Goal: Transaction & Acquisition: Purchase product/service

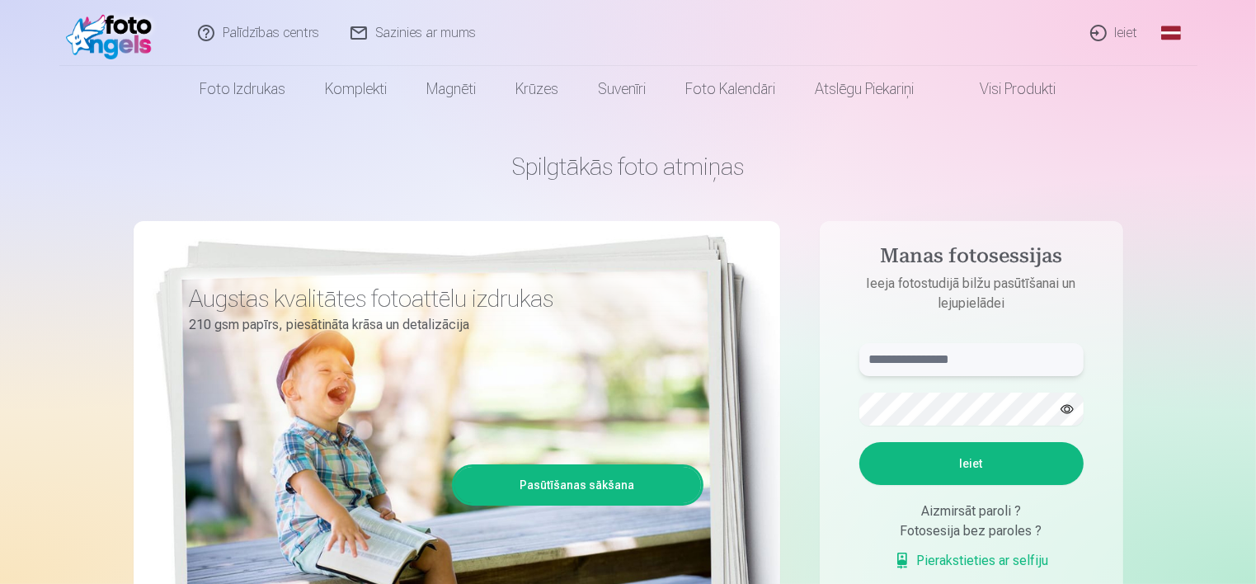
click at [977, 353] on input "text" at bounding box center [972, 359] width 224 height 33
type input "**********"
click at [950, 456] on button "Ieiet" at bounding box center [972, 463] width 224 height 43
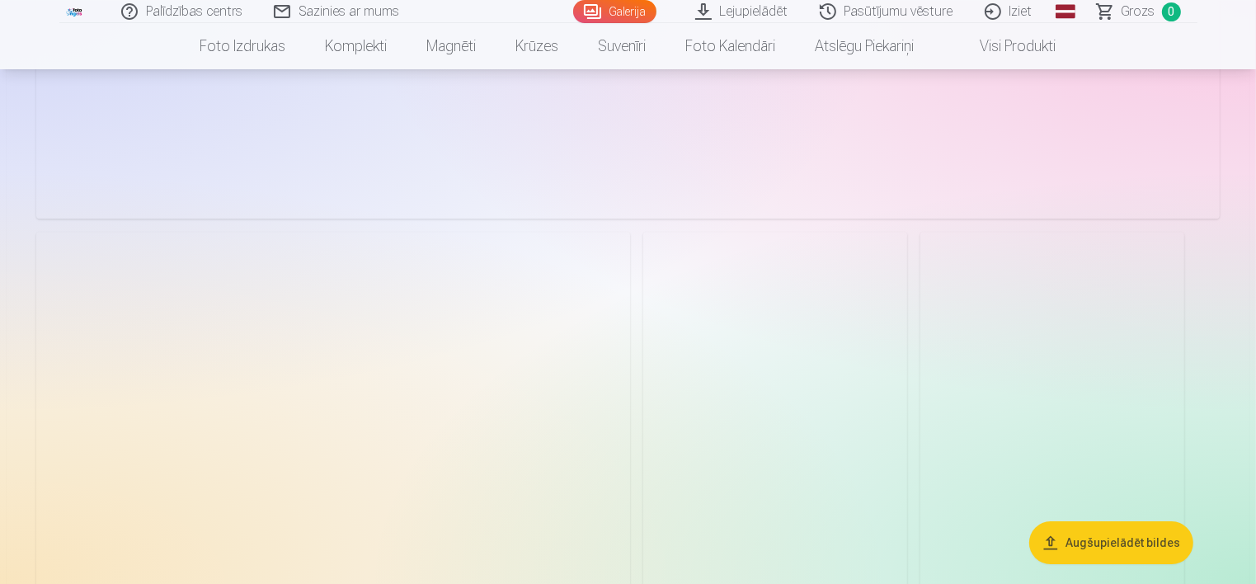
scroll to position [5198, 0]
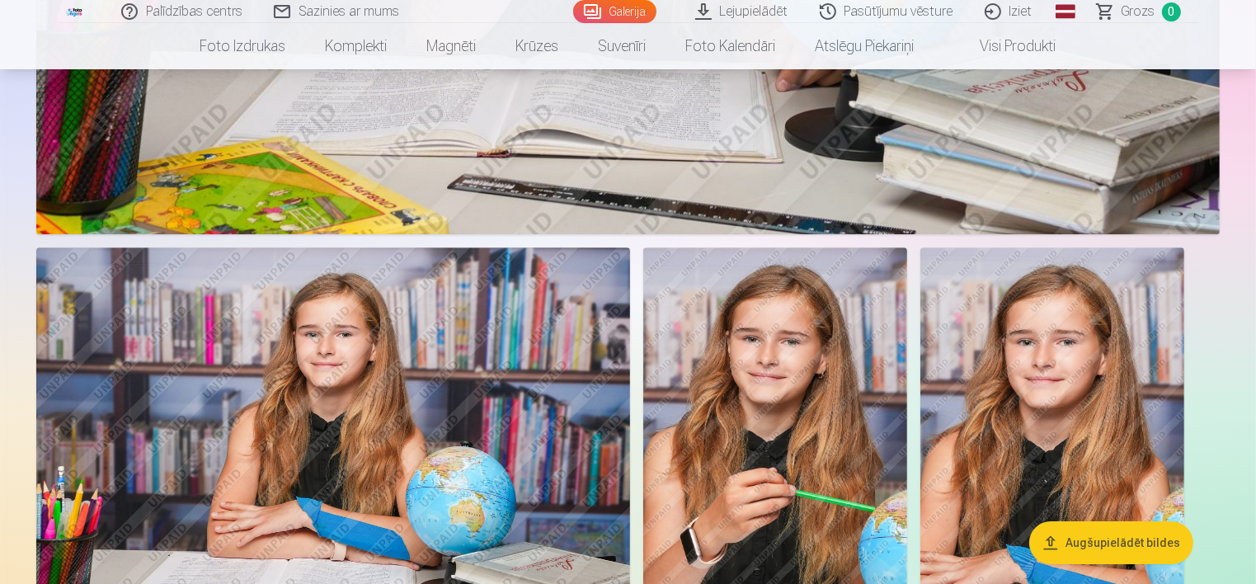
click at [1131, 538] on button "Augšupielādēt bildes" at bounding box center [1112, 542] width 164 height 43
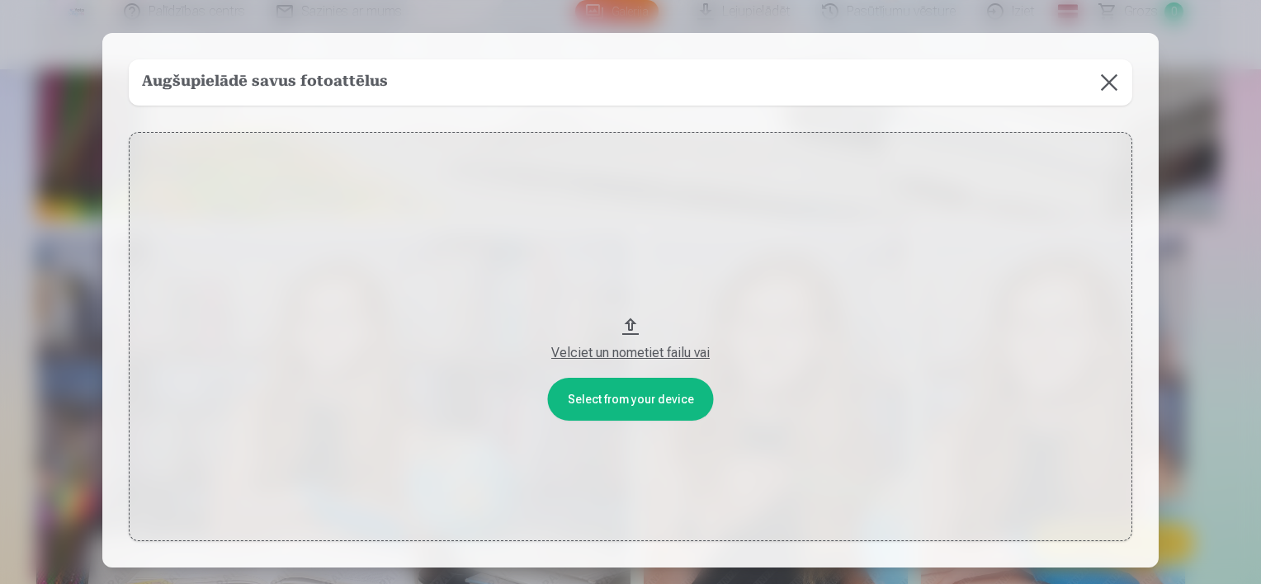
click at [1110, 90] on button at bounding box center [1109, 82] width 46 height 46
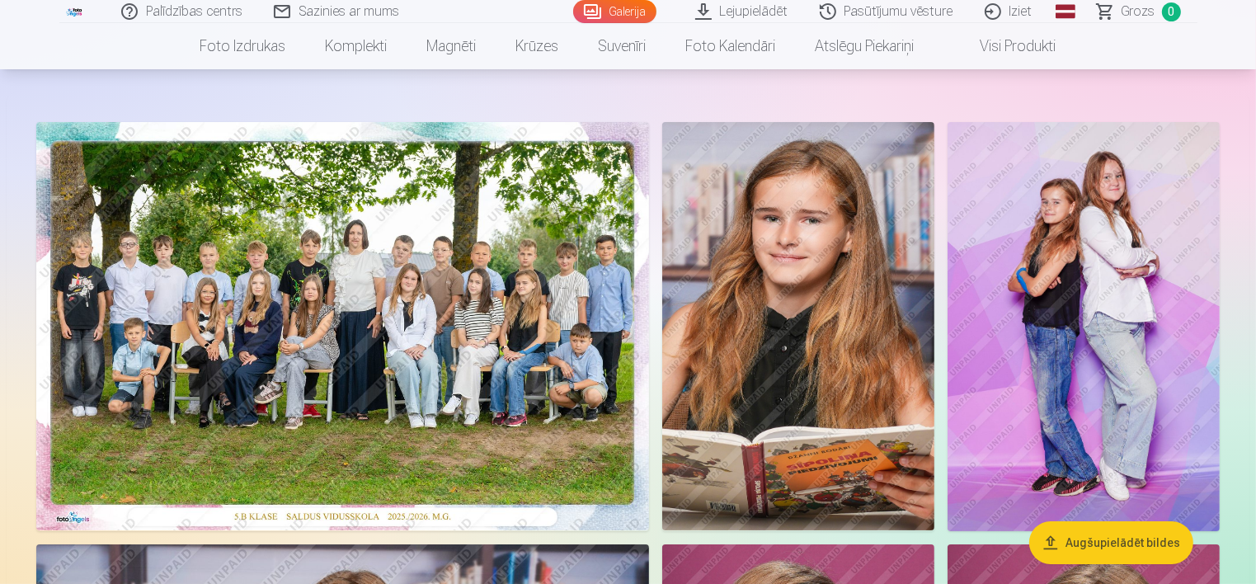
scroll to position [0, 0]
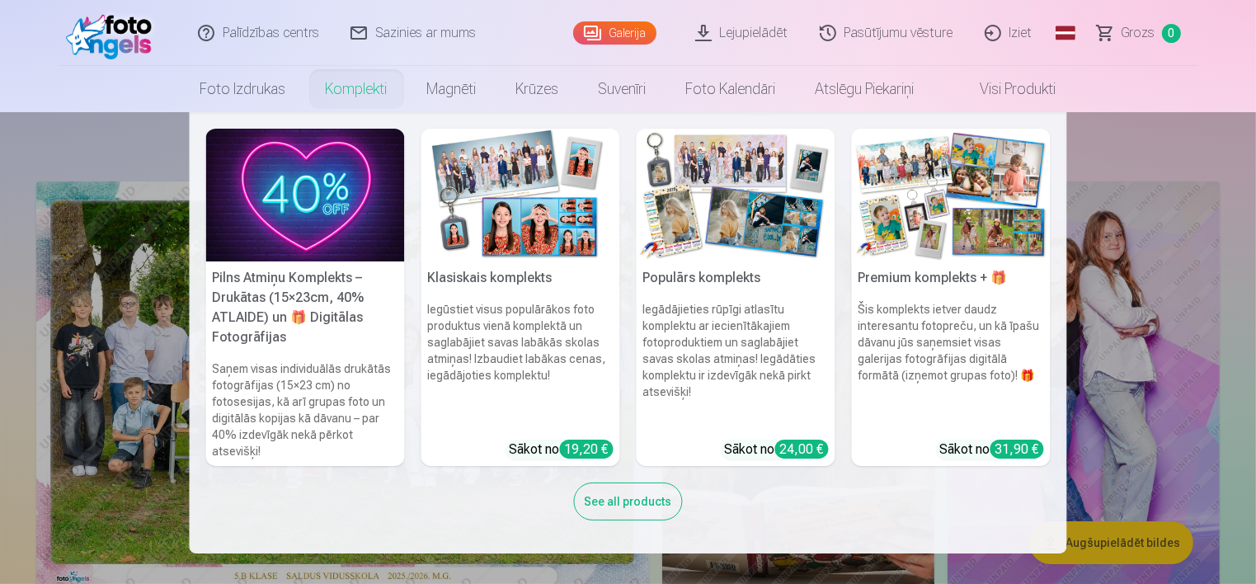
click at [361, 89] on link "Komplekti" at bounding box center [356, 89] width 101 height 46
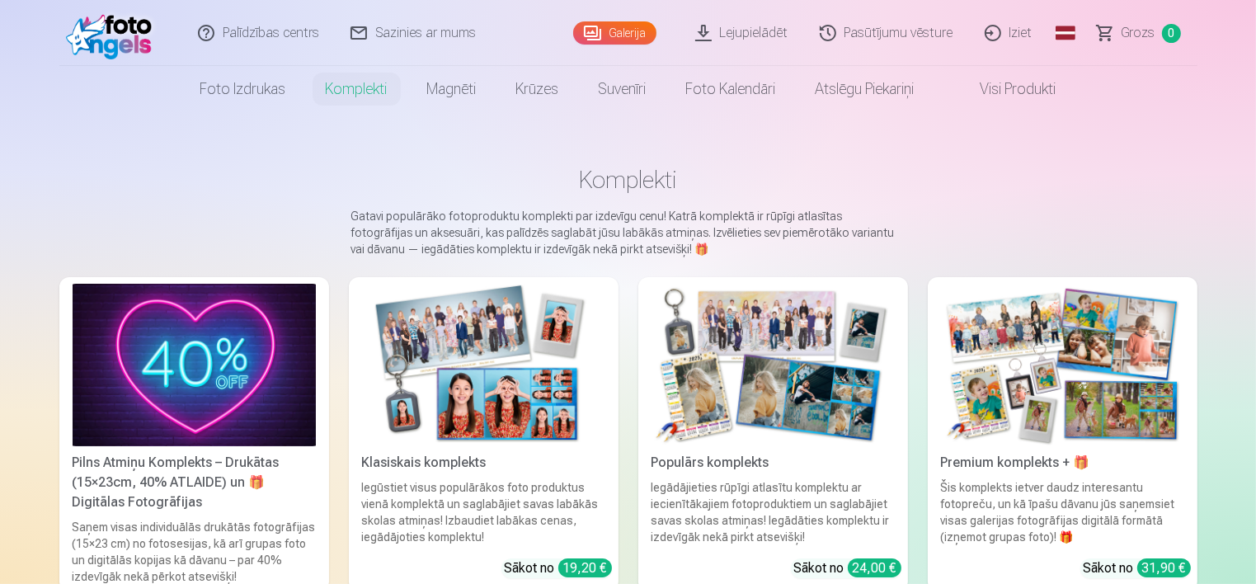
click at [361, 89] on link "Komplekti" at bounding box center [356, 89] width 101 height 46
click at [1000, 91] on link "Visi produkti" at bounding box center [1006, 89] width 142 height 46
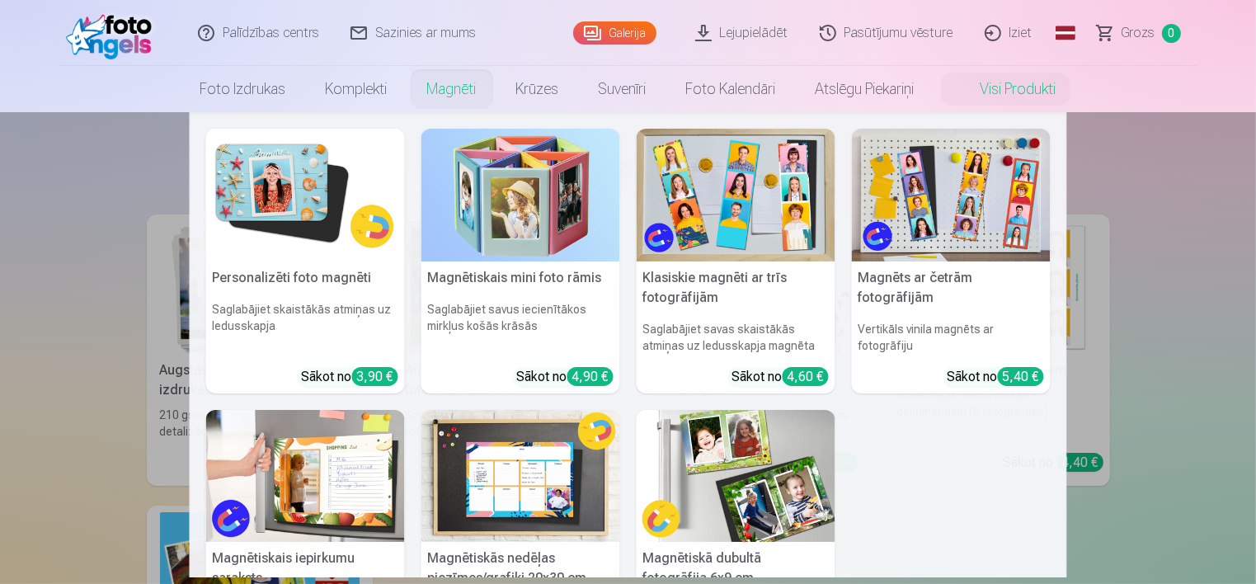
click at [461, 92] on link "Magnēti" at bounding box center [452, 89] width 89 height 46
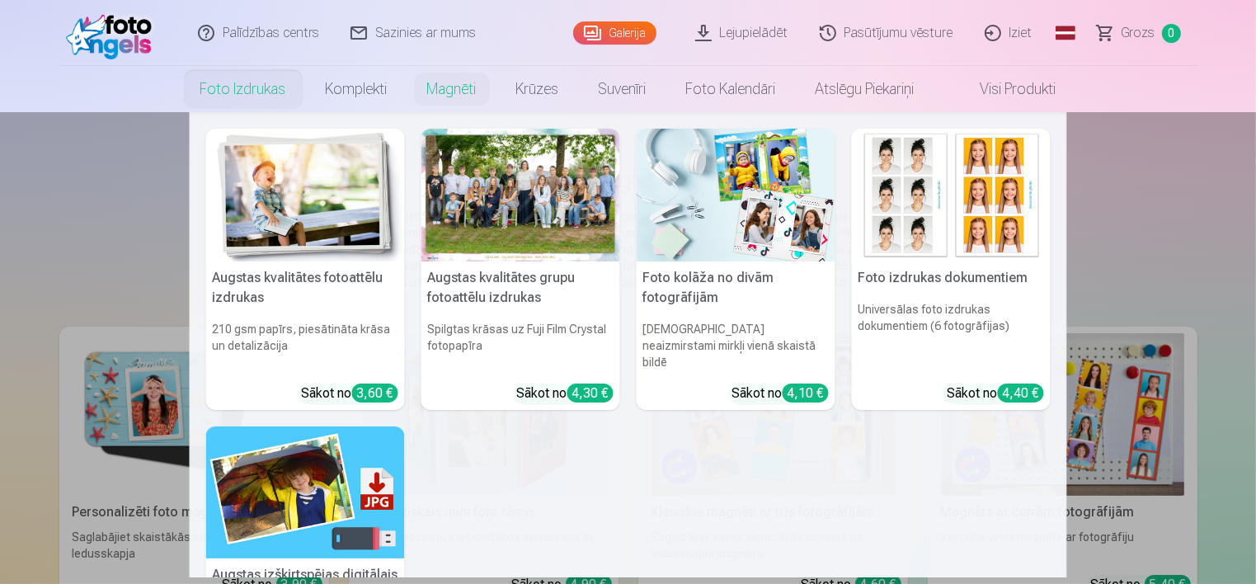
click at [245, 87] on link "Foto izdrukas" at bounding box center [243, 89] width 125 height 46
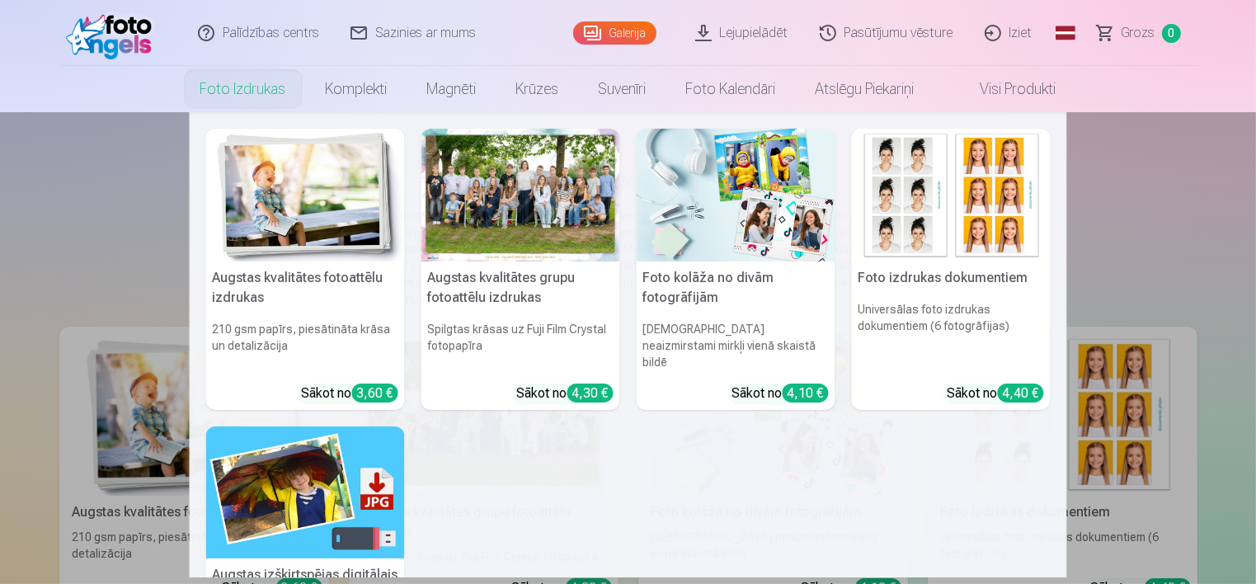
click at [254, 96] on link "Foto izdrukas" at bounding box center [243, 89] width 125 height 46
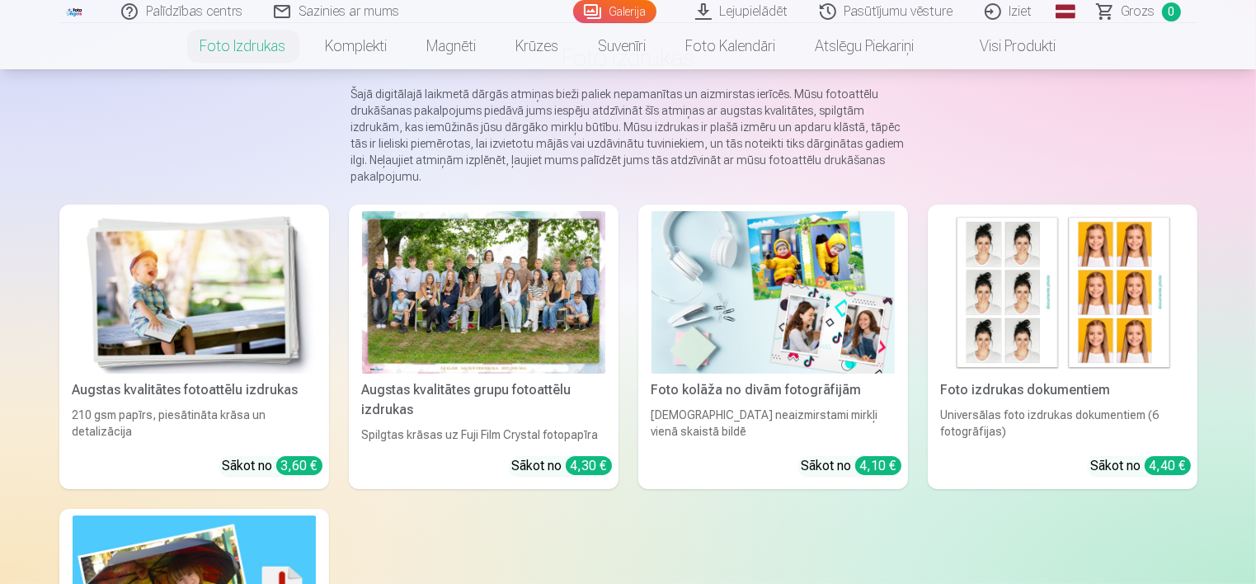
scroll to position [248, 0]
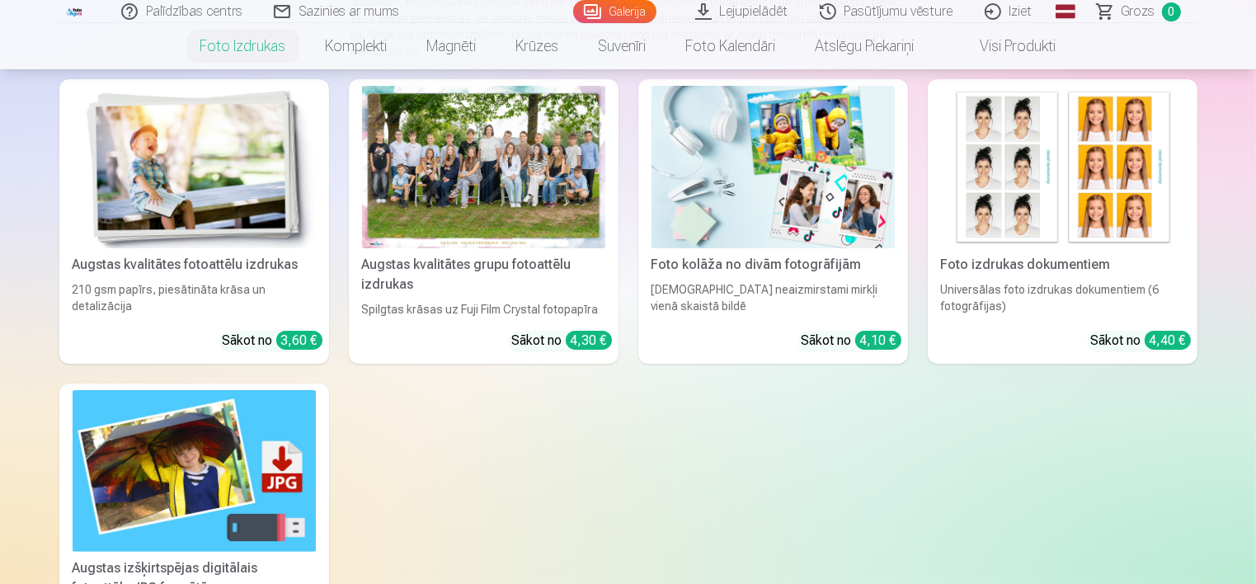
click at [432, 229] on div at bounding box center [483, 167] width 243 height 163
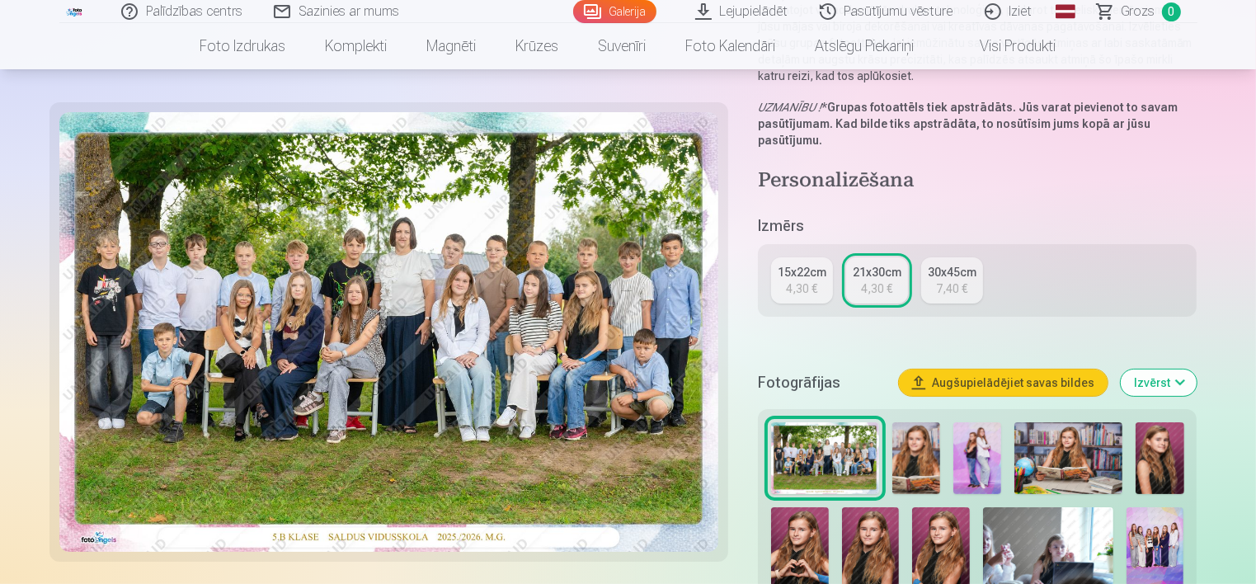
scroll to position [248, 0]
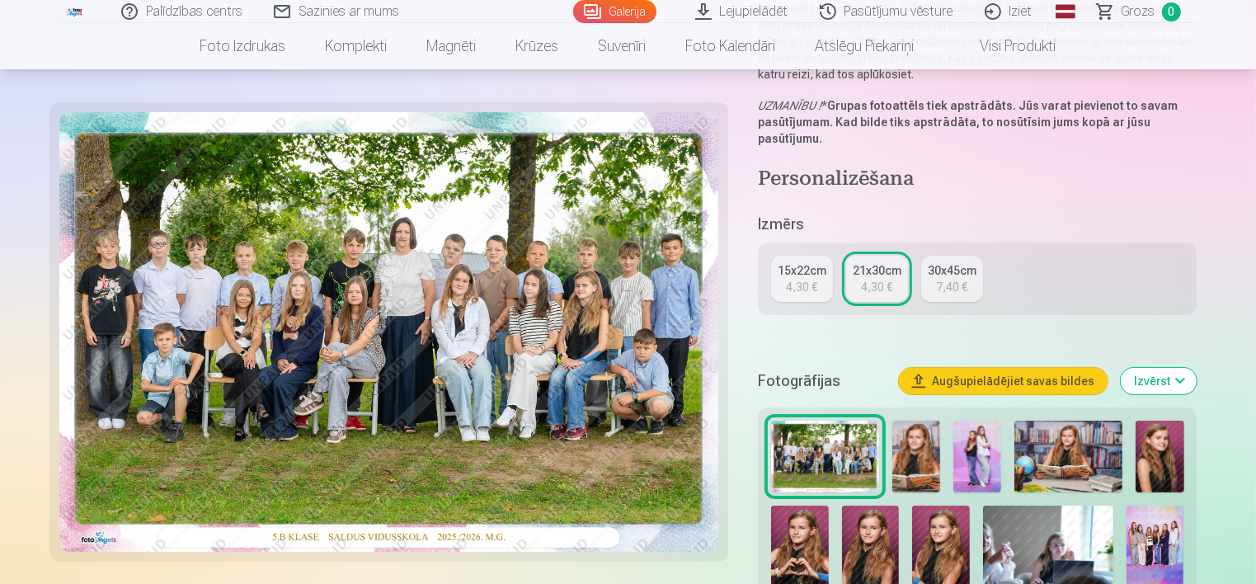
click at [791, 294] on div "4,30 €" at bounding box center [801, 287] width 31 height 17
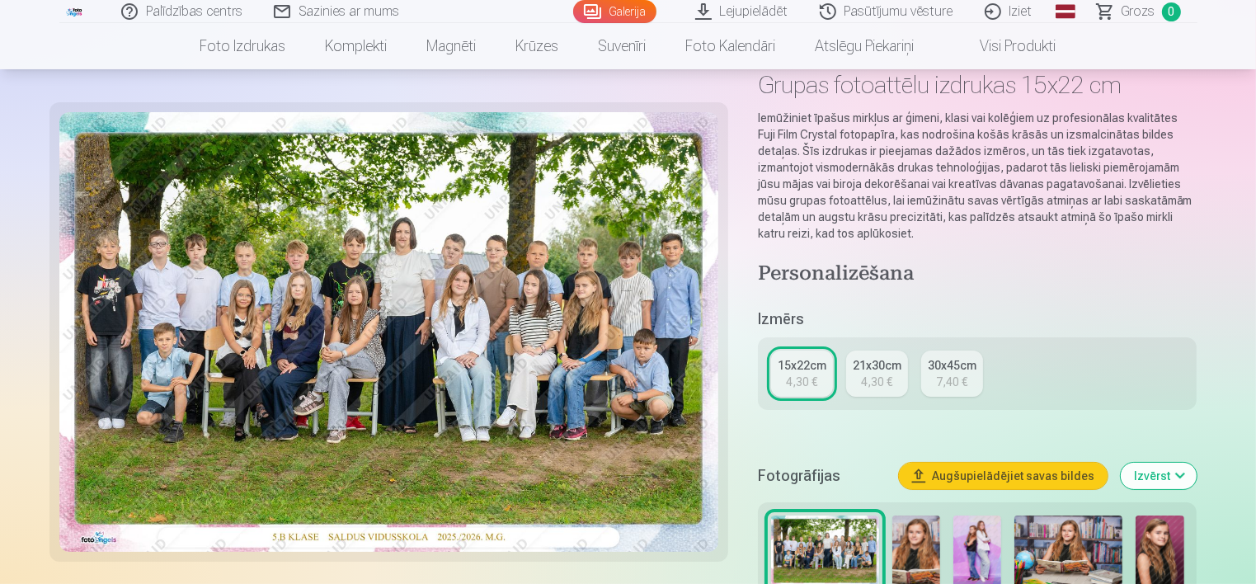
scroll to position [248, 0]
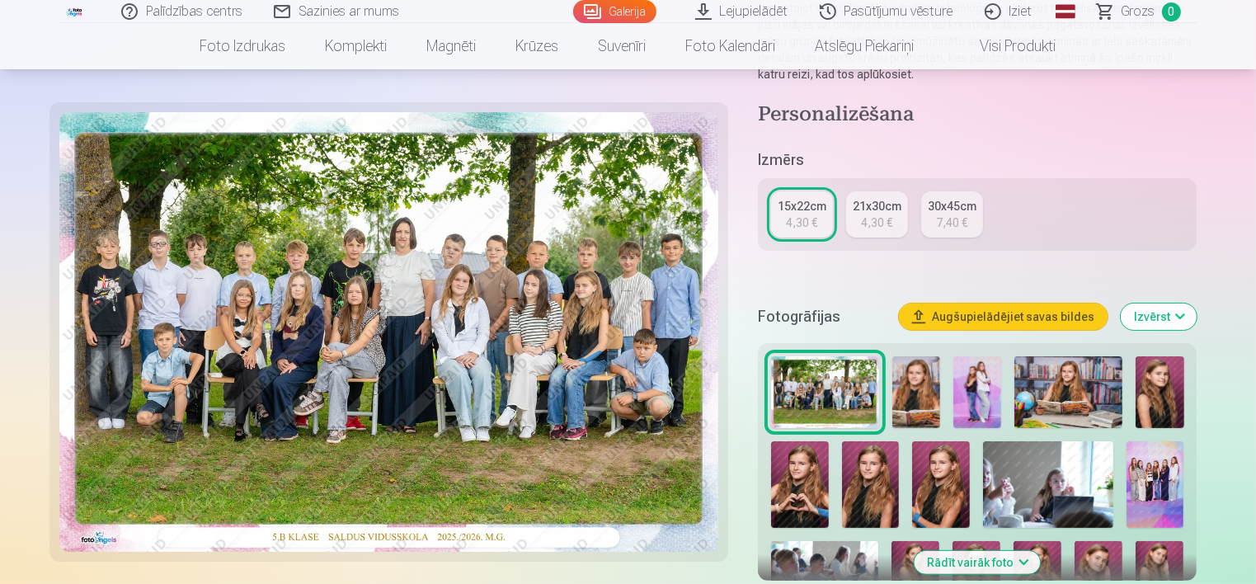
click at [882, 229] on div "4,30 €" at bounding box center [876, 223] width 31 height 17
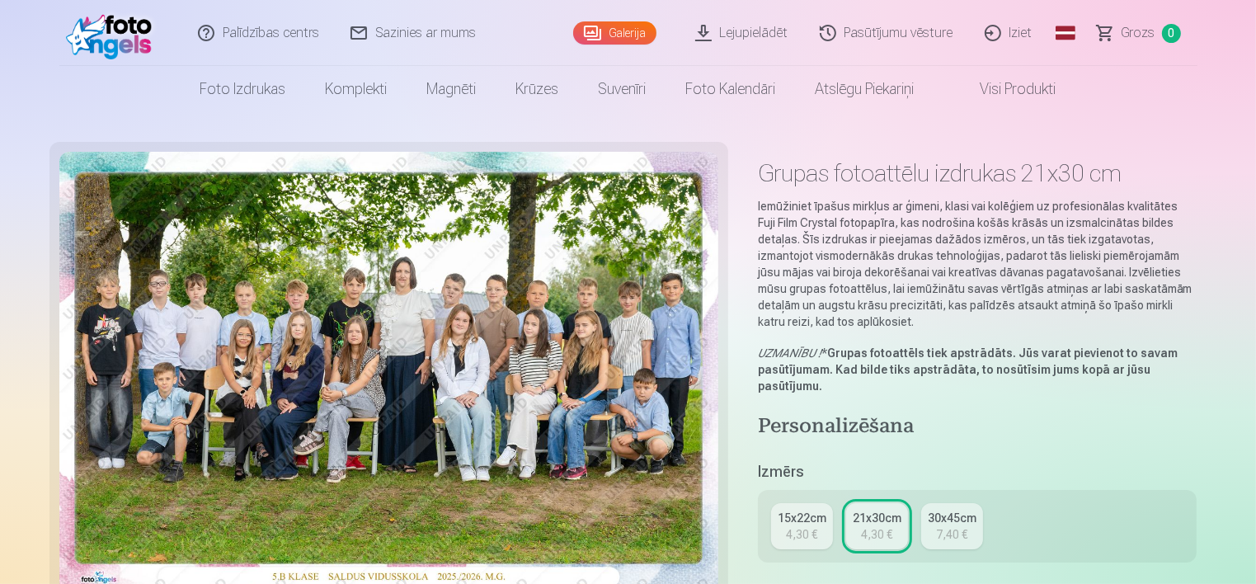
click at [779, 560] on div "15x22cm 4,30 € 21x30cm 4,30 € 30x45cm 7,40 €" at bounding box center [978, 526] width 440 height 73
click at [799, 529] on div "4,30 €" at bounding box center [801, 534] width 31 height 17
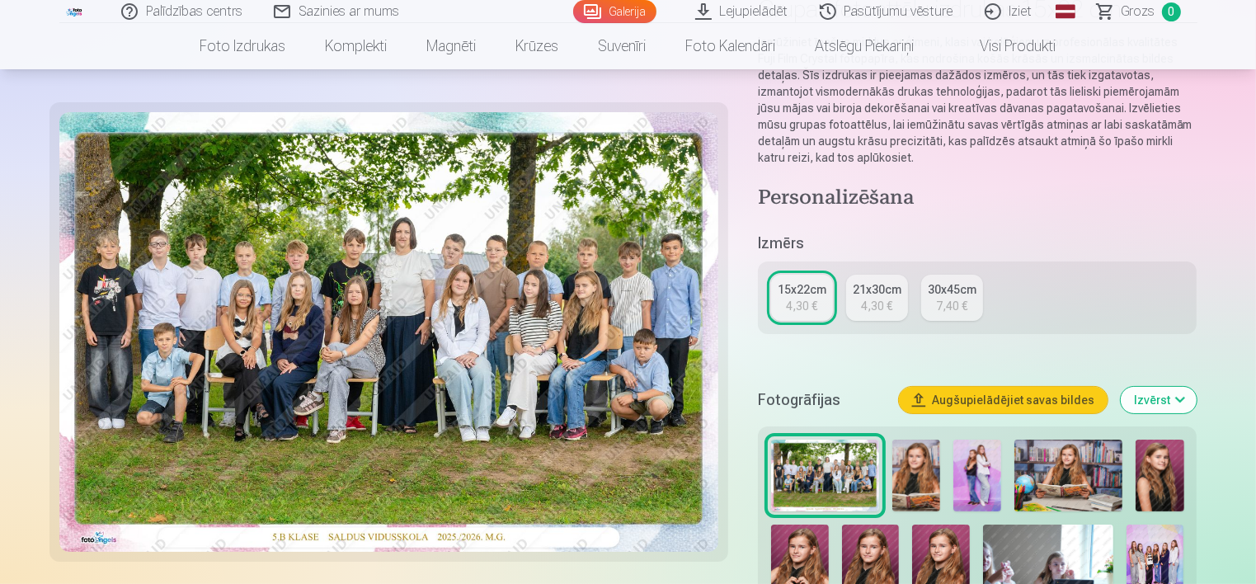
scroll to position [165, 0]
click at [1003, 402] on button "Augšupielādējiet savas bildes" at bounding box center [1003, 399] width 209 height 26
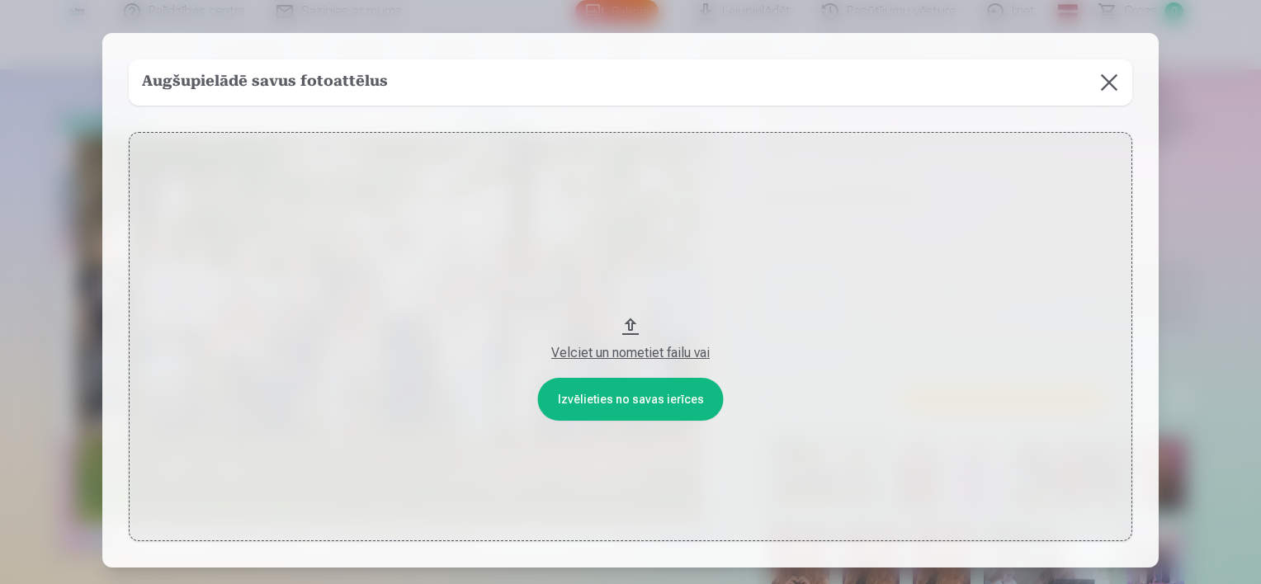
click at [1110, 83] on button at bounding box center [1109, 82] width 46 height 46
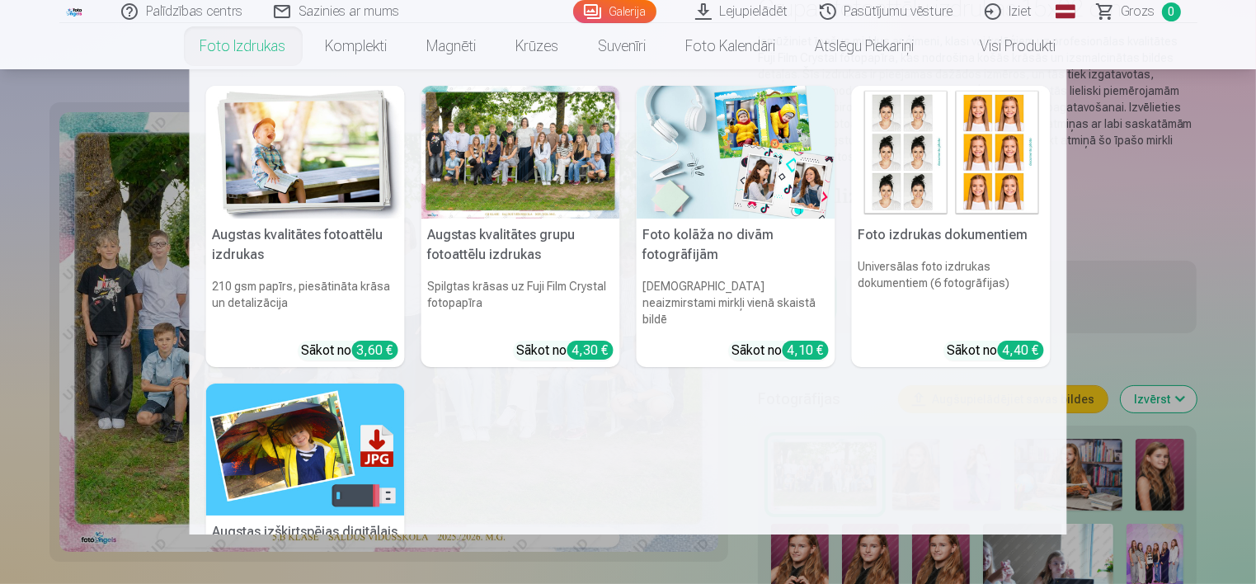
click at [261, 43] on link "Foto izdrukas" at bounding box center [243, 46] width 125 height 46
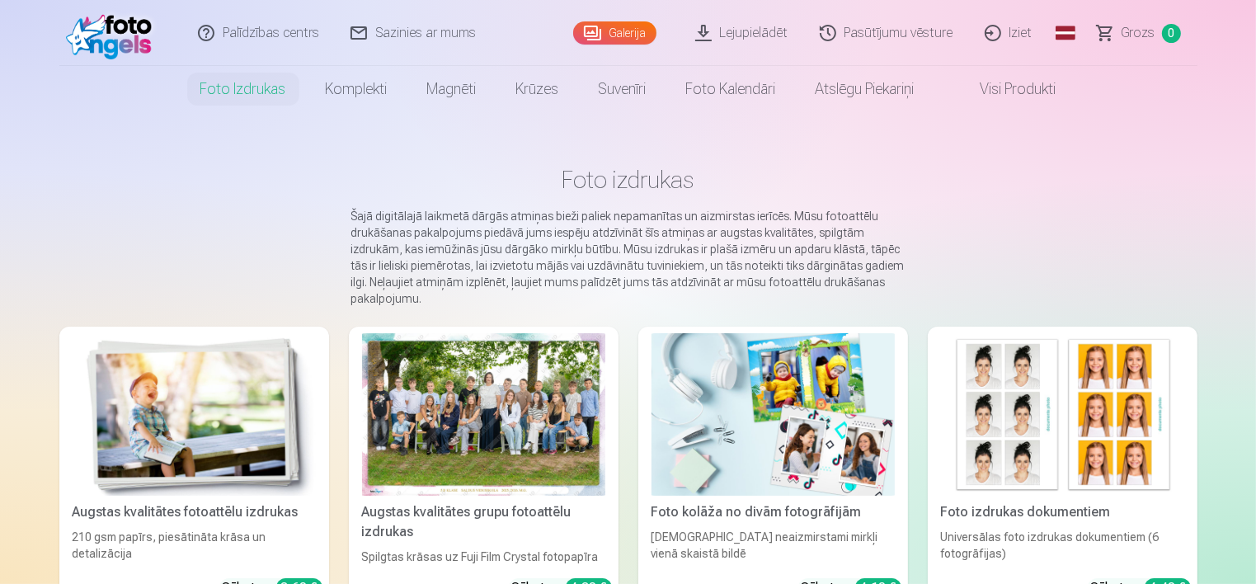
click at [640, 35] on link "Galerija" at bounding box center [614, 32] width 83 height 23
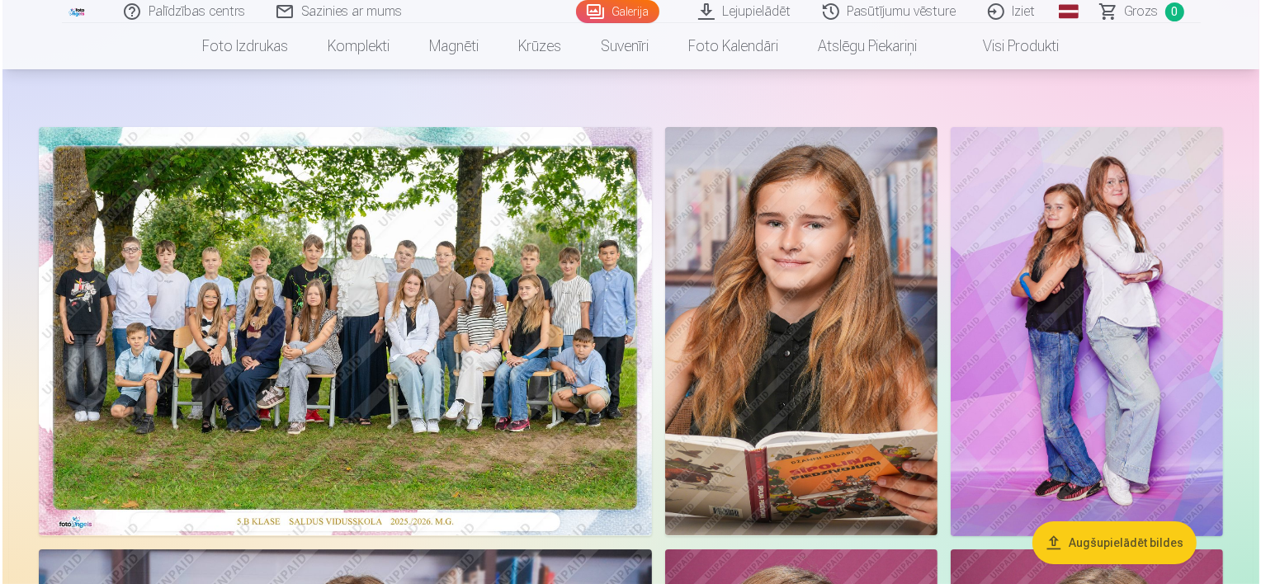
scroll to position [165, 0]
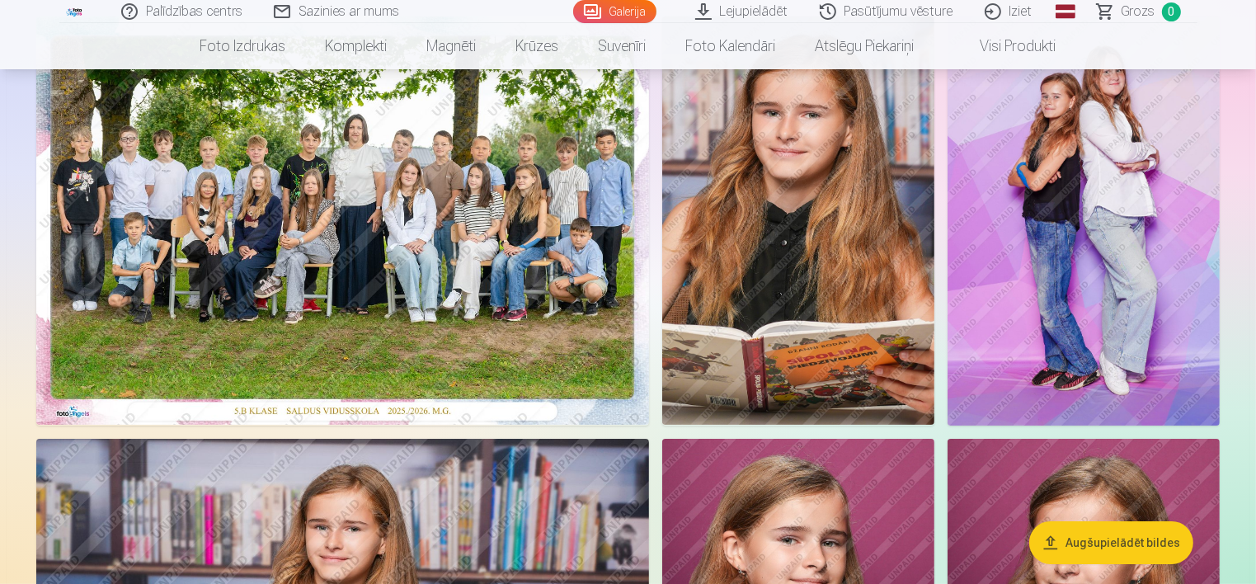
click at [464, 328] on img at bounding box center [342, 221] width 613 height 408
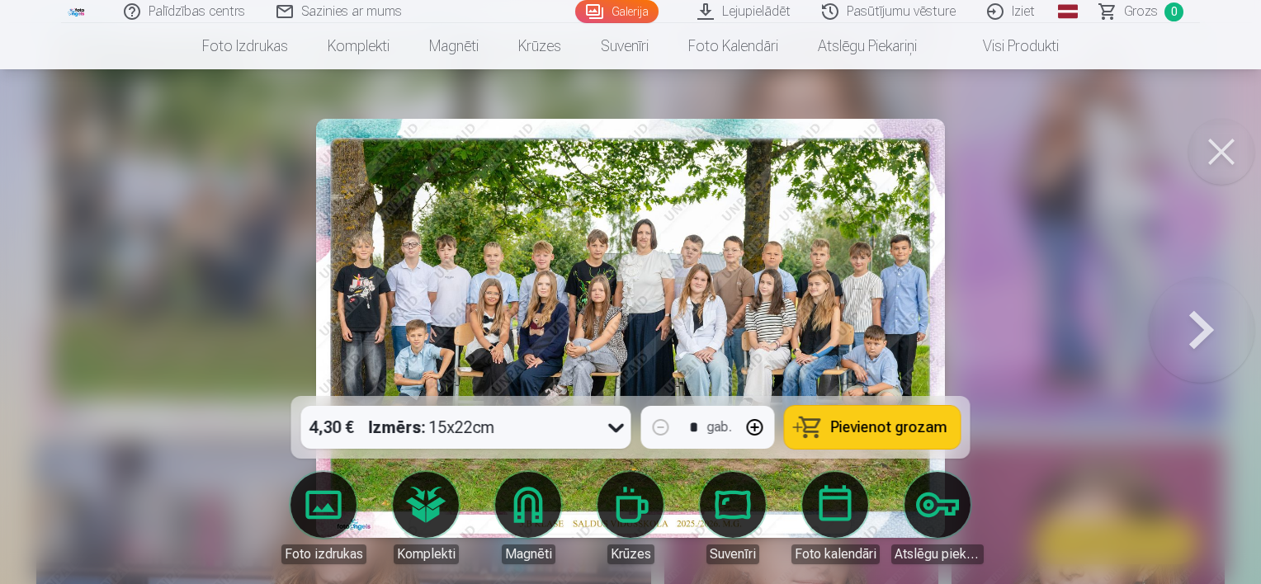
click at [868, 435] on span "Pievienot grozam" at bounding box center [889, 427] width 116 height 15
click at [1217, 327] on button at bounding box center [1201, 328] width 106 height 102
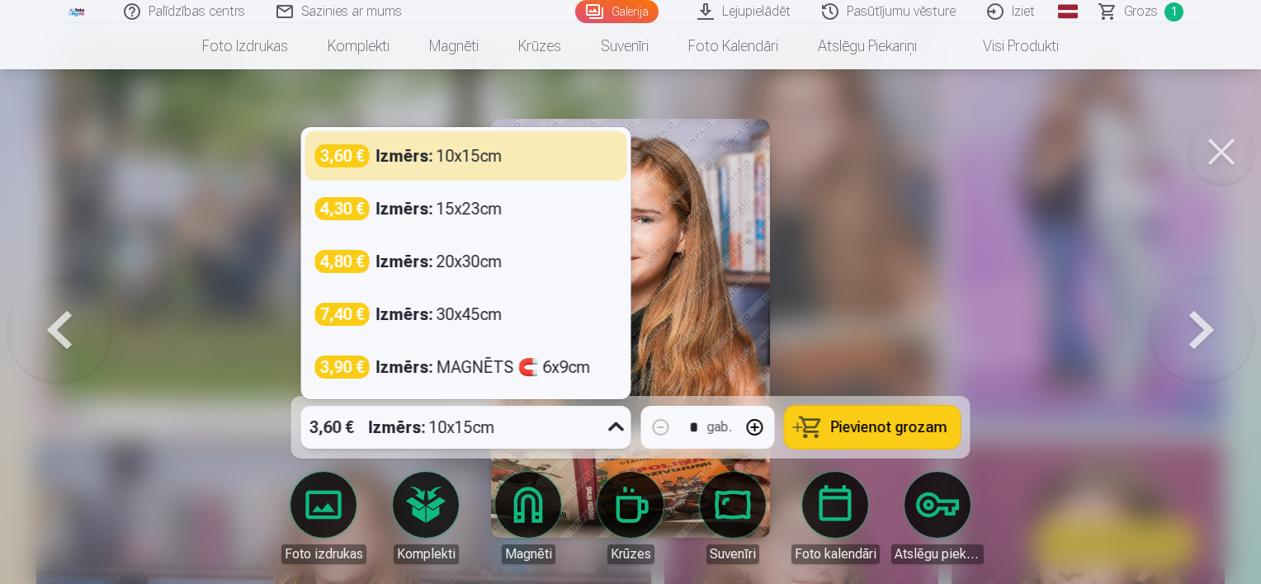
click at [614, 426] on icon at bounding box center [616, 426] width 16 height 9
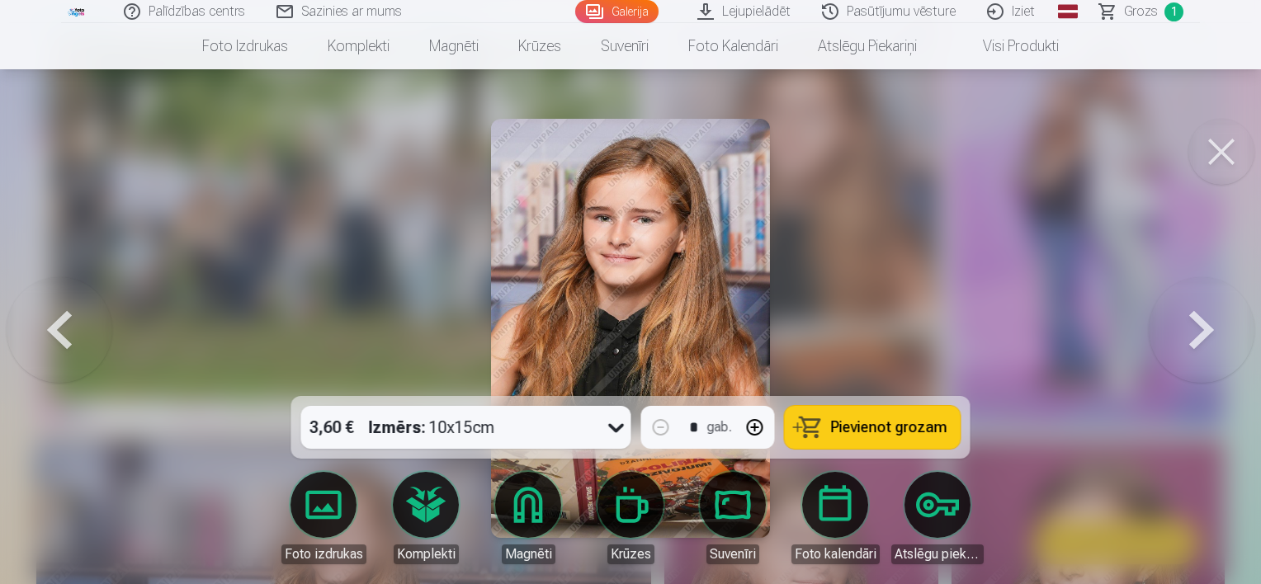
click at [906, 244] on div at bounding box center [630, 292] width 1261 height 584
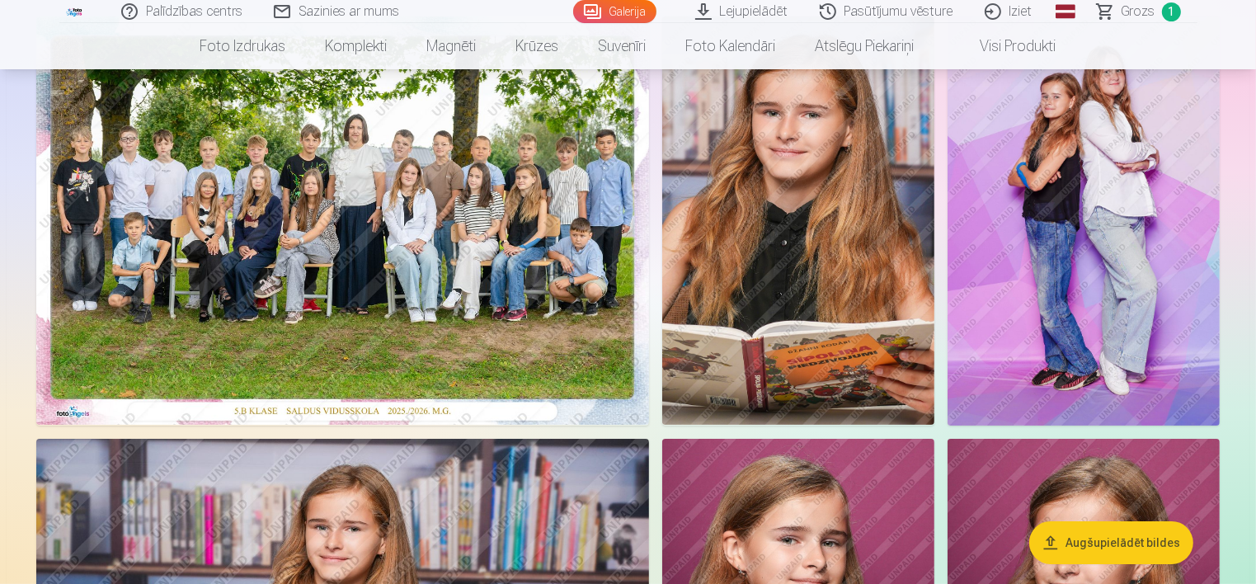
click at [814, 234] on img at bounding box center [798, 221] width 272 height 408
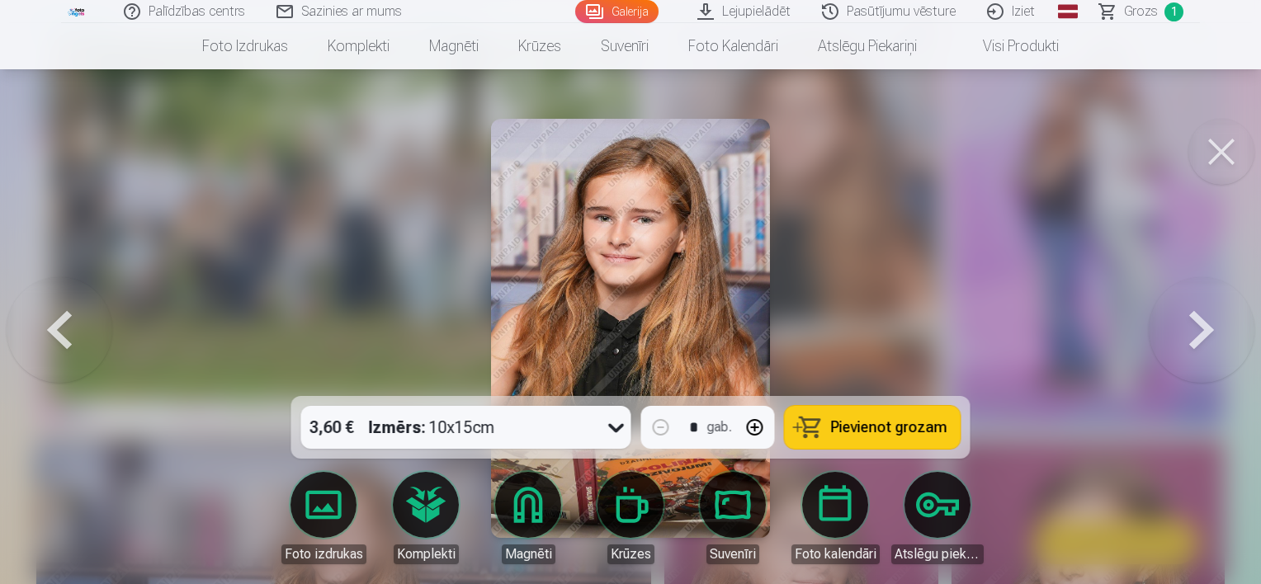
click at [860, 420] on span "Pievienot grozam" at bounding box center [889, 427] width 116 height 15
click at [1204, 341] on button at bounding box center [1201, 328] width 106 height 102
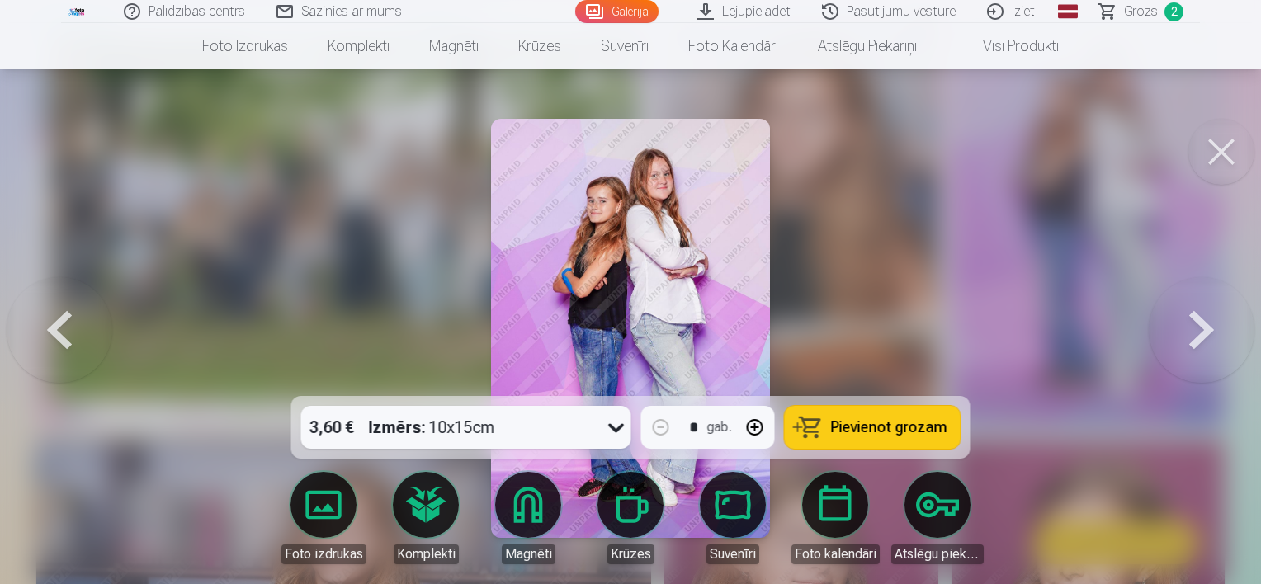
click at [1204, 341] on button at bounding box center [1201, 328] width 106 height 102
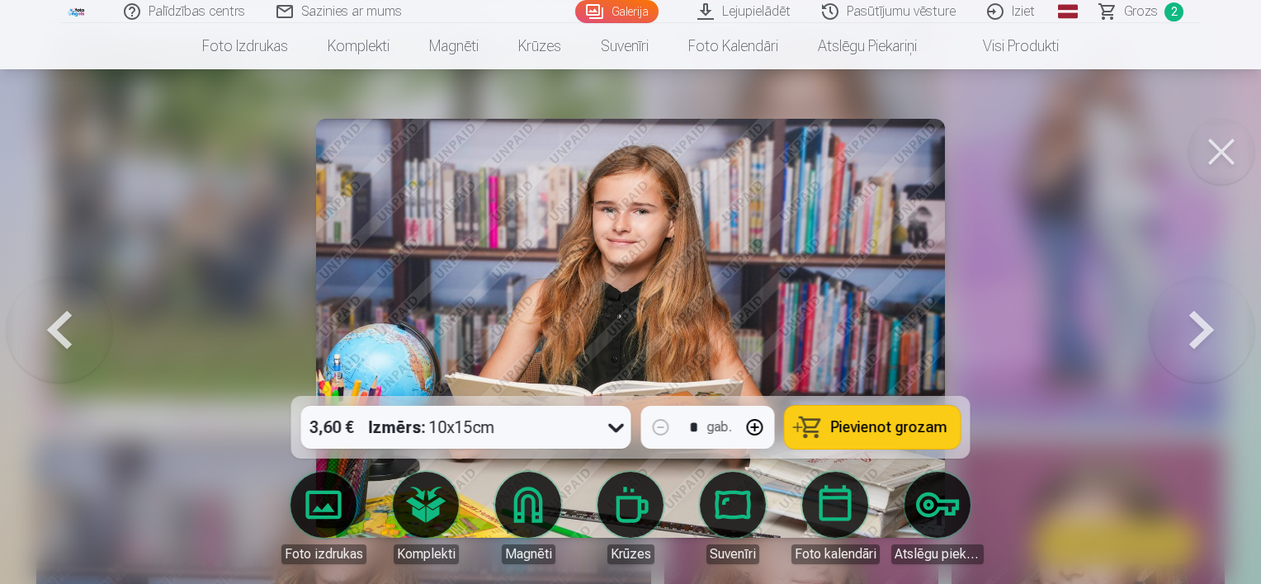
click at [66, 347] on button at bounding box center [60, 328] width 106 height 102
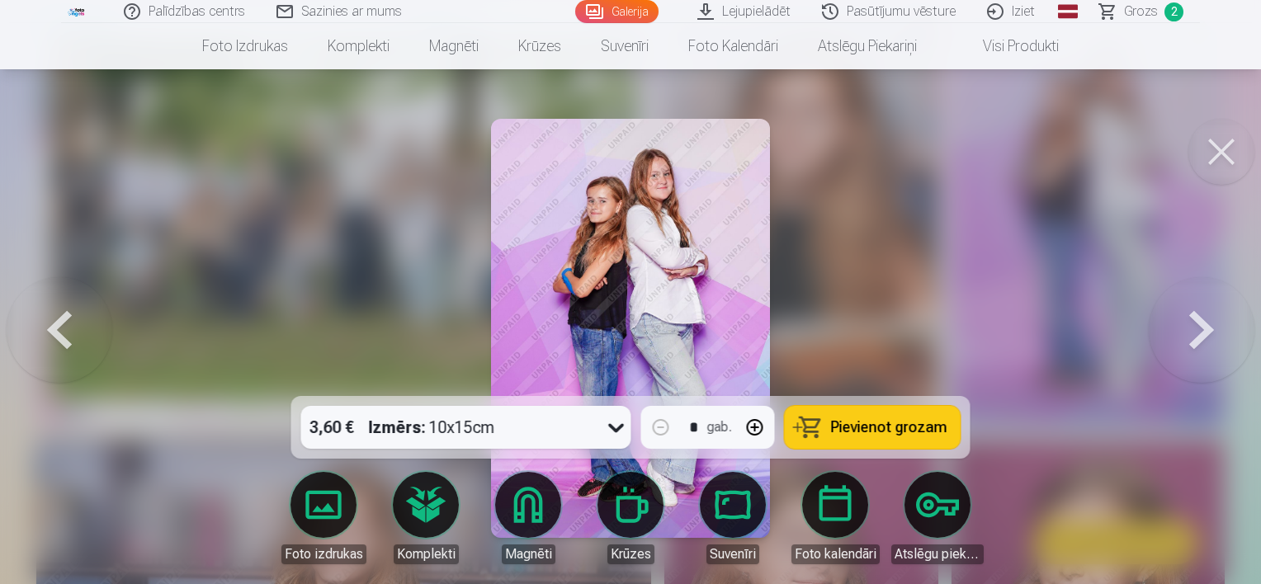
click at [1191, 329] on button at bounding box center [1201, 328] width 106 height 102
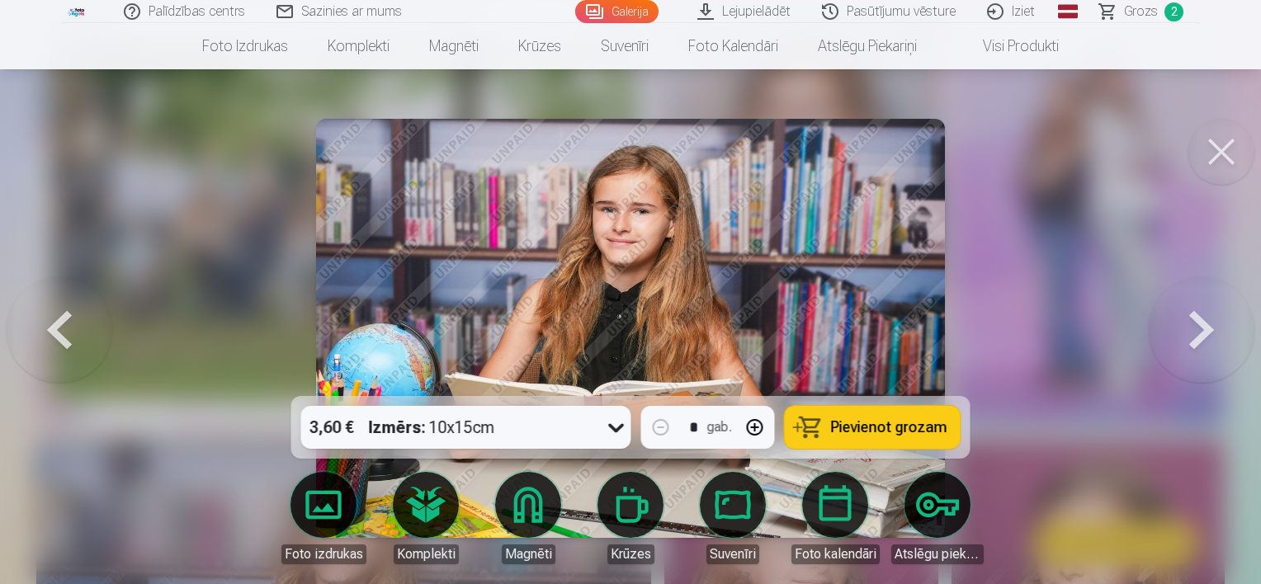
click at [1191, 329] on button at bounding box center [1201, 328] width 106 height 102
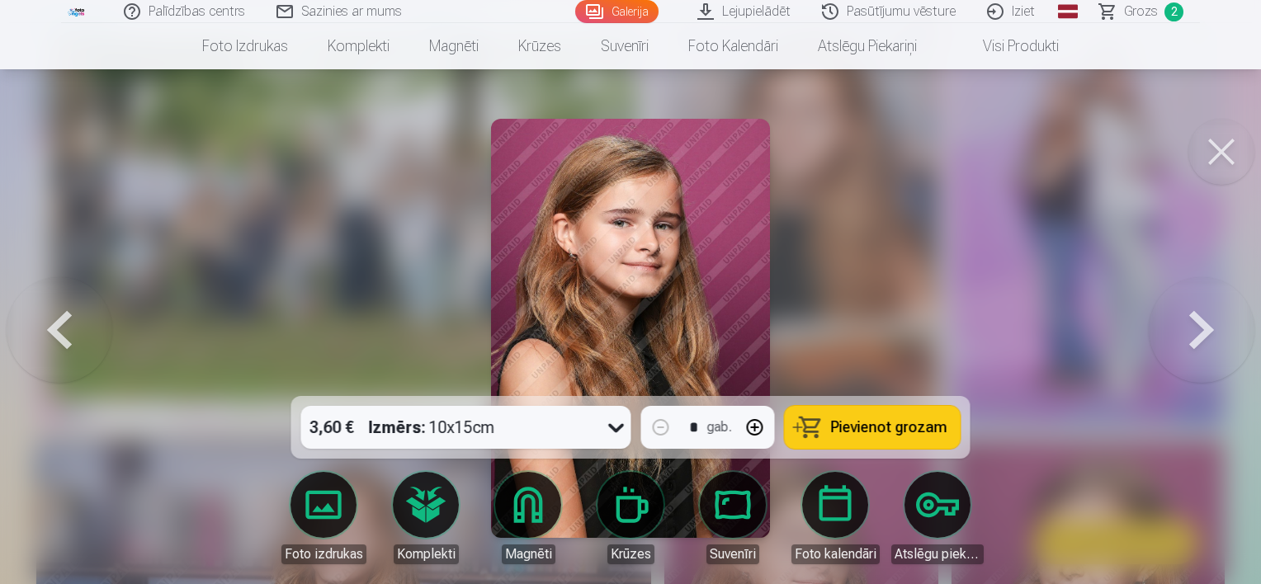
click at [1191, 329] on button at bounding box center [1201, 328] width 106 height 102
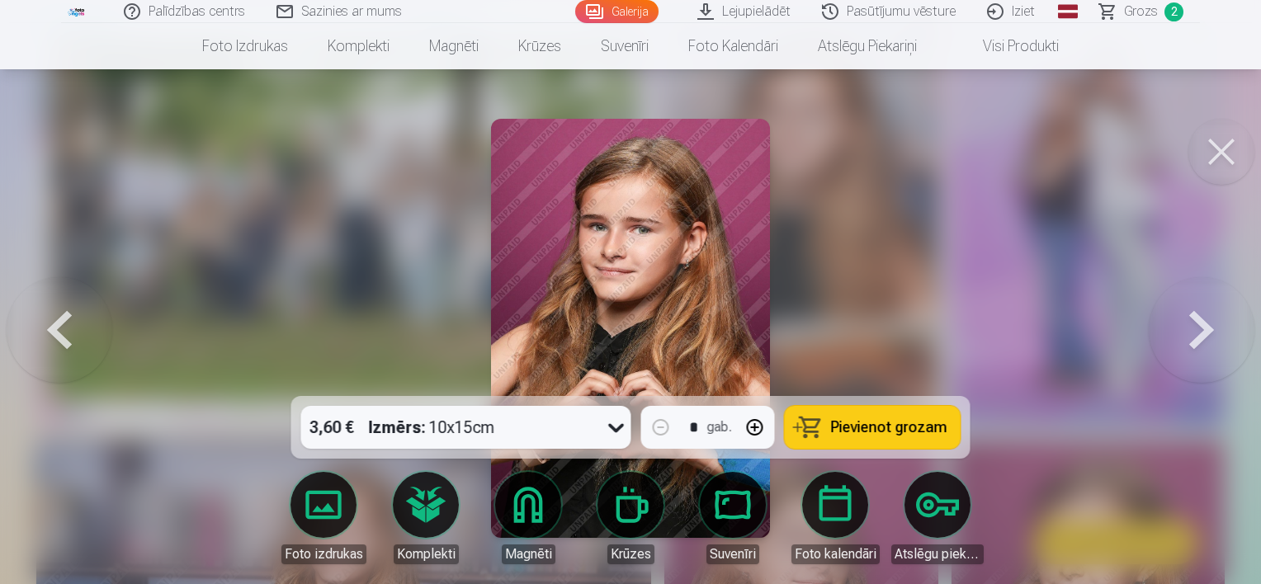
click at [870, 424] on span "Pievienot grozam" at bounding box center [889, 427] width 116 height 15
click at [1189, 340] on button at bounding box center [1201, 328] width 106 height 102
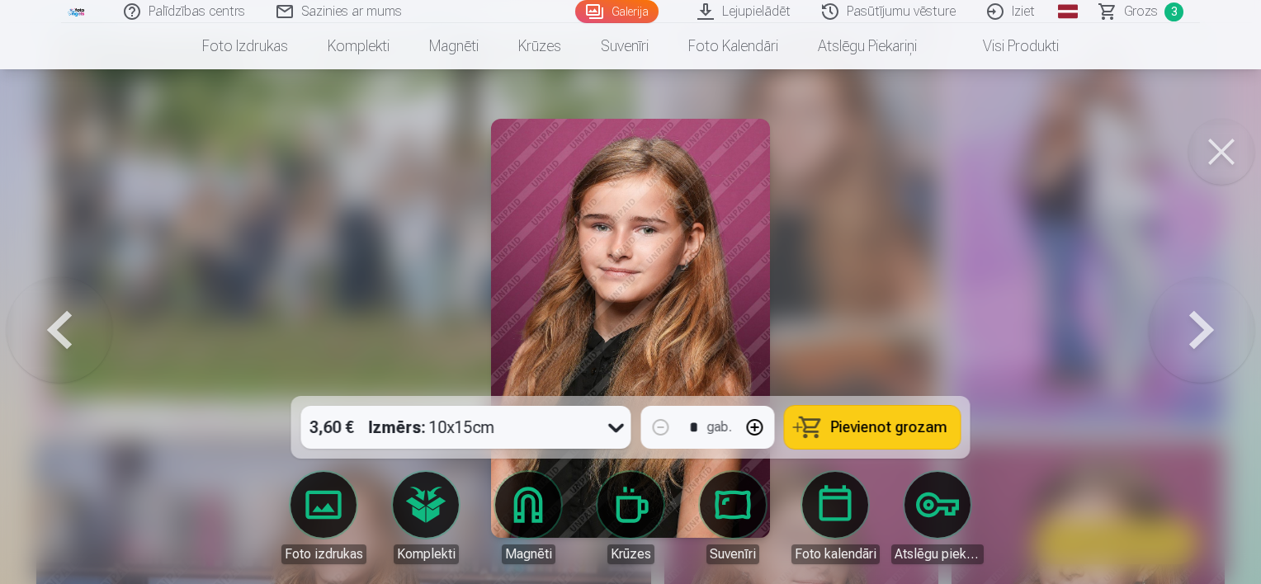
click at [867, 427] on span "Pievienot grozam" at bounding box center [889, 427] width 116 height 15
click at [1212, 341] on button at bounding box center [1201, 328] width 106 height 102
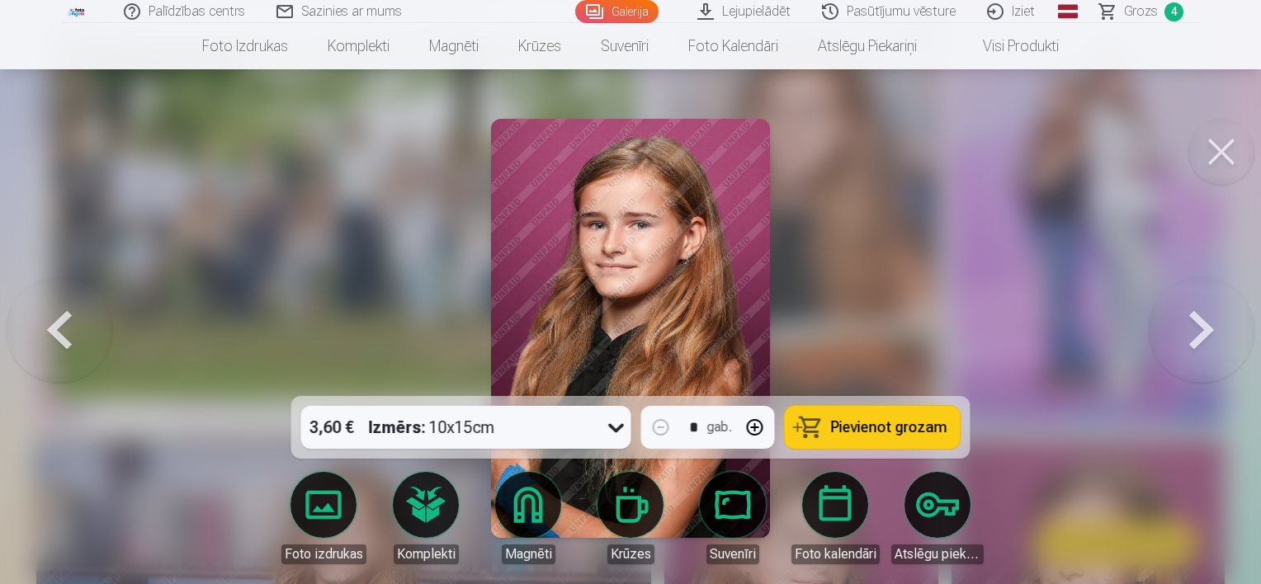
click at [834, 430] on span "Pievienot grozam" at bounding box center [889, 427] width 116 height 15
click at [1209, 335] on button at bounding box center [1201, 328] width 106 height 102
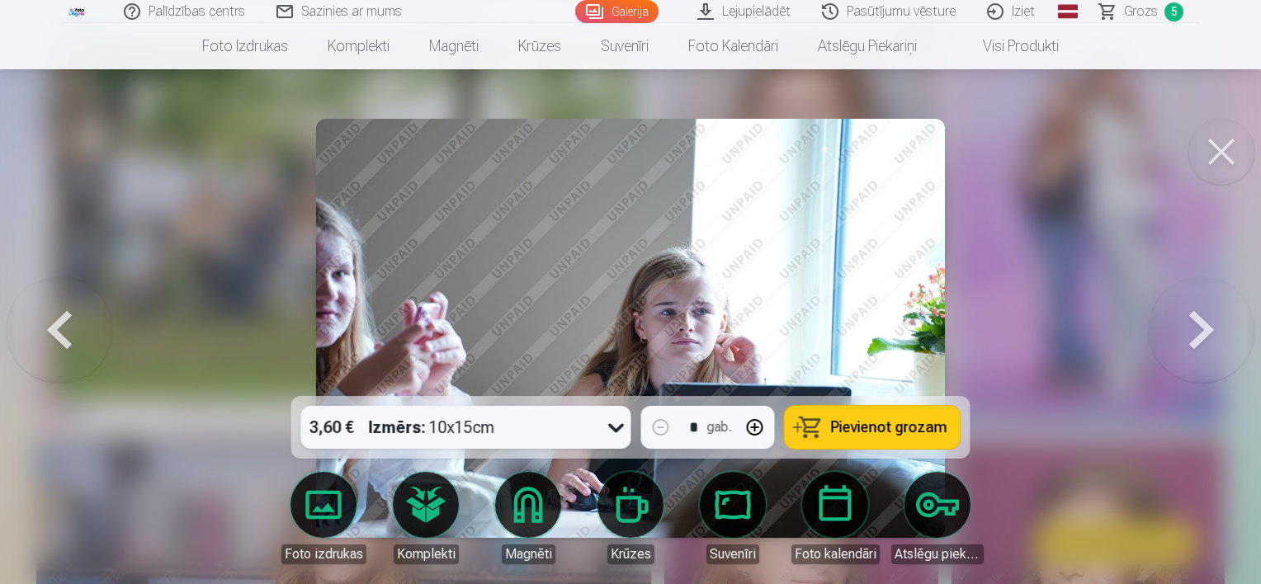
click at [1208, 335] on button at bounding box center [1201, 328] width 106 height 102
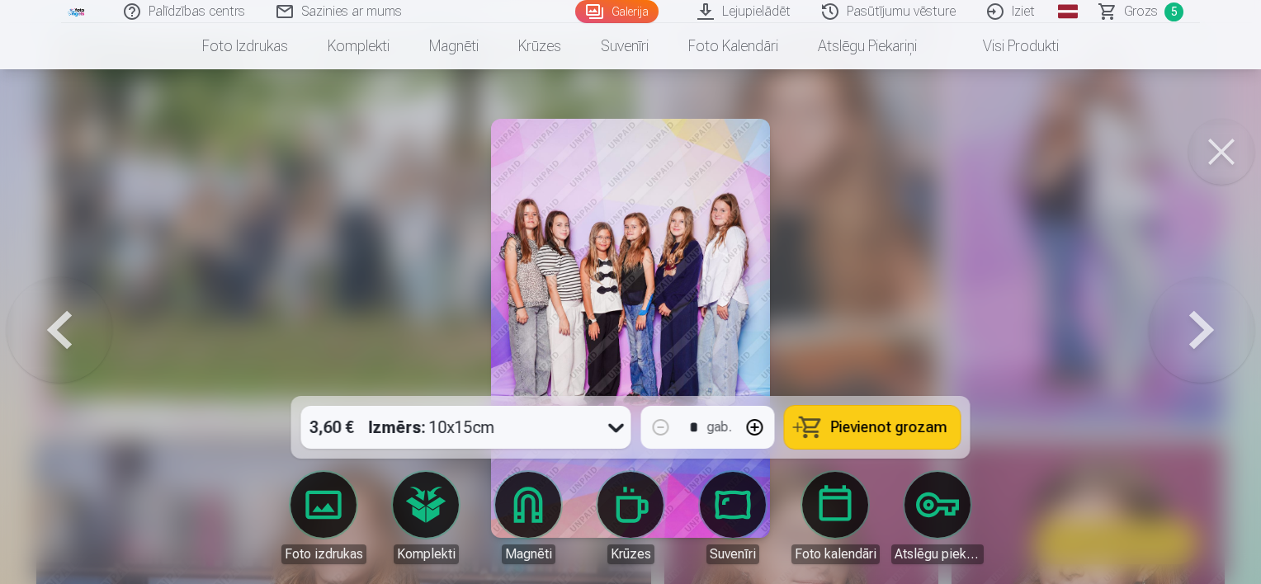
click at [866, 420] on span "Pievienot grozam" at bounding box center [889, 427] width 116 height 15
click at [1199, 337] on button at bounding box center [1201, 328] width 106 height 102
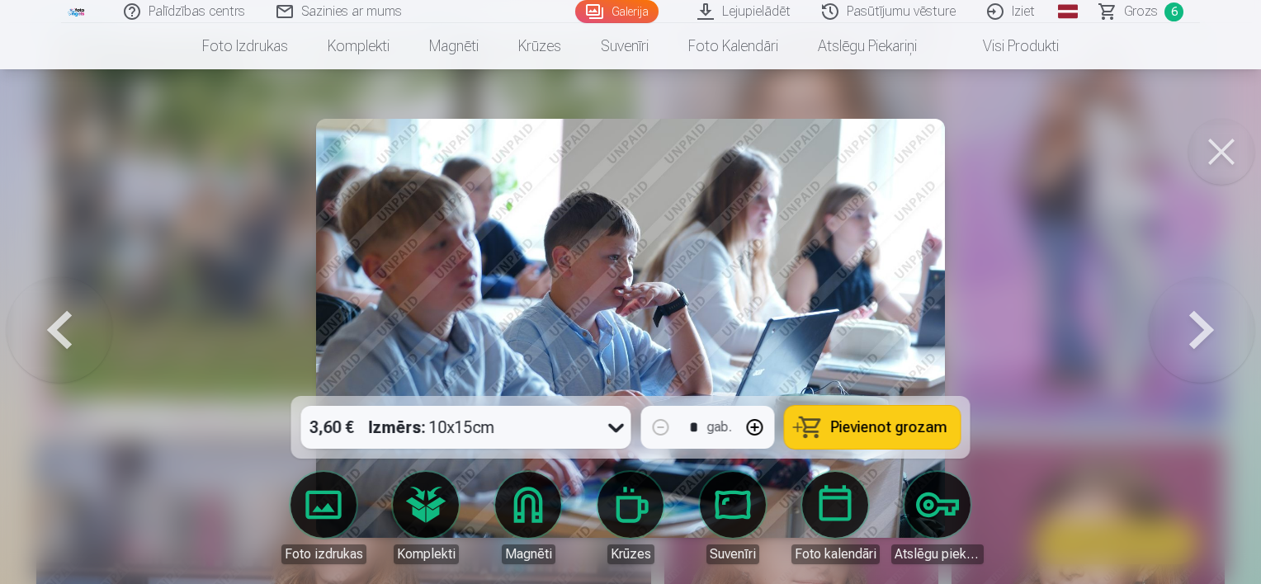
click at [1199, 337] on button at bounding box center [1201, 328] width 106 height 102
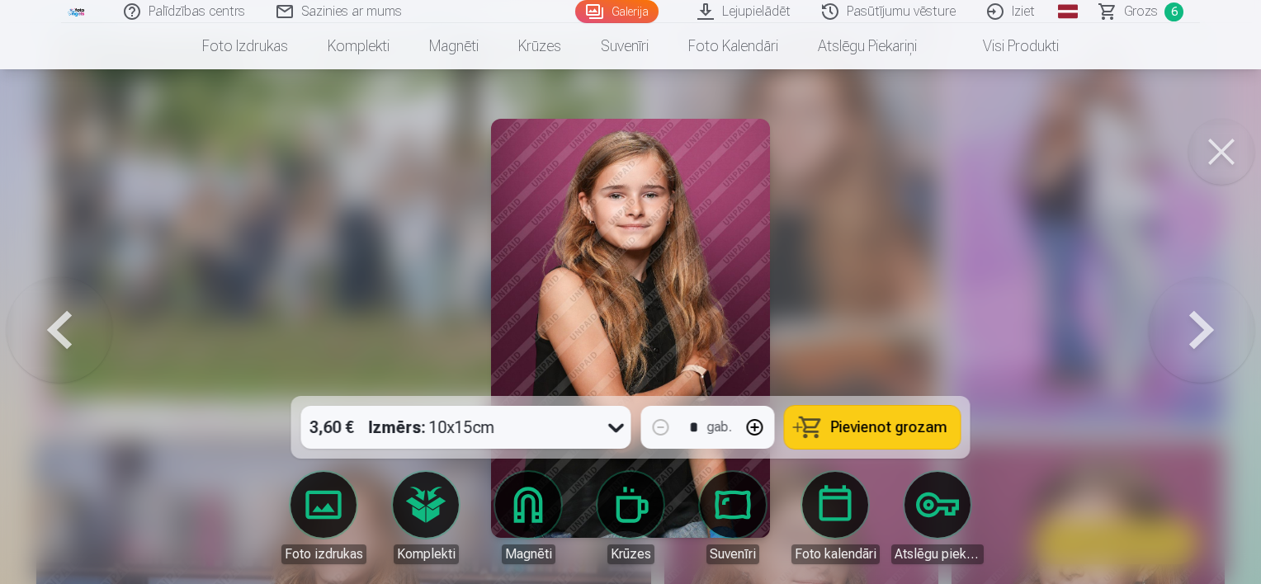
click at [1199, 337] on button at bounding box center [1201, 328] width 106 height 102
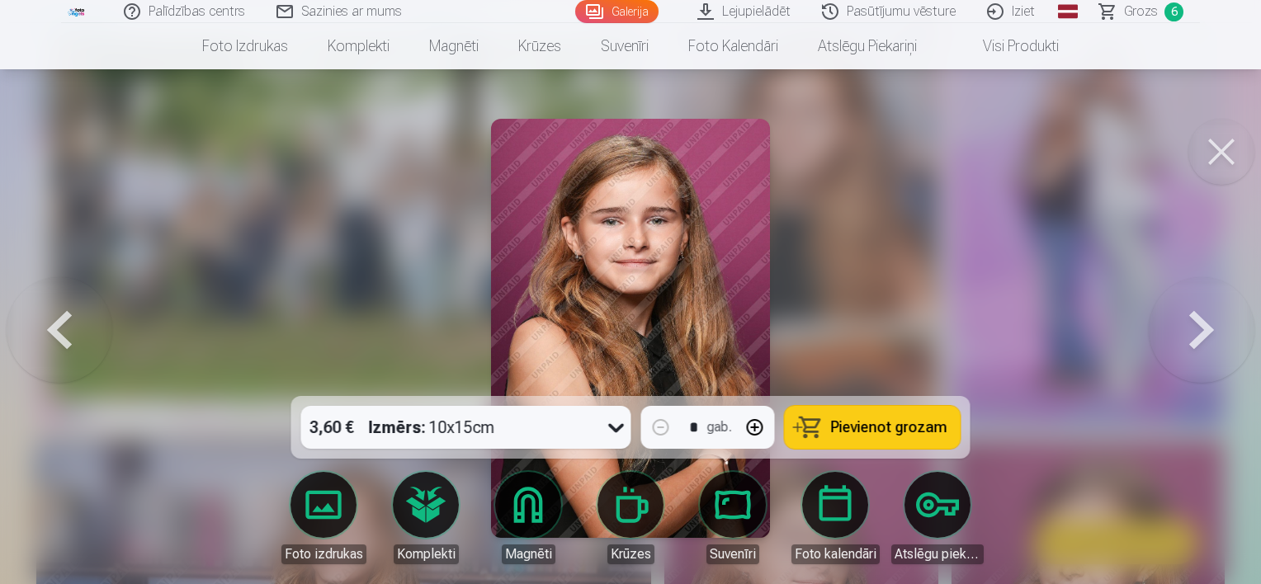
click at [62, 337] on button at bounding box center [60, 328] width 106 height 102
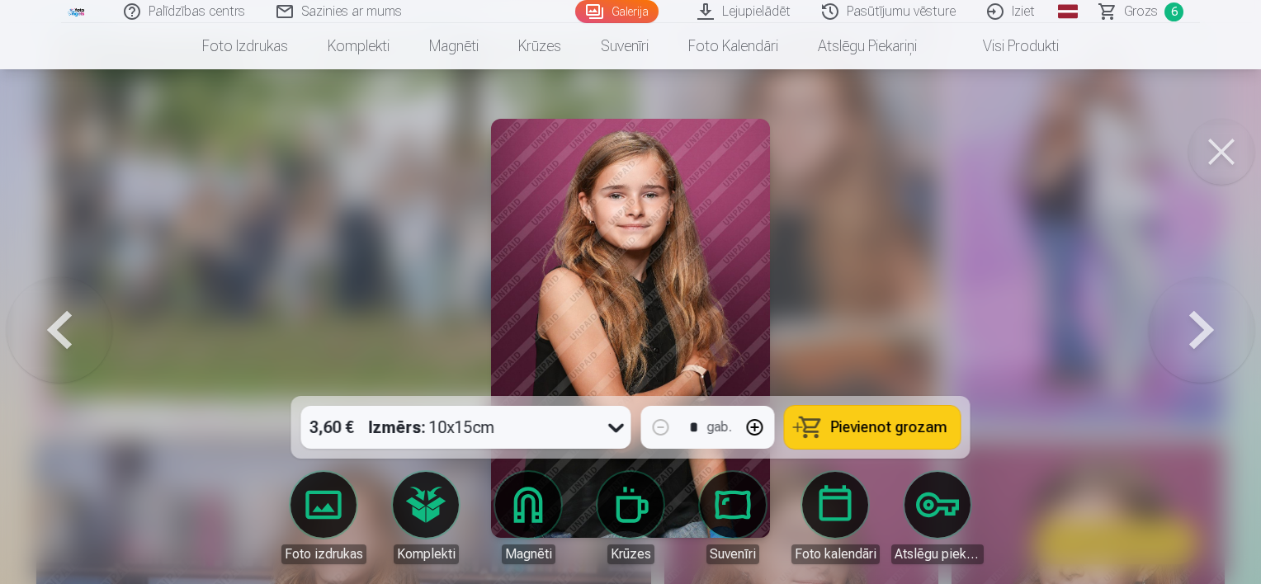
click at [903, 422] on span "Pievienot grozam" at bounding box center [889, 427] width 116 height 15
click at [1205, 330] on button at bounding box center [1201, 328] width 106 height 102
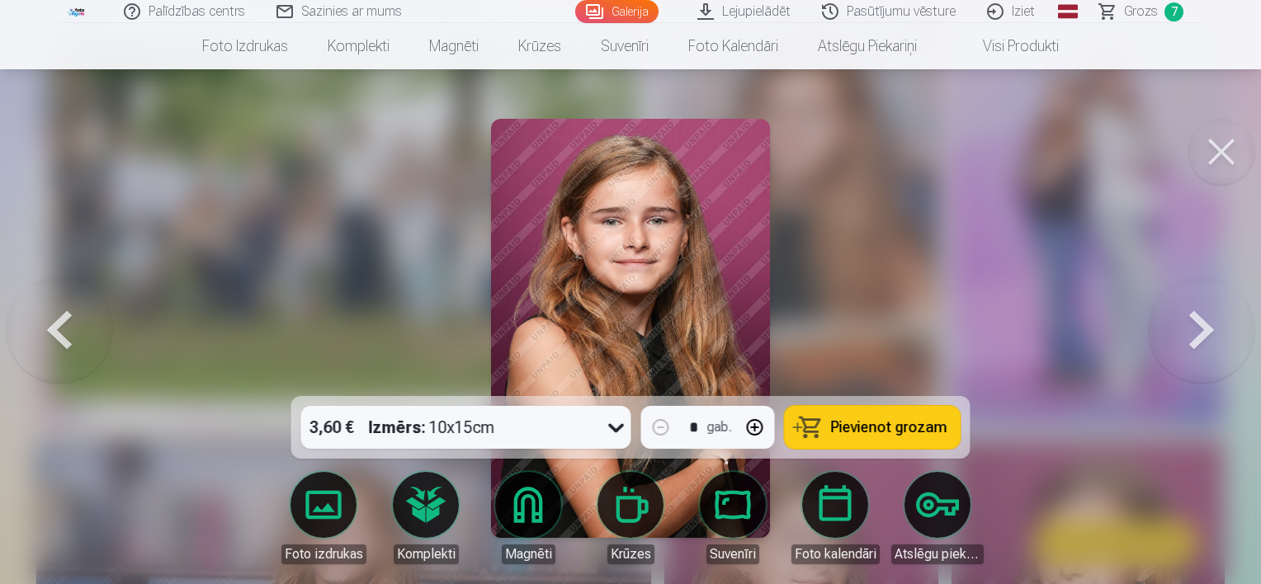
click at [1205, 330] on button at bounding box center [1201, 328] width 106 height 102
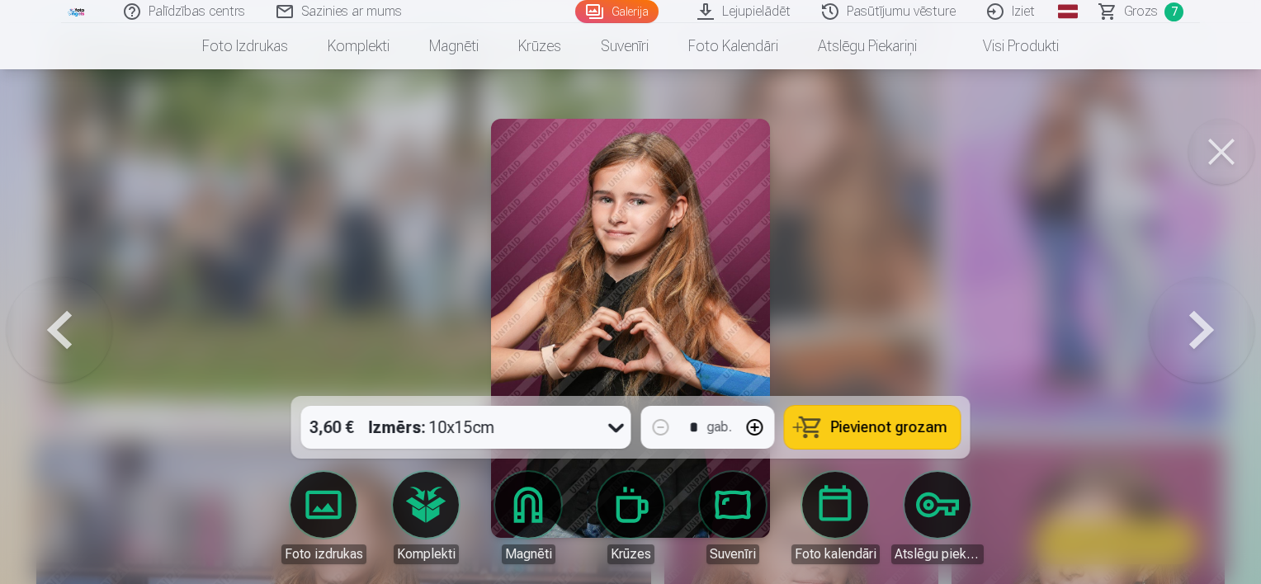
click at [838, 428] on span "Pievienot grozam" at bounding box center [889, 427] width 116 height 15
click at [1186, 337] on button at bounding box center [1201, 328] width 106 height 102
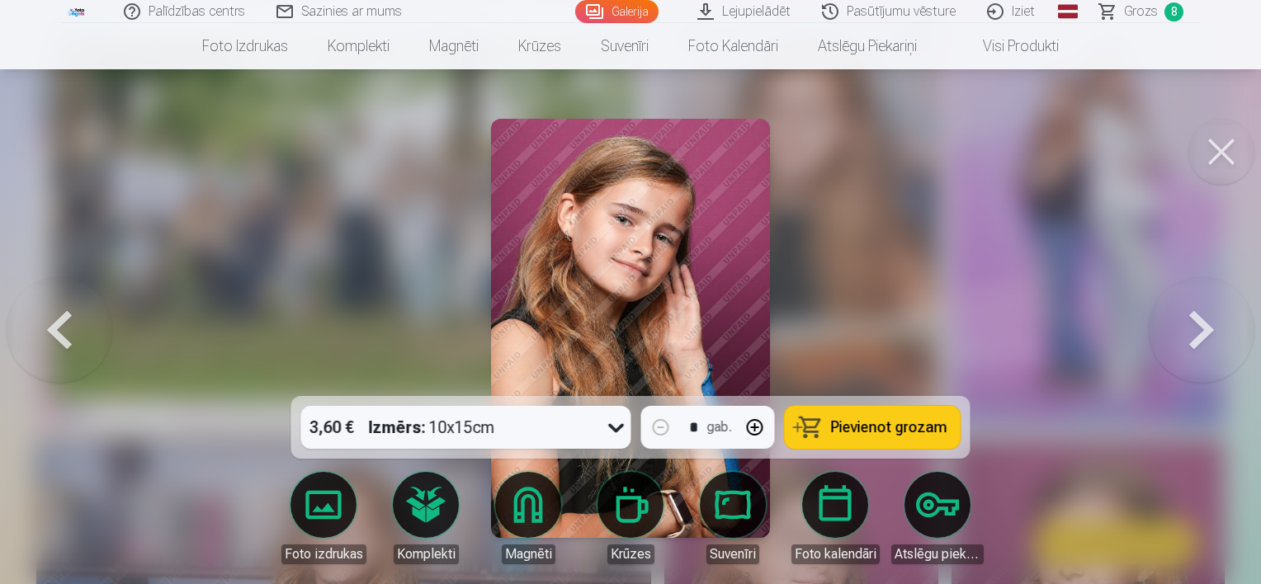
click at [1186, 337] on button at bounding box center [1201, 328] width 106 height 102
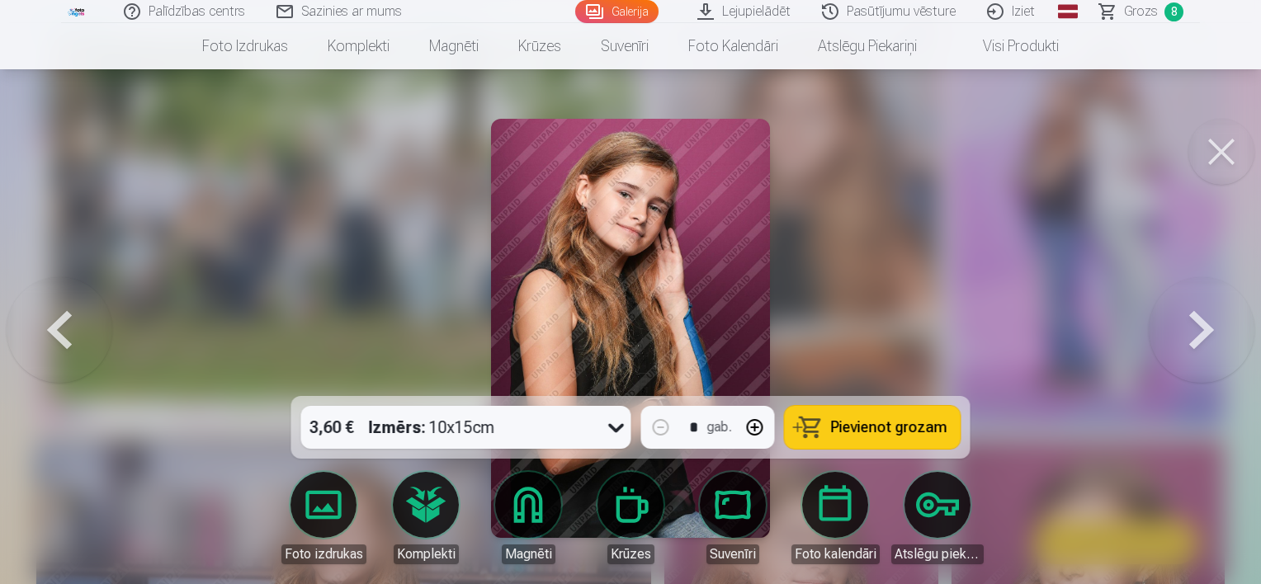
click at [1186, 337] on button at bounding box center [1201, 328] width 106 height 102
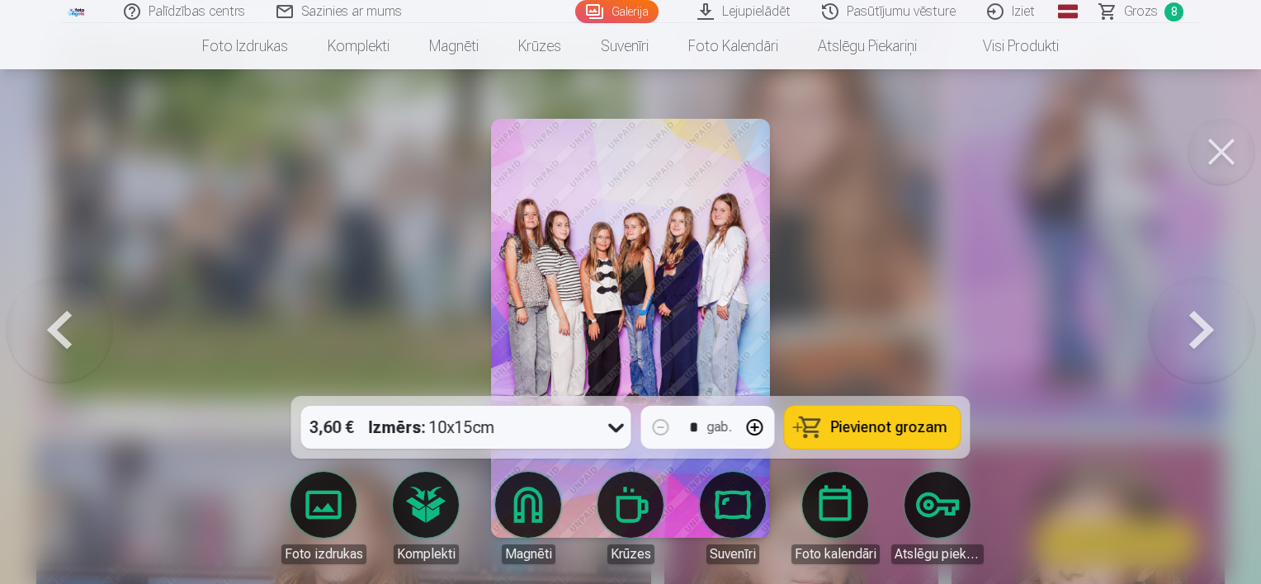
click at [1186, 337] on button at bounding box center [1201, 328] width 106 height 102
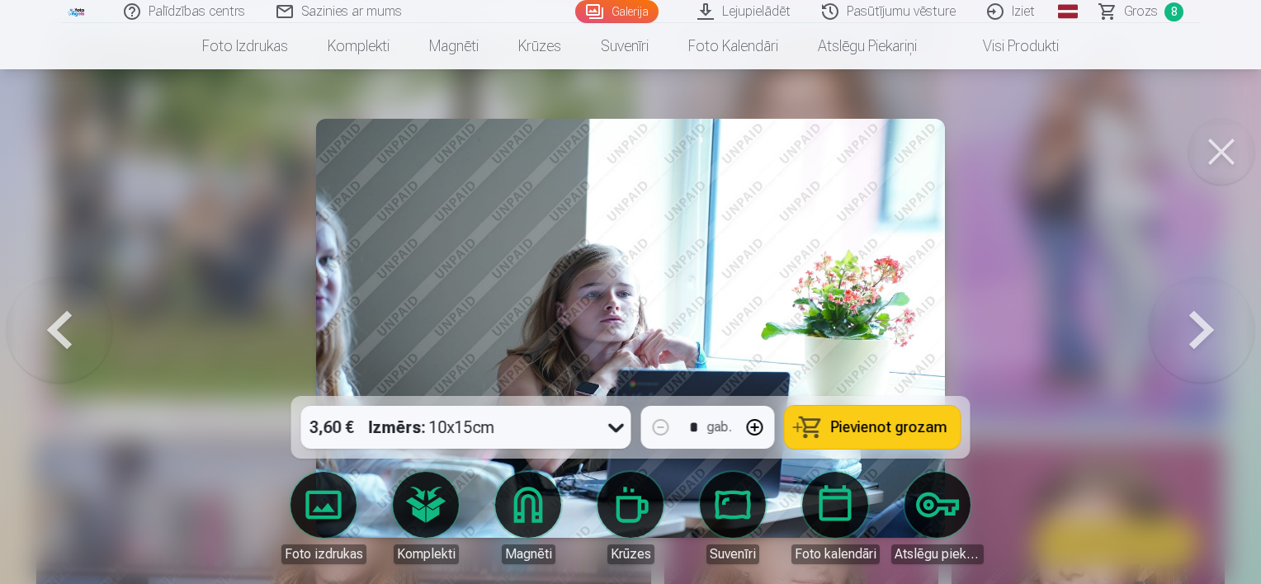
click at [1186, 337] on button at bounding box center [1201, 328] width 106 height 102
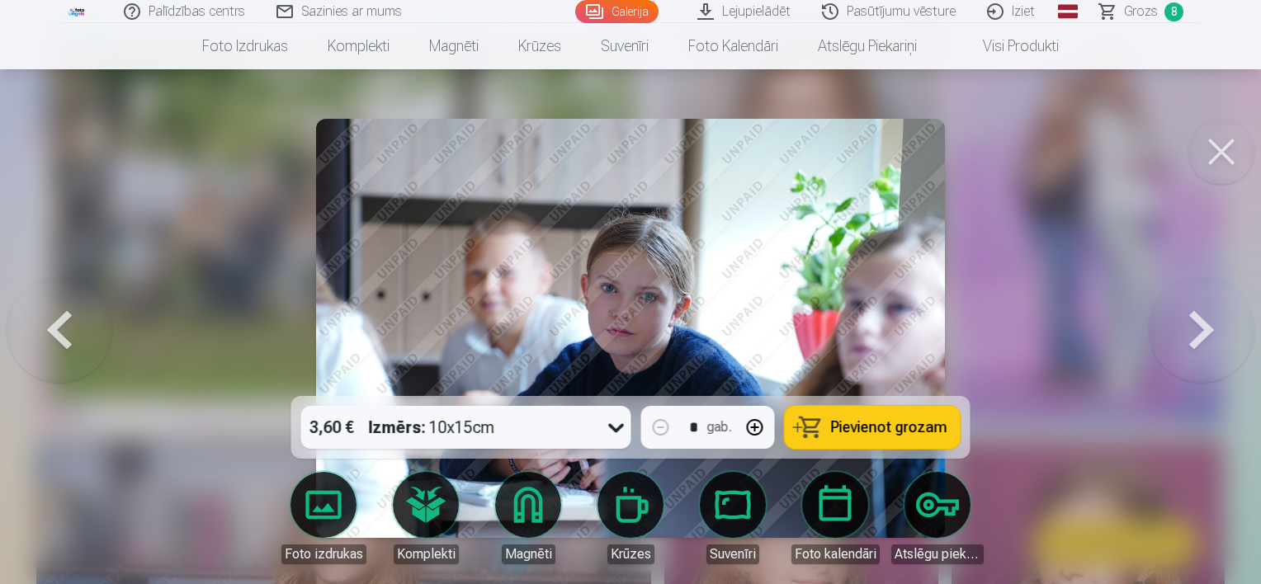
click at [1186, 337] on button at bounding box center [1201, 328] width 106 height 102
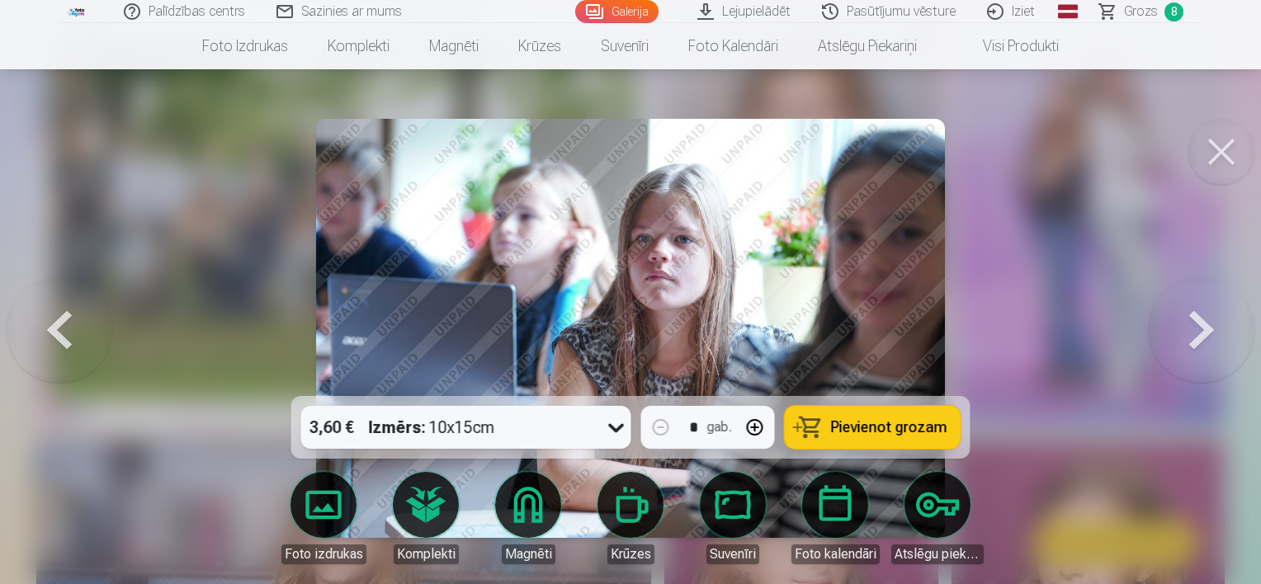
click at [1186, 337] on button at bounding box center [1201, 328] width 106 height 102
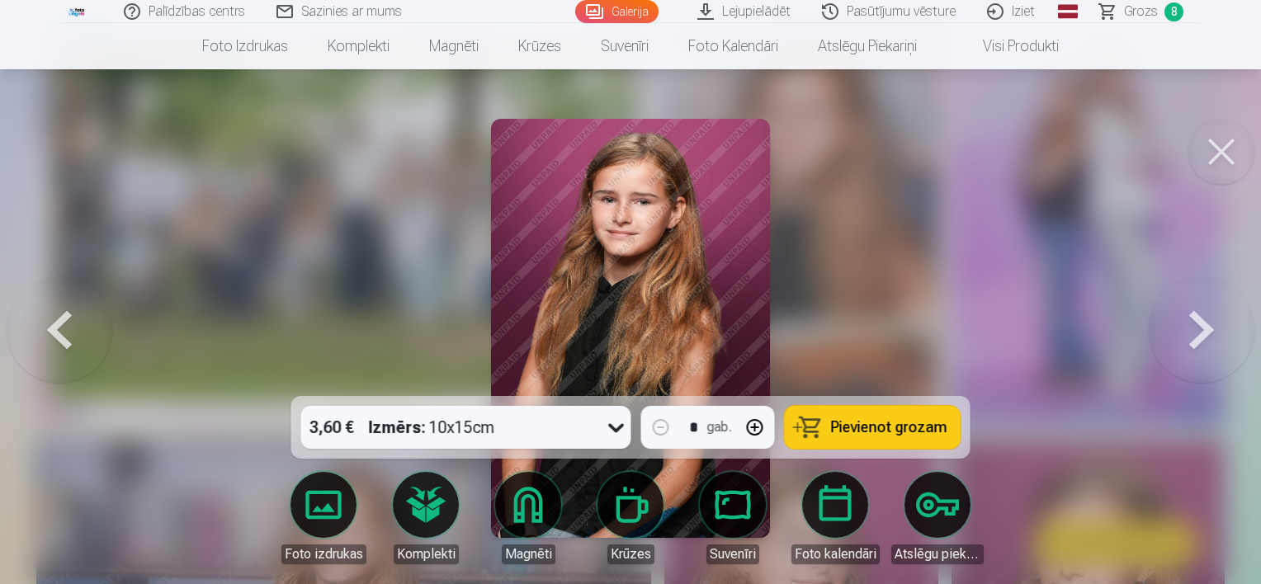
click at [861, 427] on span "Pievienot grozam" at bounding box center [889, 427] width 116 height 15
click at [1208, 337] on button at bounding box center [1201, 328] width 106 height 102
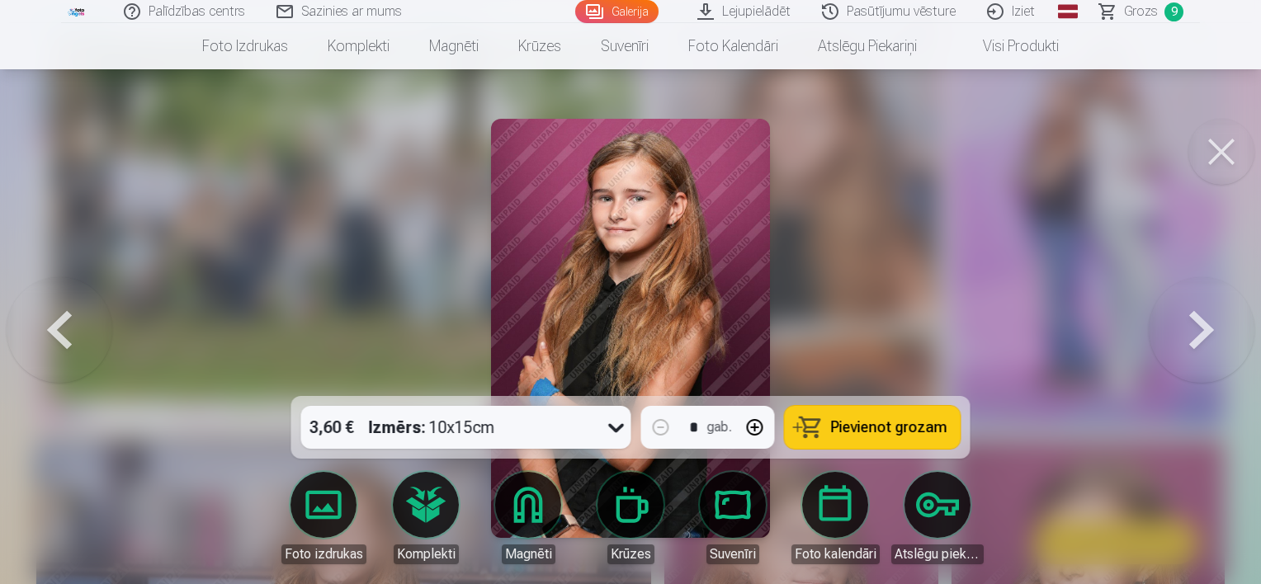
drag, startPoint x: 861, startPoint y: 429, endPoint x: 870, endPoint y: 416, distance: 16.0
click at [861, 429] on span "Pievienot grozam" at bounding box center [889, 427] width 116 height 15
click at [1200, 324] on button at bounding box center [1201, 328] width 106 height 102
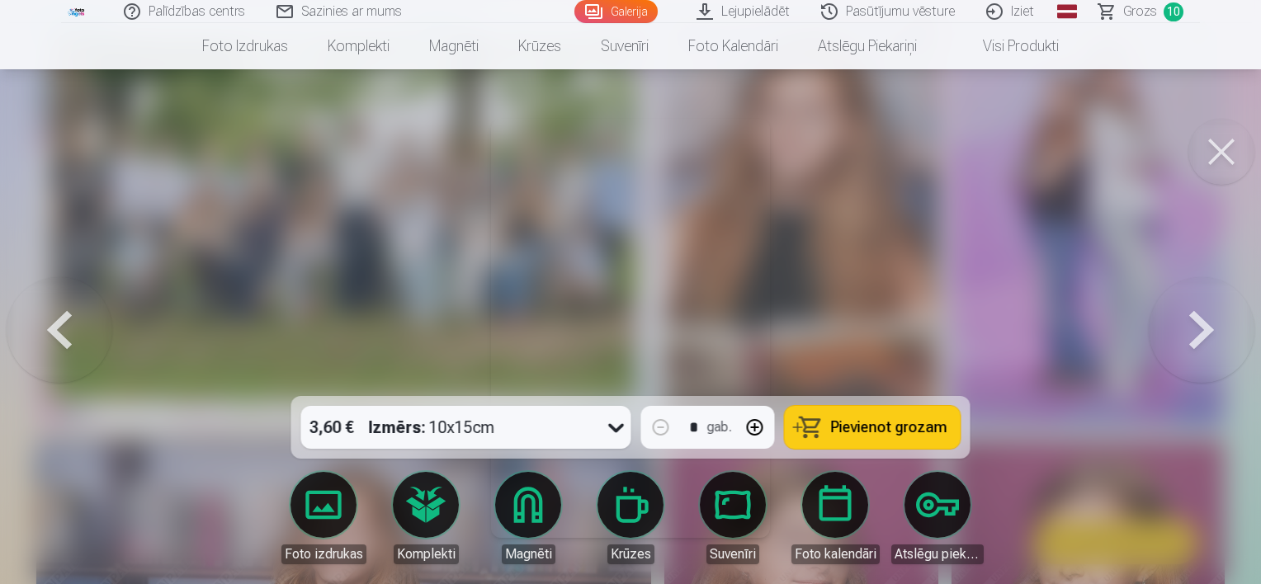
click at [1200, 324] on button at bounding box center [1201, 328] width 106 height 102
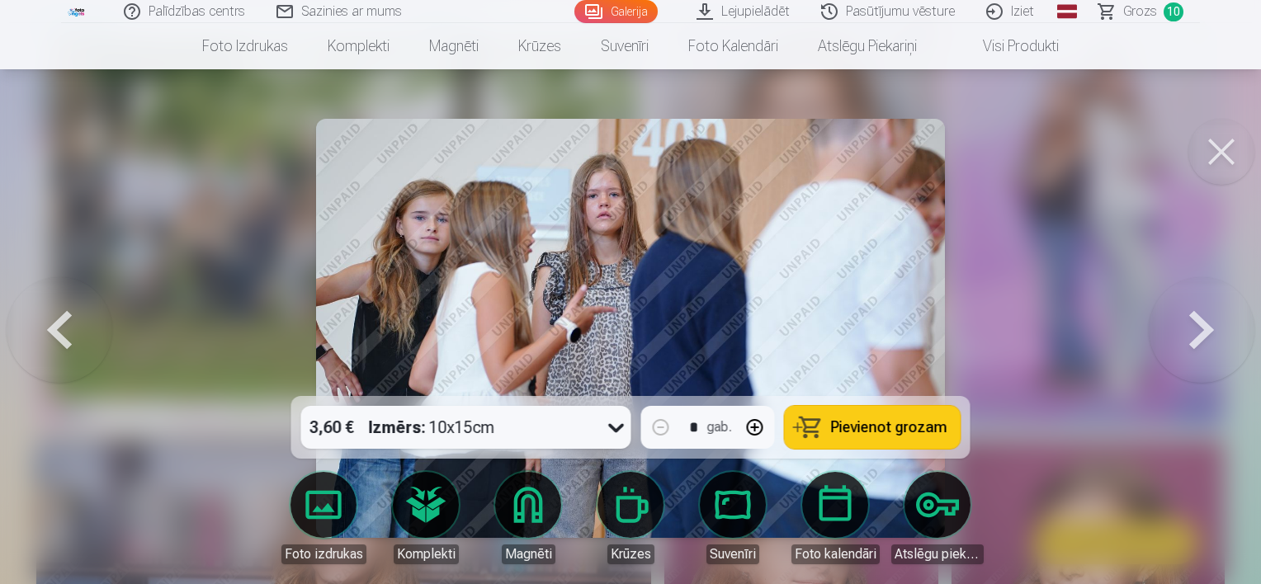
click at [1200, 324] on button at bounding box center [1201, 328] width 106 height 102
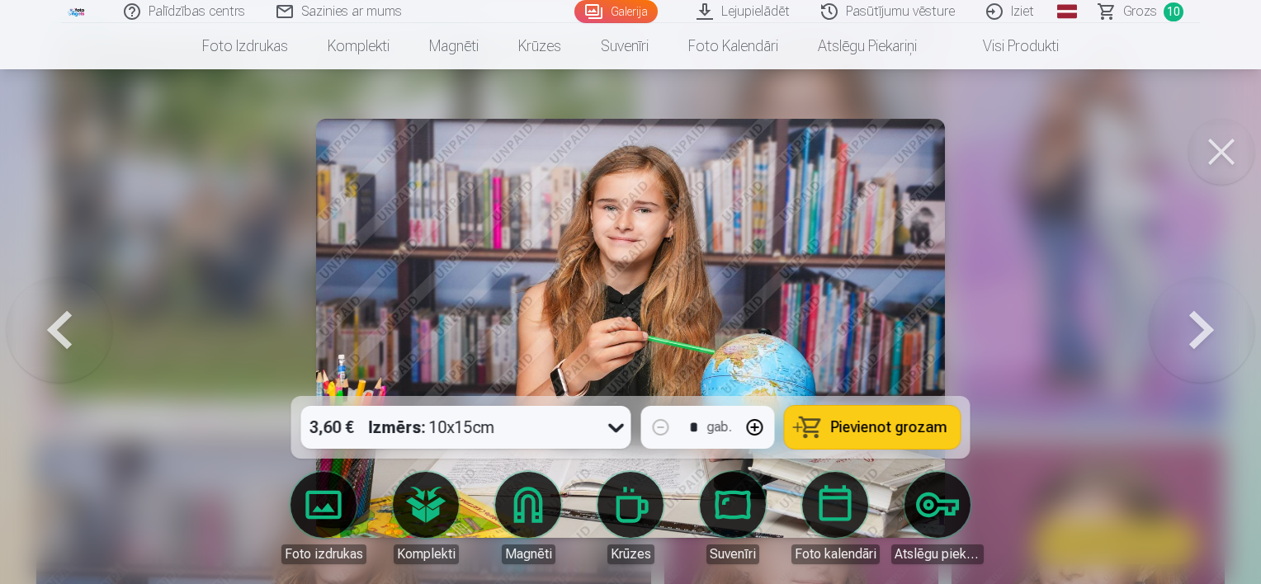
click at [878, 433] on span "Pievienot grozam" at bounding box center [889, 427] width 116 height 15
click at [1205, 318] on button at bounding box center [1201, 328] width 106 height 102
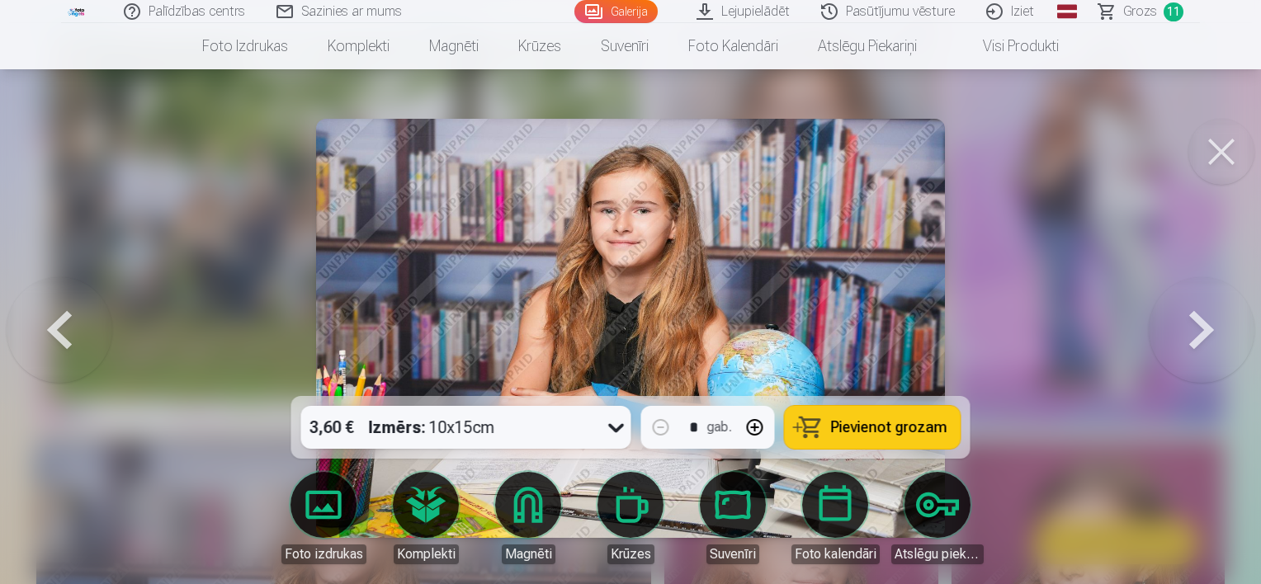
click at [893, 422] on span "Pievienot grozam" at bounding box center [889, 427] width 116 height 15
click at [1202, 334] on button at bounding box center [1201, 328] width 106 height 102
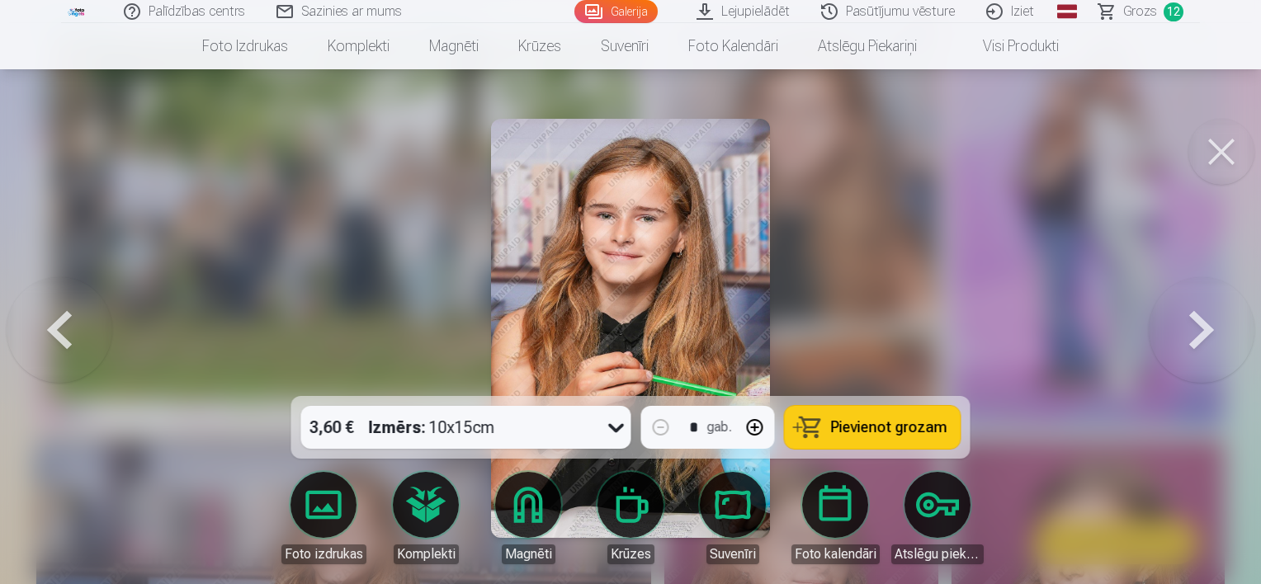
click at [835, 420] on span "Pievienot grozam" at bounding box center [889, 427] width 116 height 15
click at [1218, 330] on button at bounding box center [1201, 328] width 106 height 102
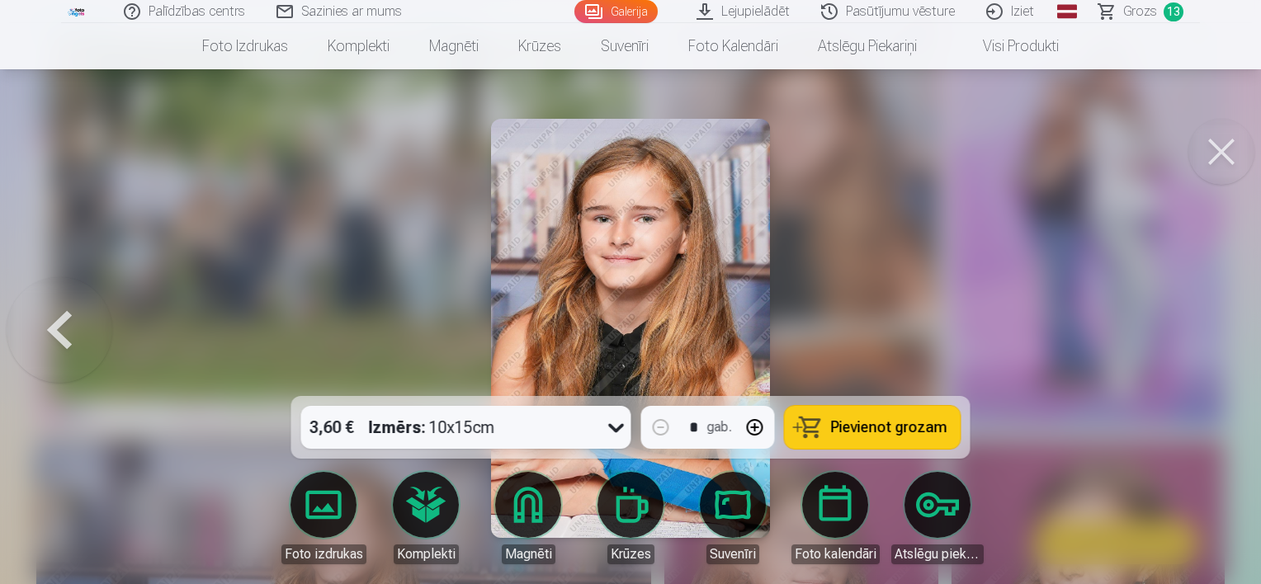
click at [868, 431] on span "Pievienot grozam" at bounding box center [889, 427] width 116 height 15
click at [1146, 17] on span "Grozs" at bounding box center [1140, 12] width 34 height 20
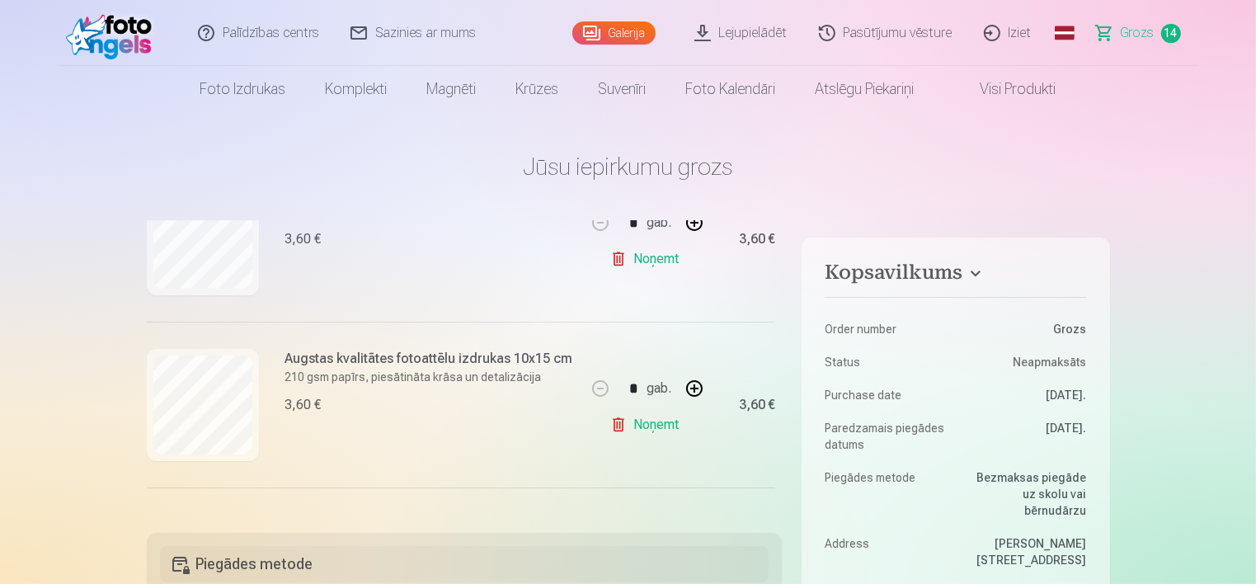
scroll to position [413, 0]
click at [650, 430] on link "Noņemt" at bounding box center [648, 428] width 75 height 33
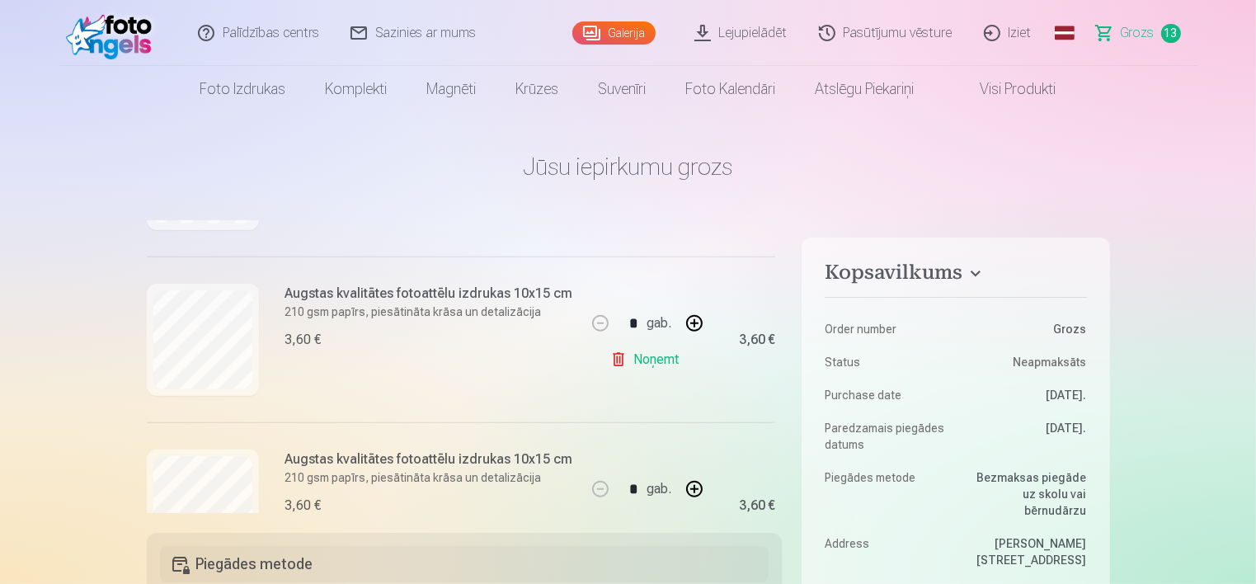
scroll to position [1815, 0]
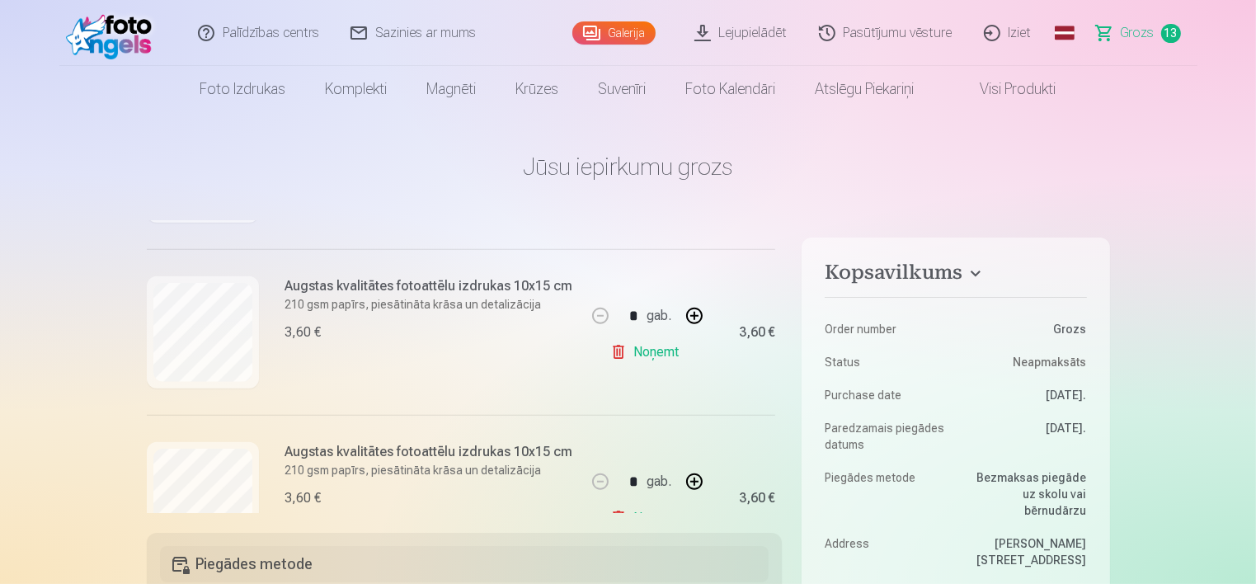
click at [618, 355] on link "Noņemt" at bounding box center [648, 352] width 75 height 33
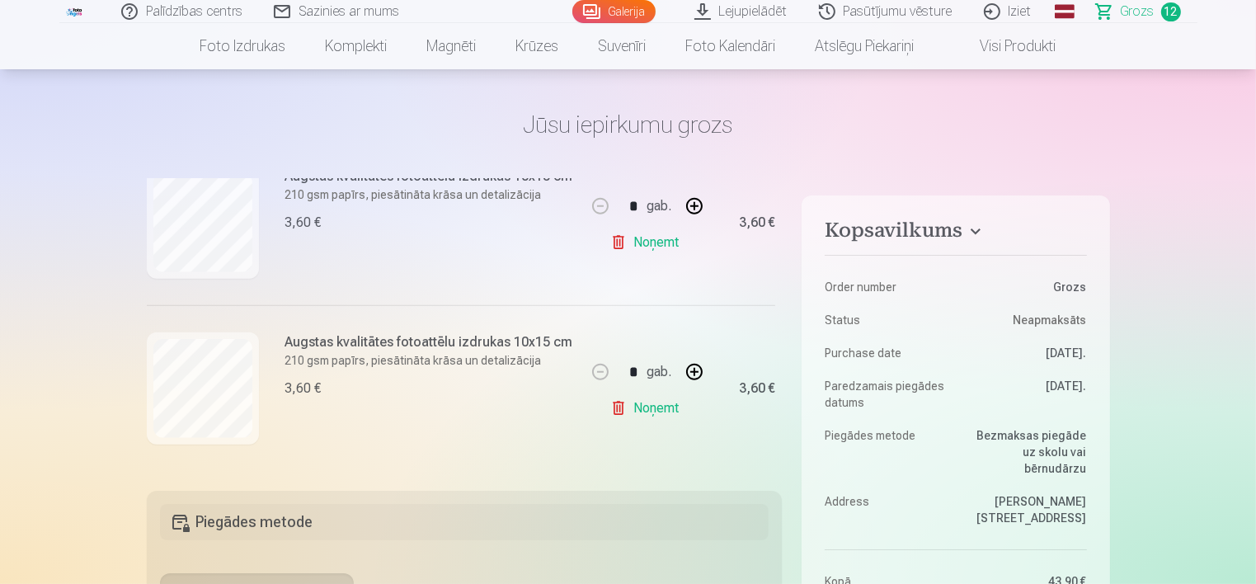
scroll to position [165, 0]
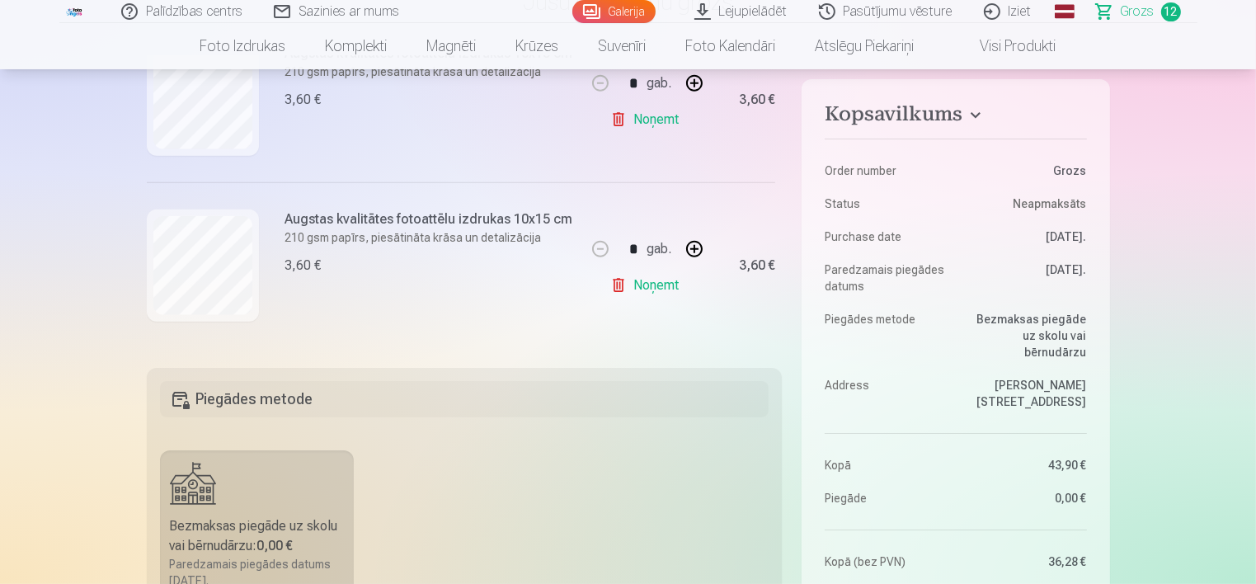
click at [643, 280] on link "Noņemt" at bounding box center [648, 285] width 75 height 33
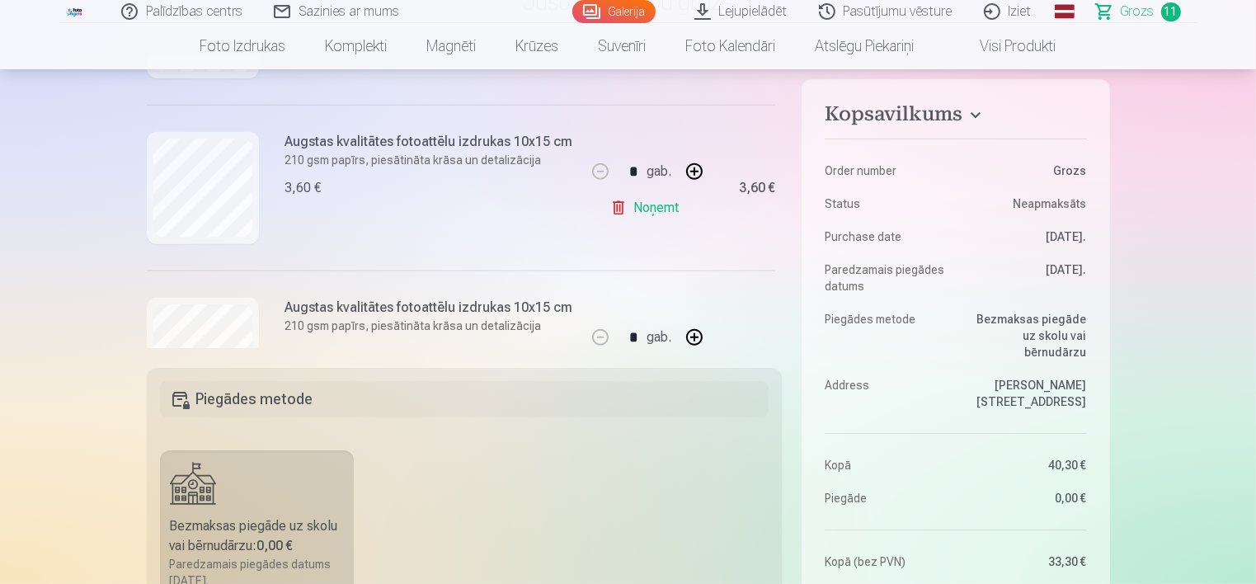
scroll to position [1471, 0]
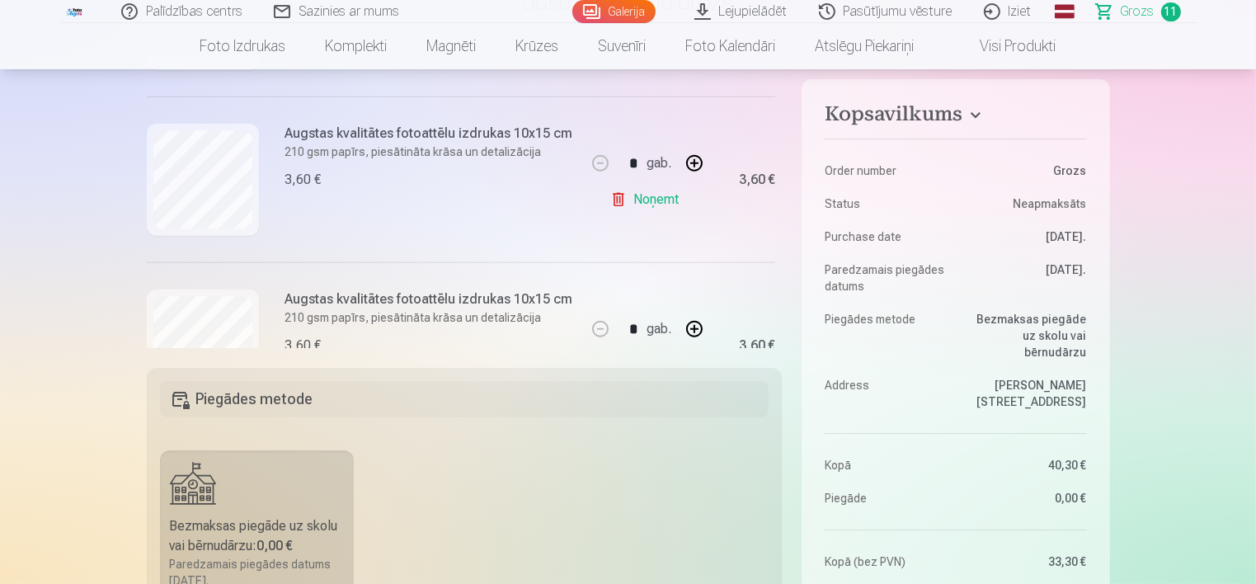
click at [650, 201] on link "Noņemt" at bounding box center [648, 199] width 75 height 33
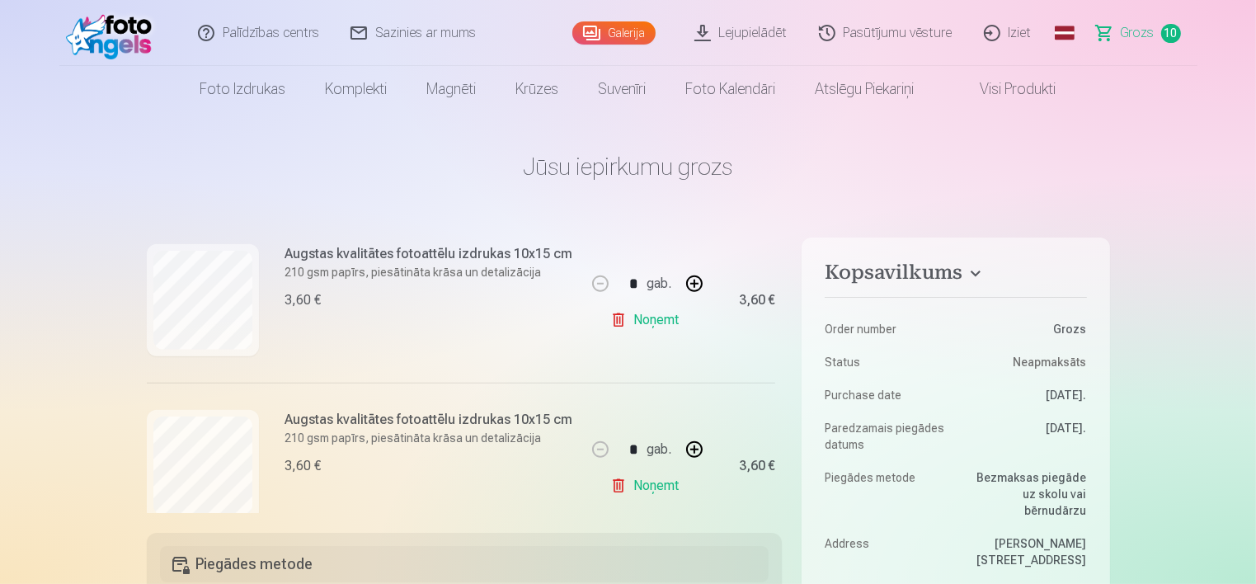
scroll to position [1388, 0]
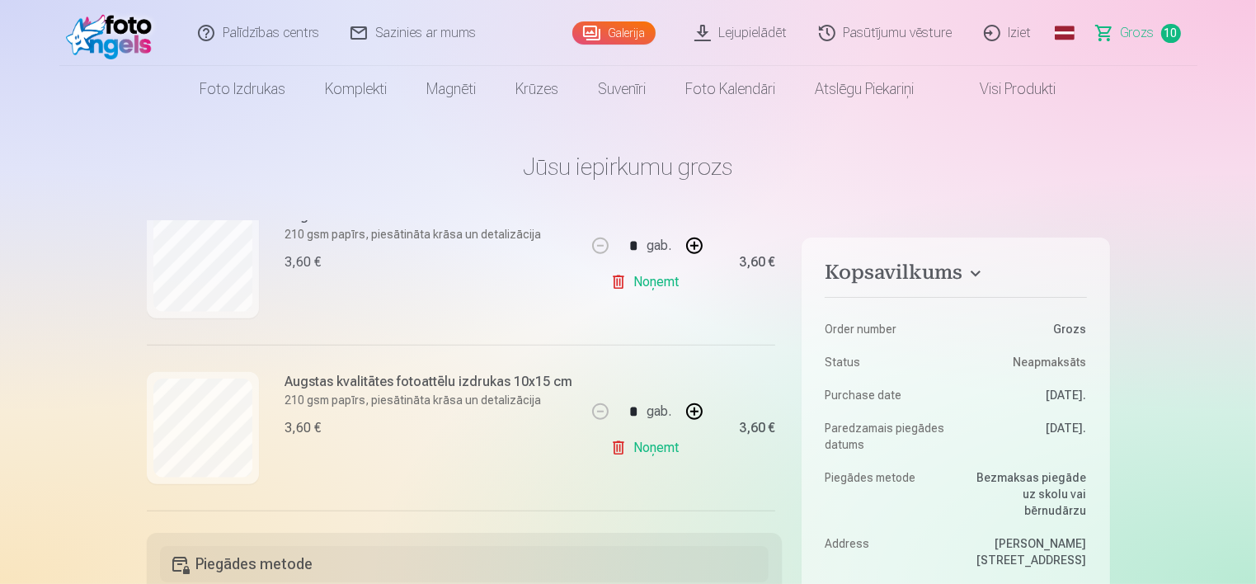
click at [659, 283] on link "Noņemt" at bounding box center [648, 282] width 75 height 33
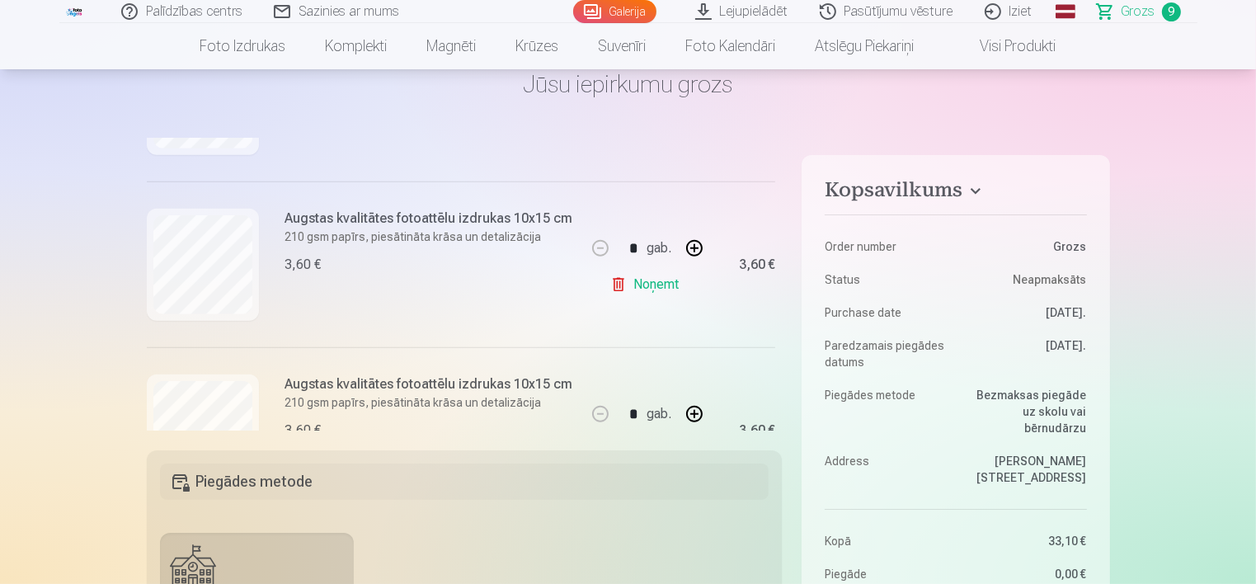
scroll to position [1387, 0]
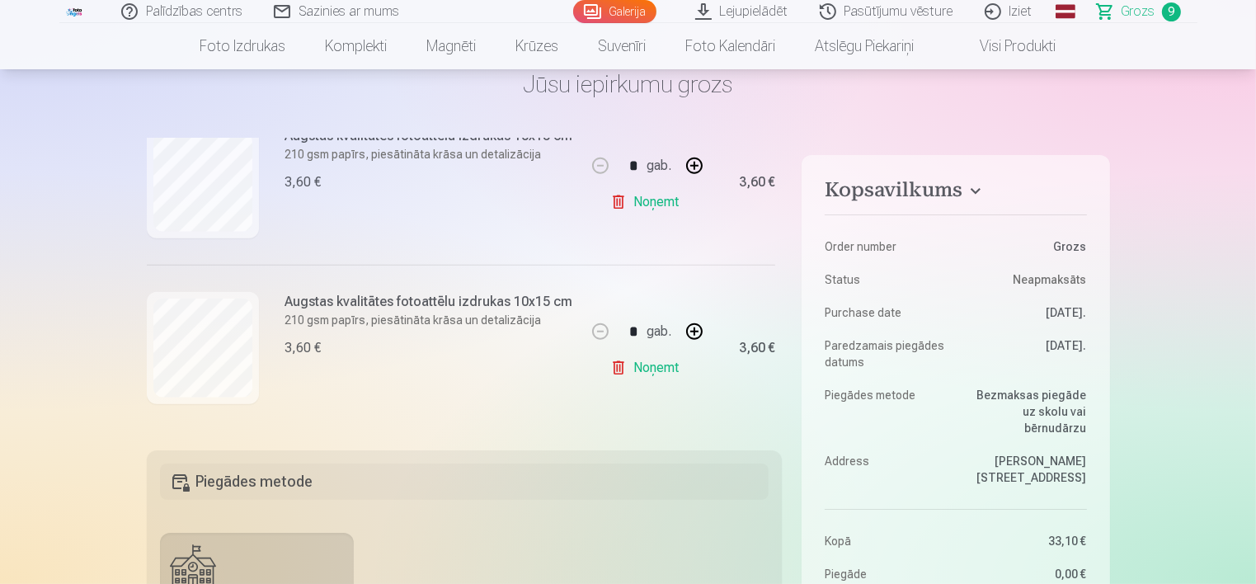
click at [659, 368] on link "Noņemt" at bounding box center [648, 367] width 75 height 33
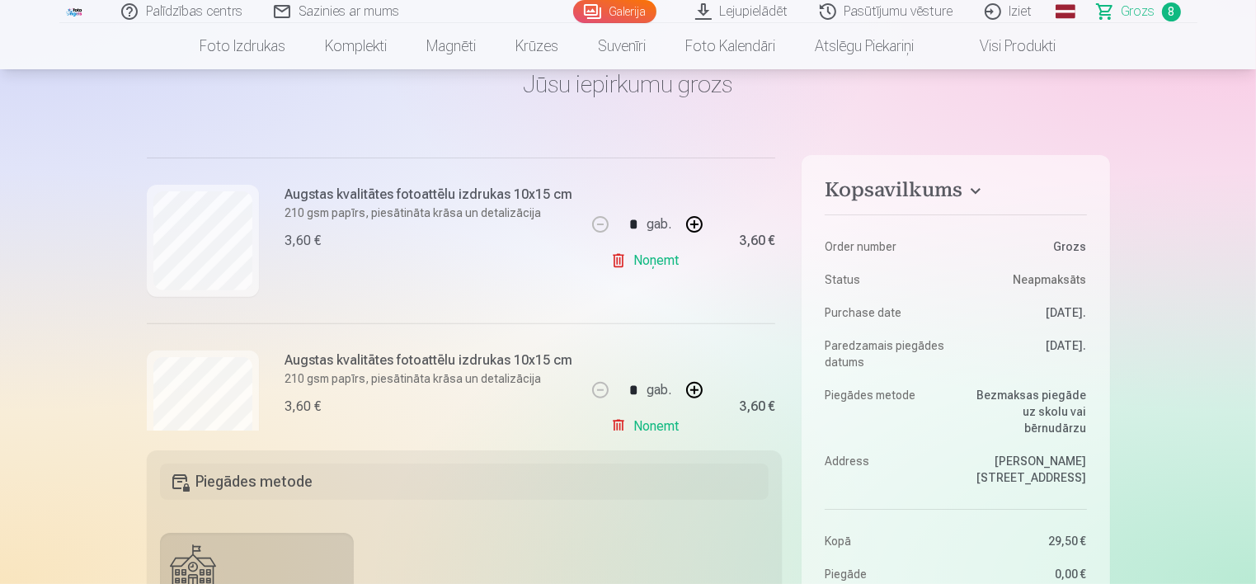
scroll to position [644, 0]
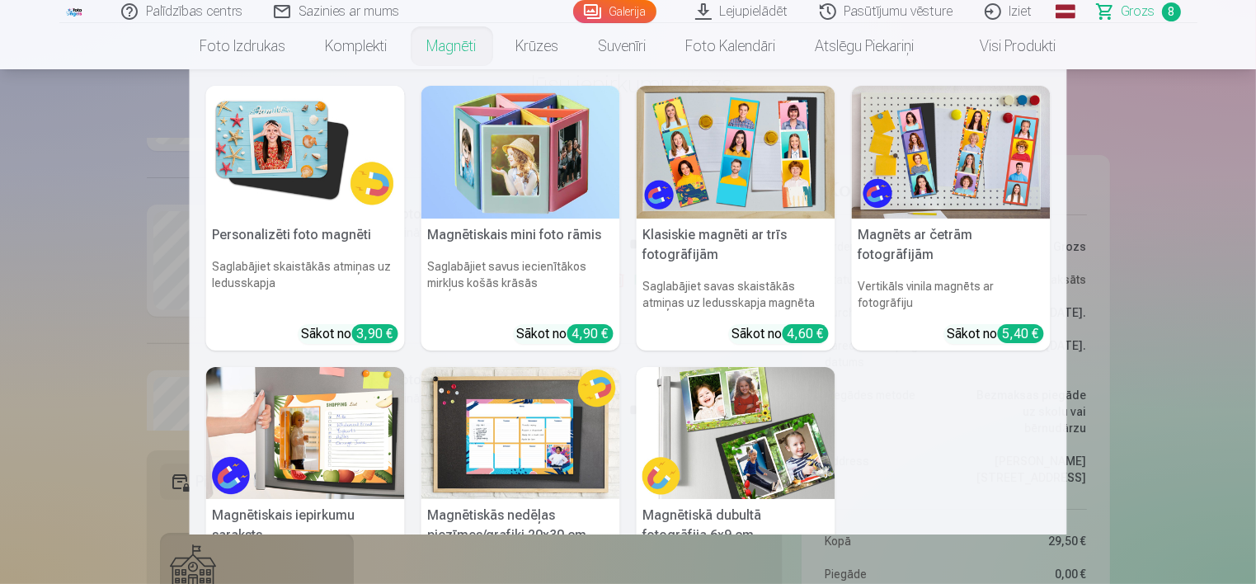
click at [455, 50] on link "Magnēti" at bounding box center [452, 46] width 89 height 46
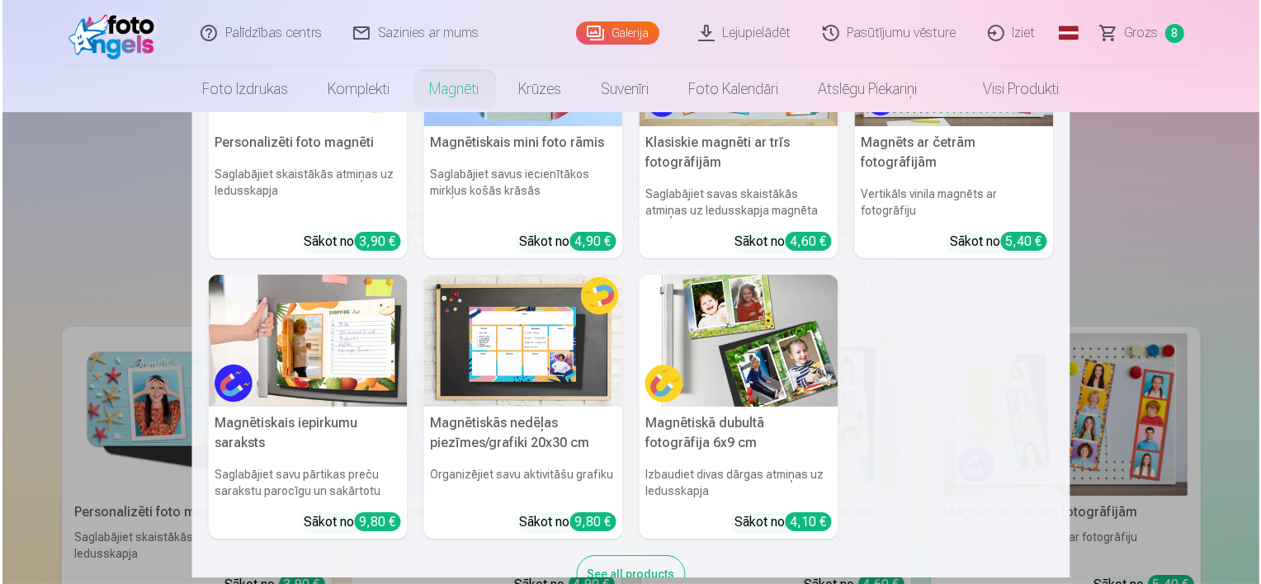
scroll to position [165, 0]
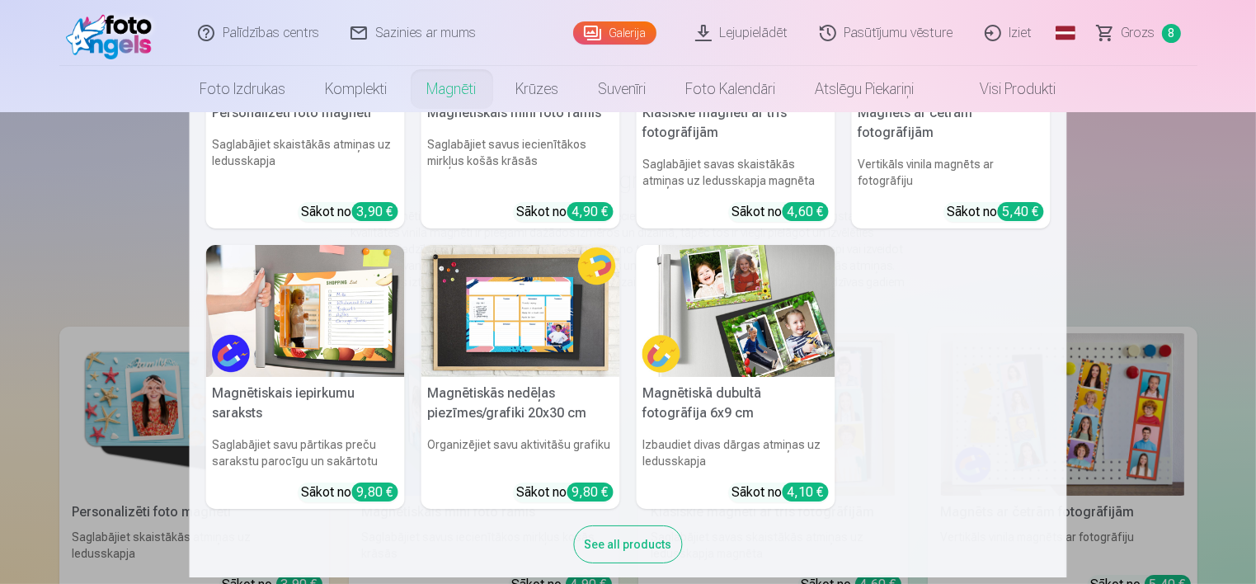
click at [728, 331] on img at bounding box center [736, 311] width 199 height 133
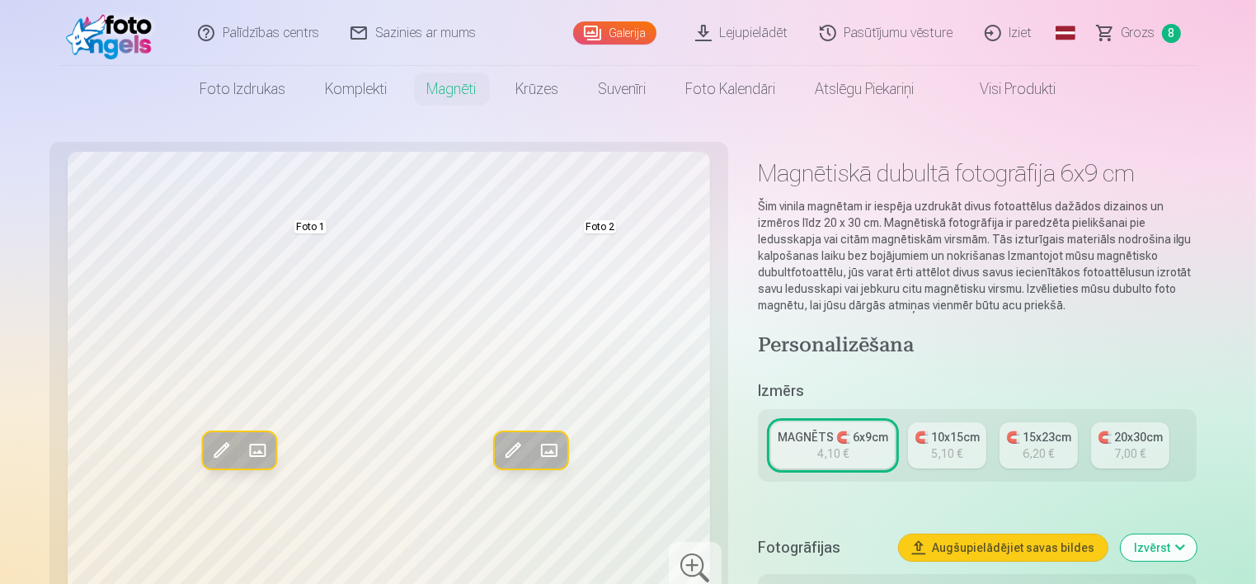
click at [546, 455] on span at bounding box center [548, 451] width 26 height 26
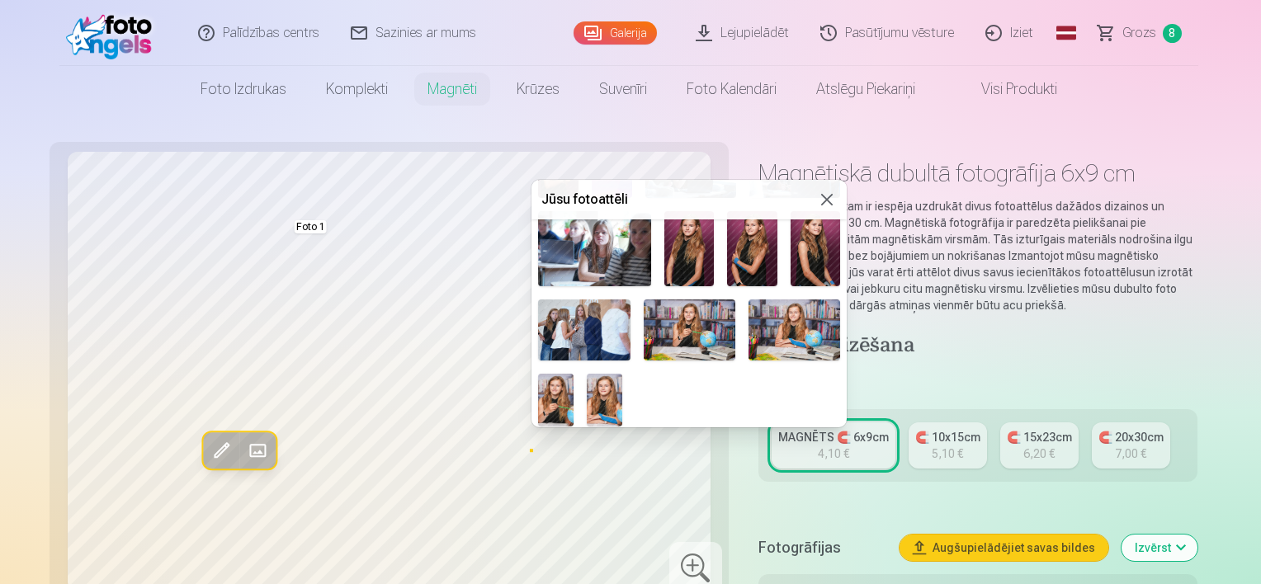
scroll to position [314, 0]
click at [702, 323] on img at bounding box center [690, 329] width 92 height 61
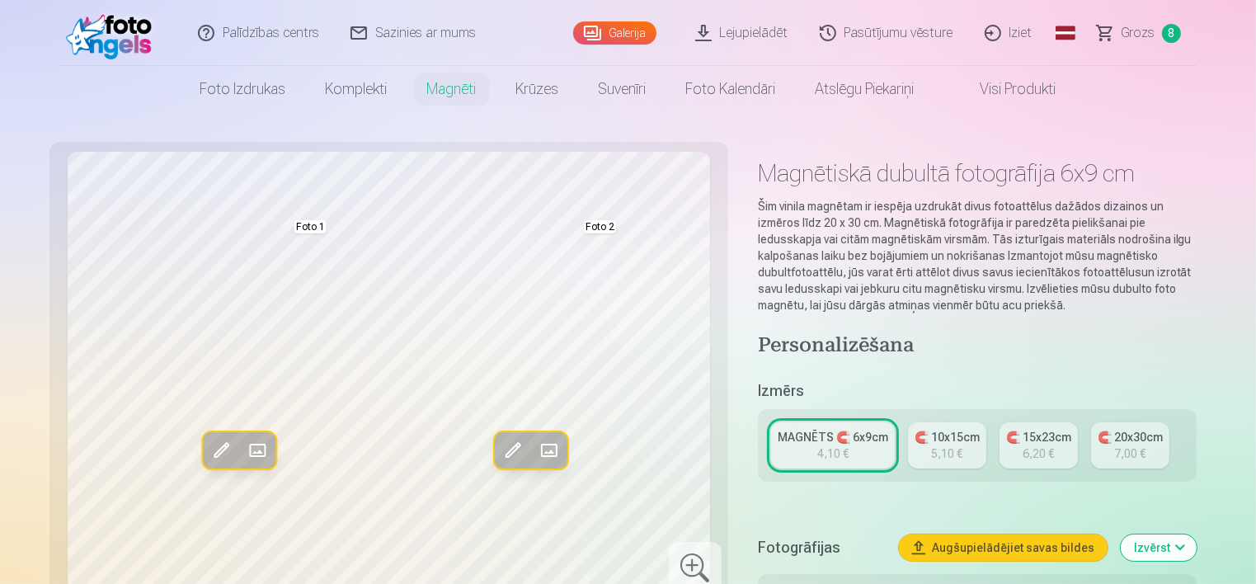
click at [559, 453] on span at bounding box center [548, 451] width 26 height 26
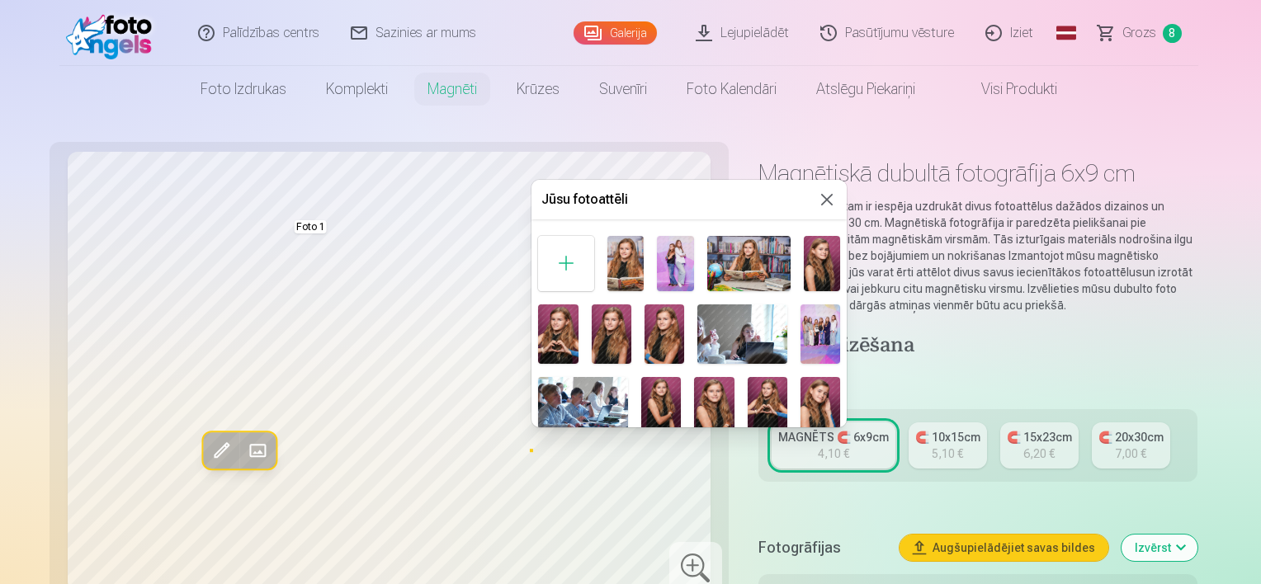
click at [752, 267] on img at bounding box center [748, 263] width 83 height 55
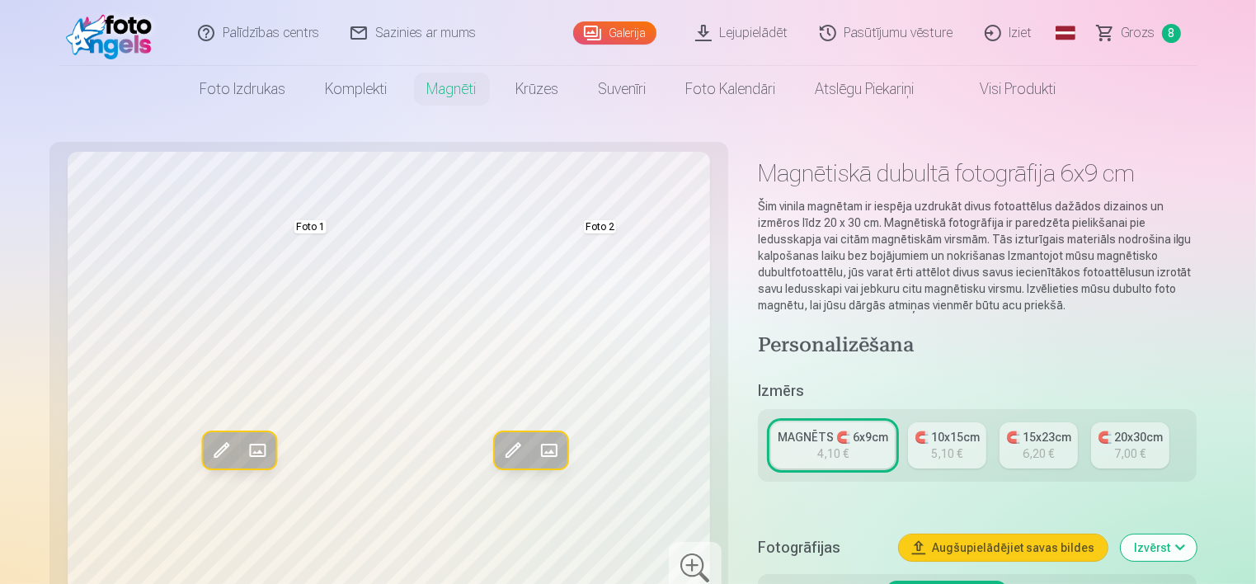
click at [548, 450] on span at bounding box center [548, 451] width 26 height 26
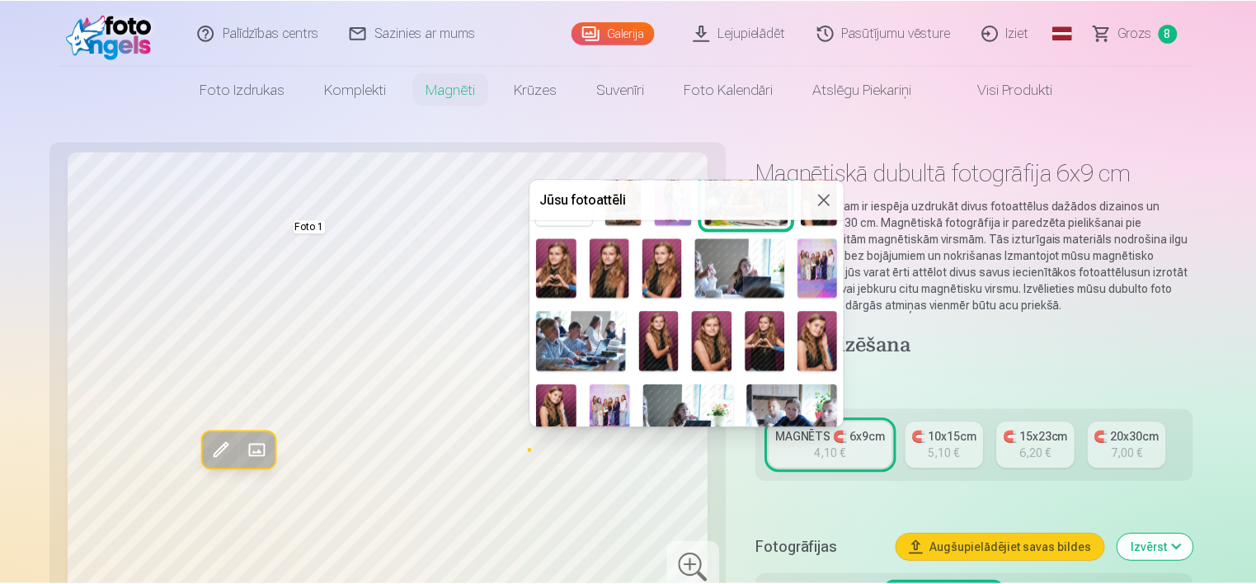
scroll to position [0, 0]
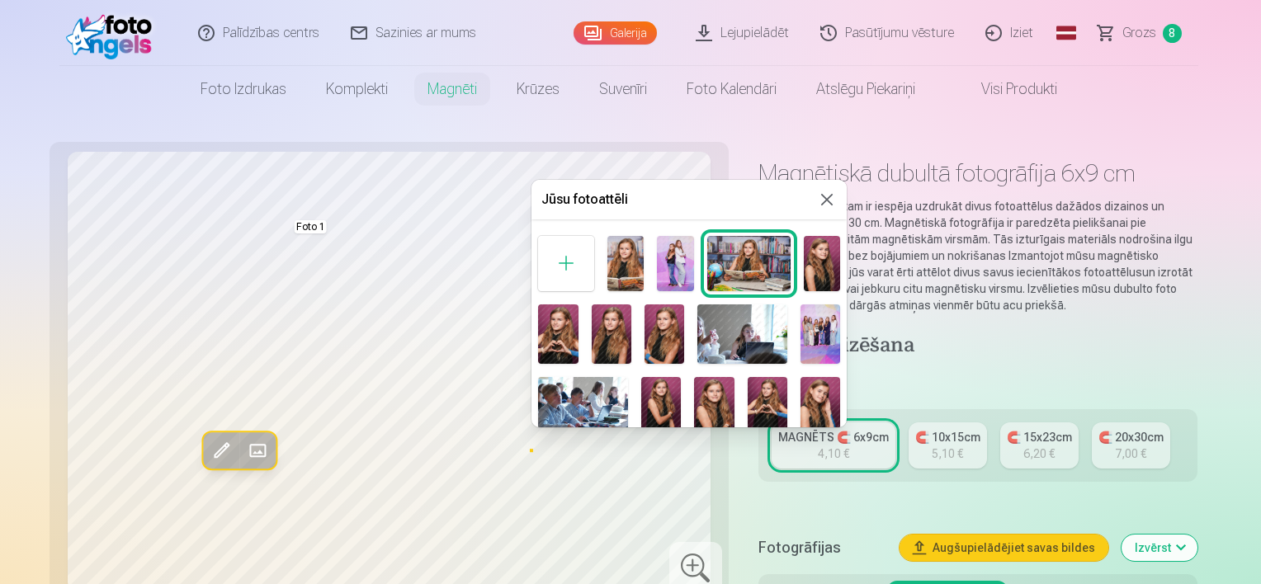
click at [734, 266] on img at bounding box center [748, 263] width 83 height 55
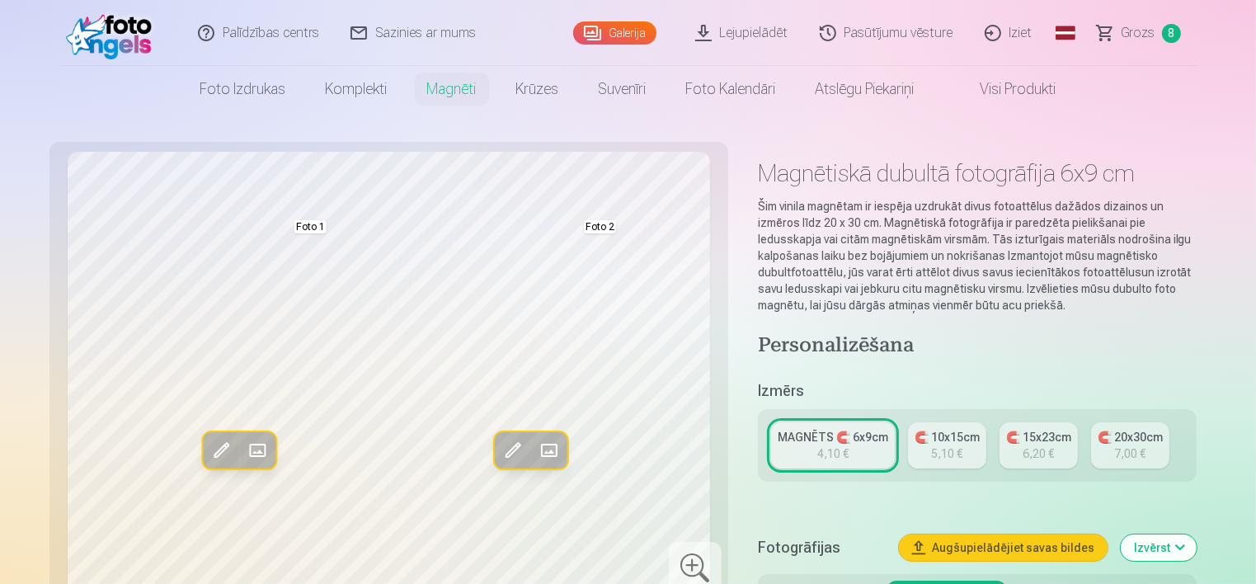
click at [547, 448] on span at bounding box center [548, 451] width 26 height 26
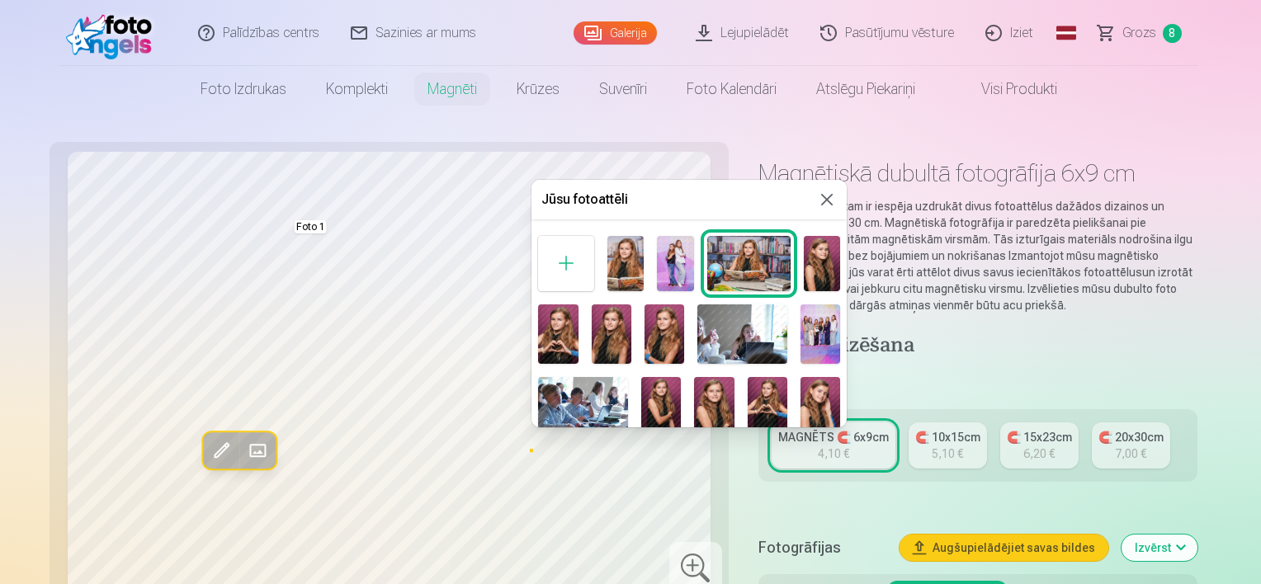
click at [819, 270] on img at bounding box center [822, 263] width 37 height 55
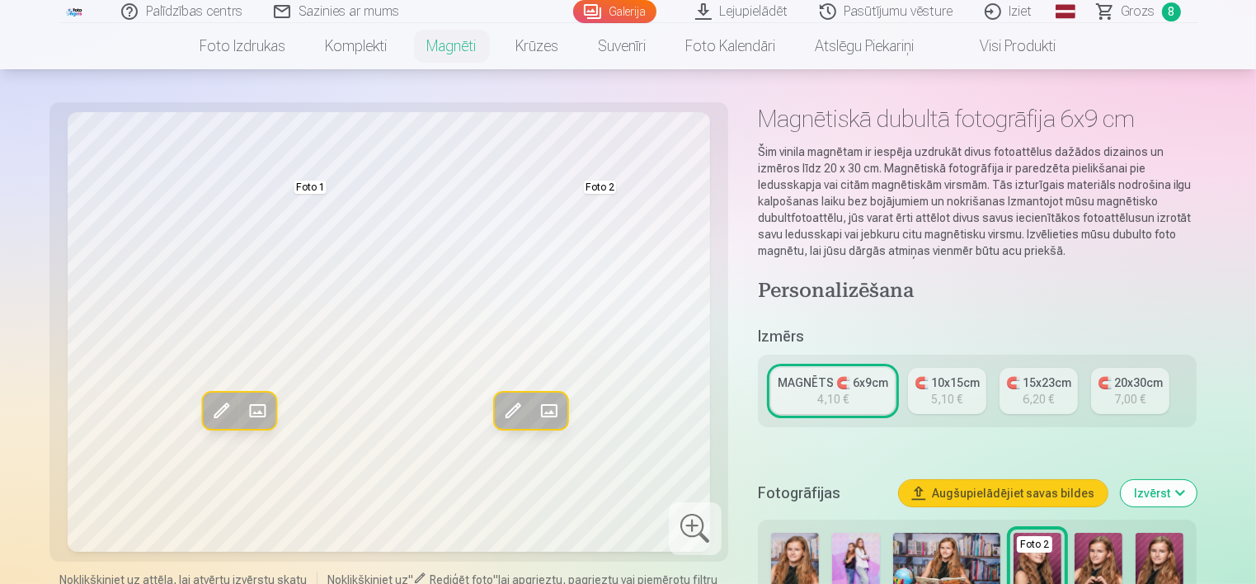
scroll to position [165, 0]
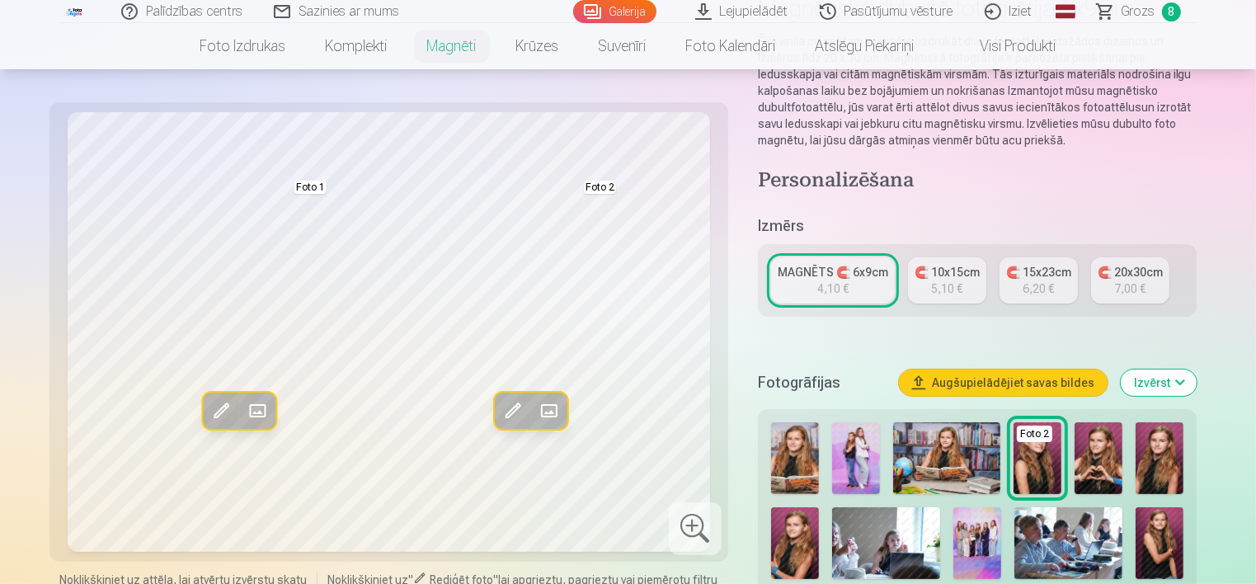
click at [1035, 384] on button "Augšupielādējiet savas bildes" at bounding box center [1003, 383] width 209 height 26
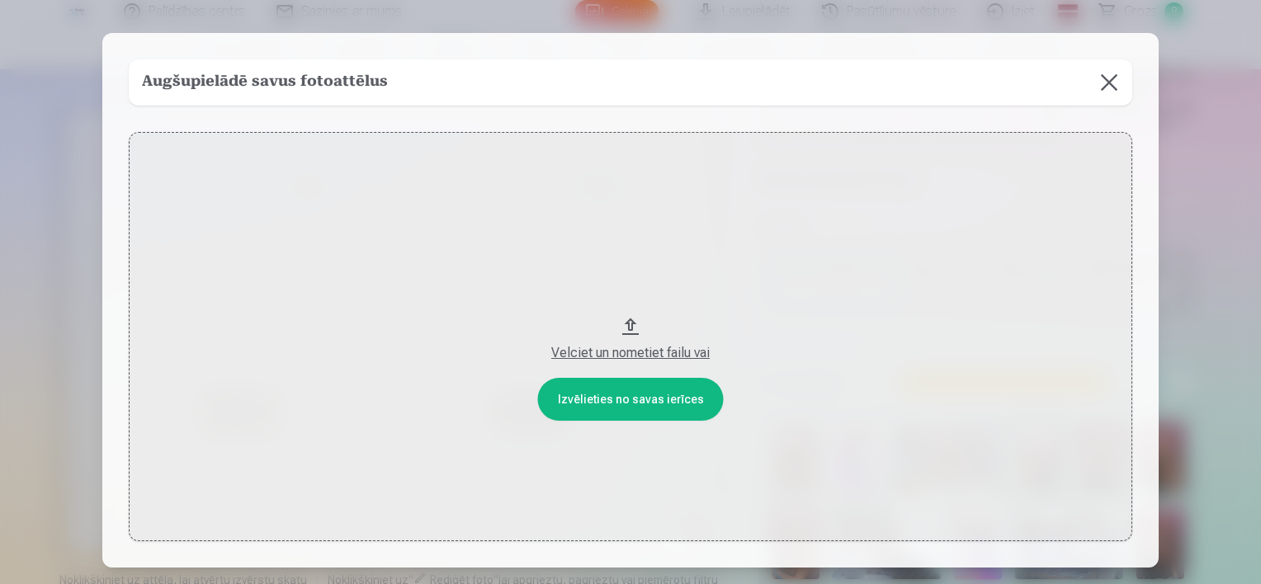
click at [1113, 92] on button at bounding box center [1109, 82] width 46 height 46
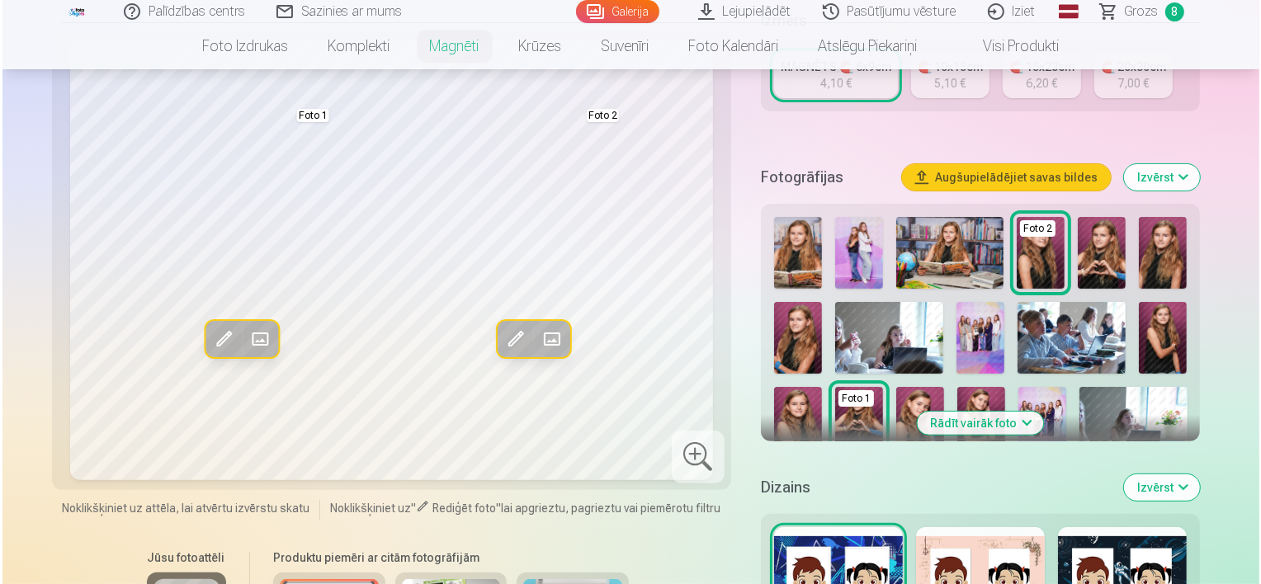
scroll to position [330, 0]
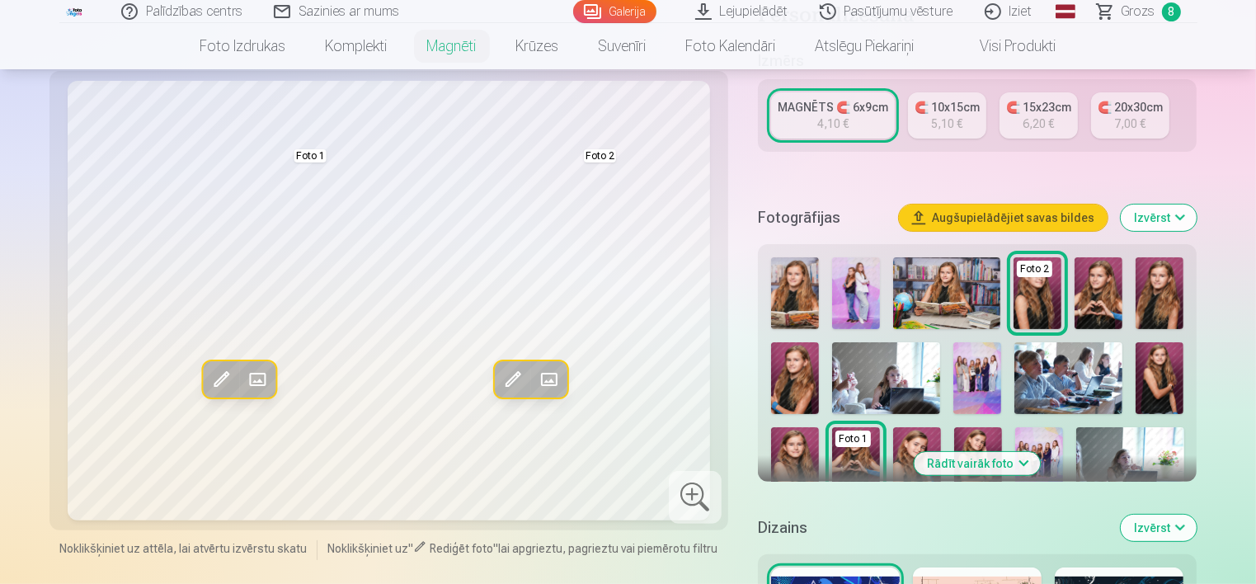
click at [1154, 221] on button "Izvērst" at bounding box center [1159, 218] width 76 height 26
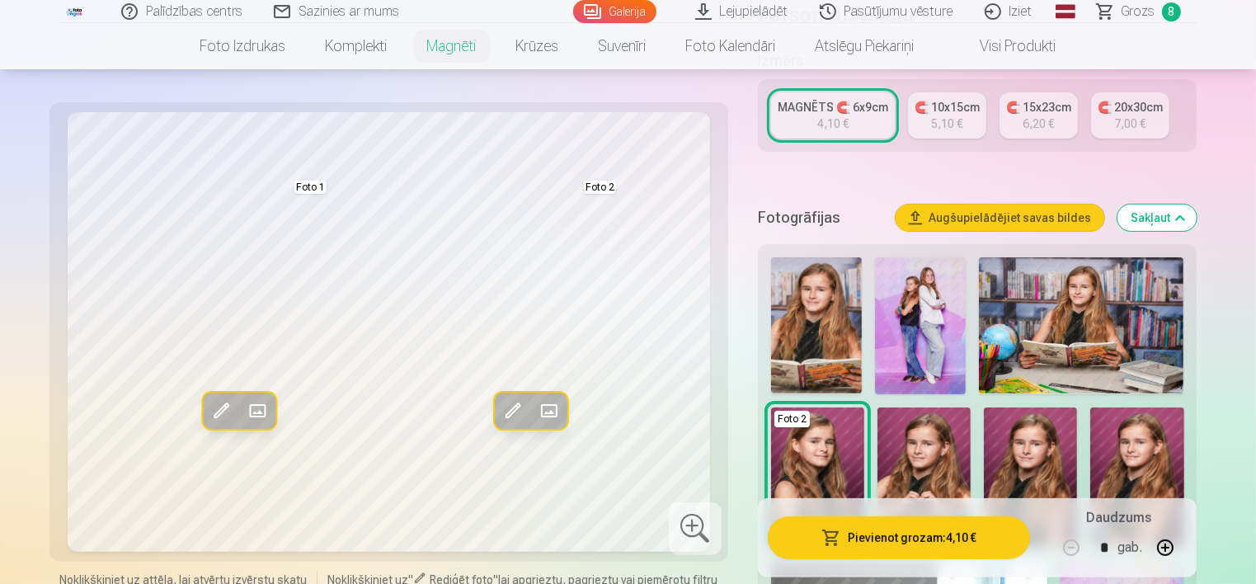
click at [901, 538] on button "Pievienot grozam : 4,10 €" at bounding box center [899, 537] width 263 height 43
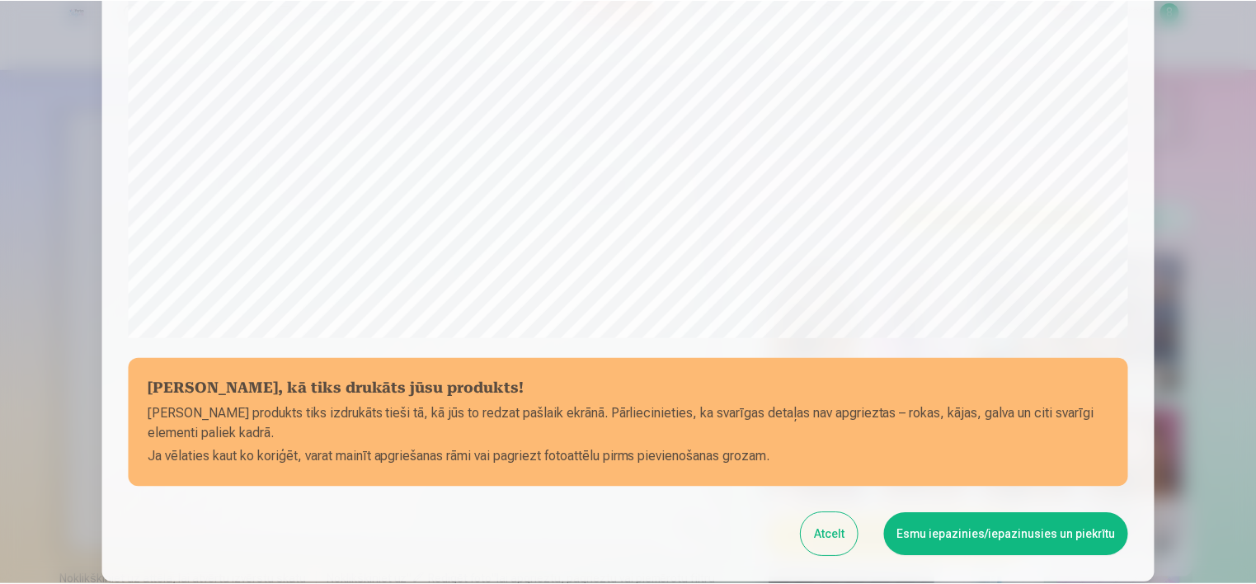
scroll to position [495, 0]
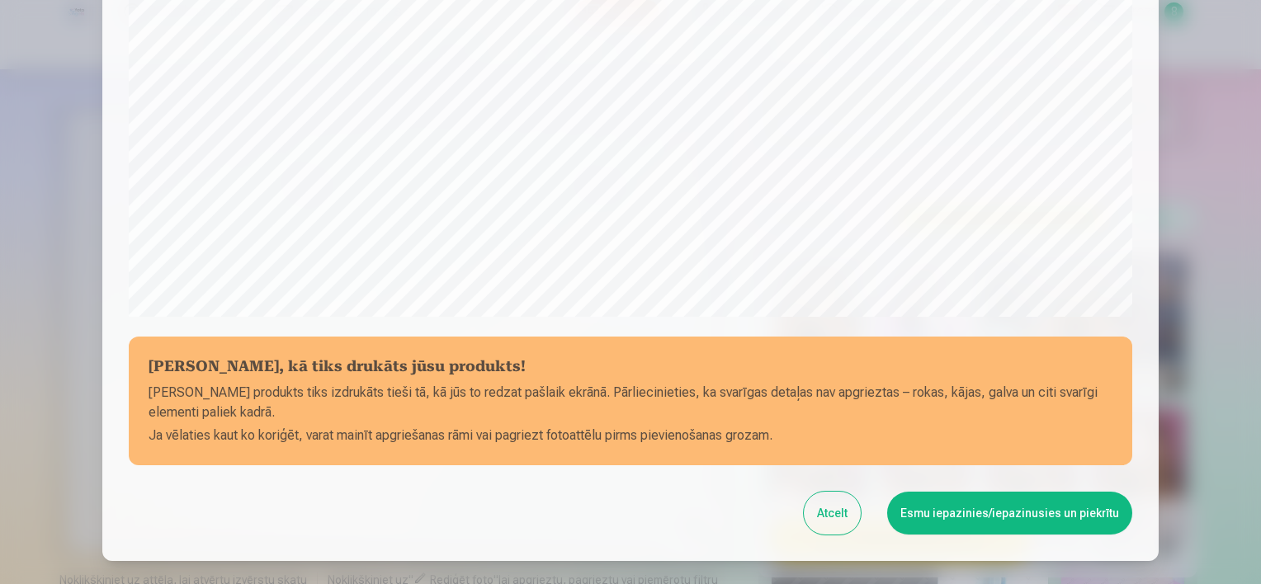
click at [988, 512] on button "Esmu iepazinies/iepazinusies un piekrītu" at bounding box center [1009, 513] width 245 height 43
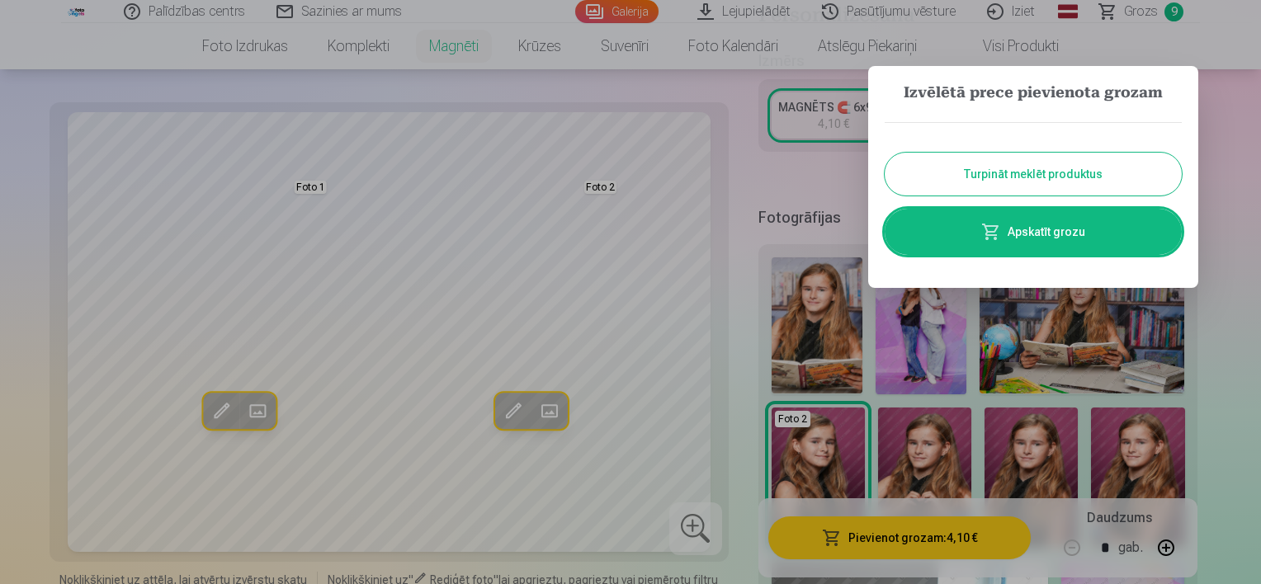
click at [1030, 243] on link "Apskatīt grozu" at bounding box center [1032, 232] width 297 height 46
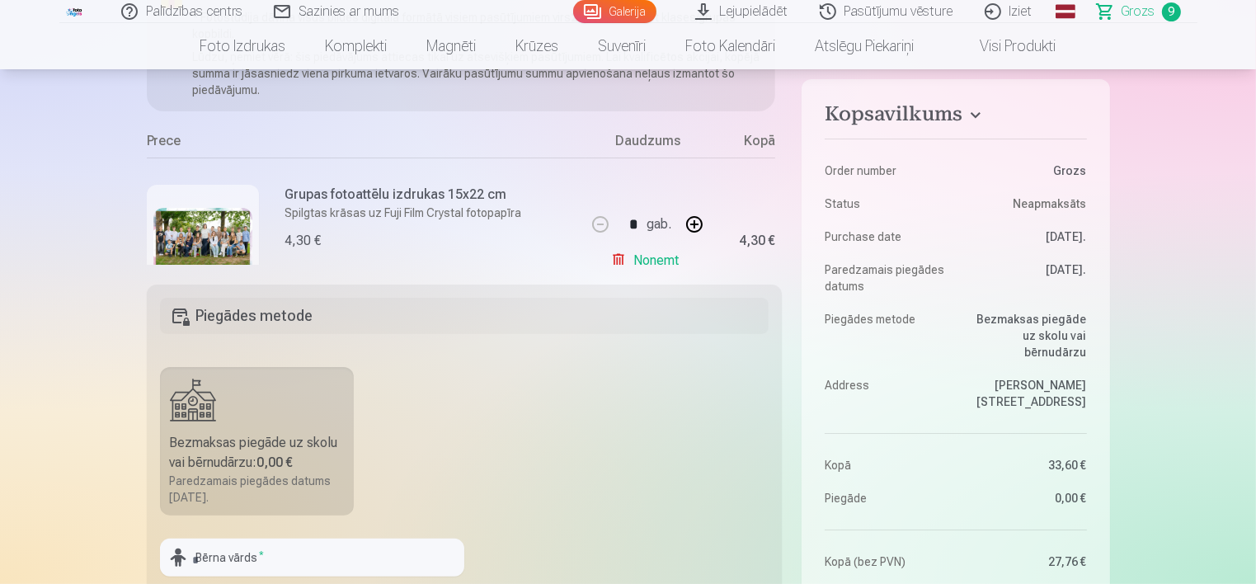
scroll to position [330, 0]
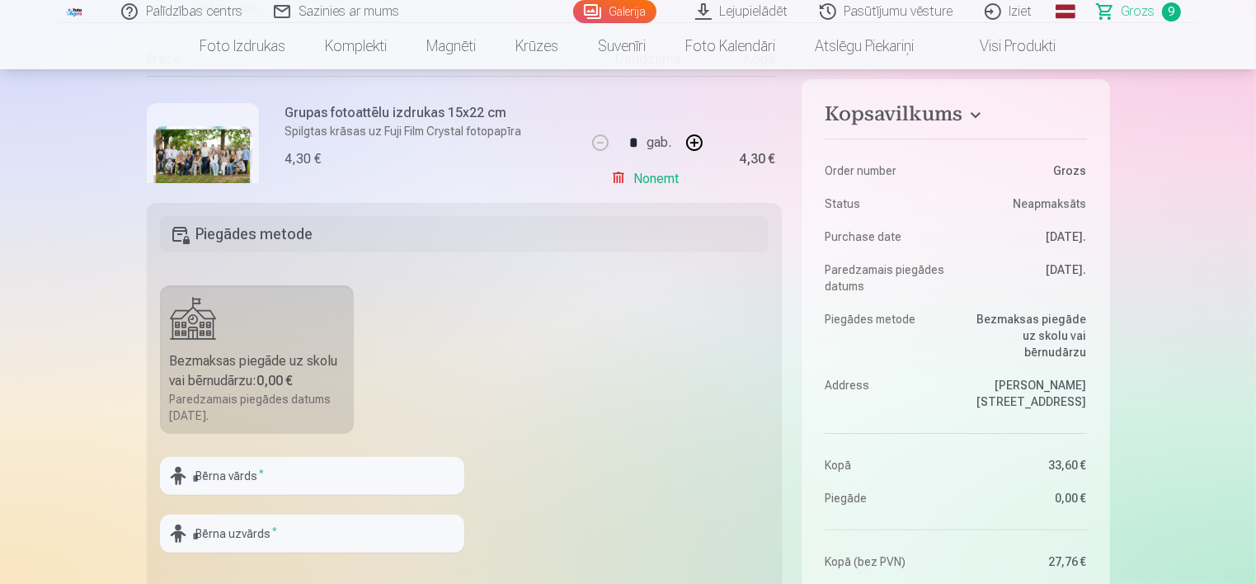
click at [596, 100] on div "* gab. Noņemt" at bounding box center [648, 159] width 124 height 166
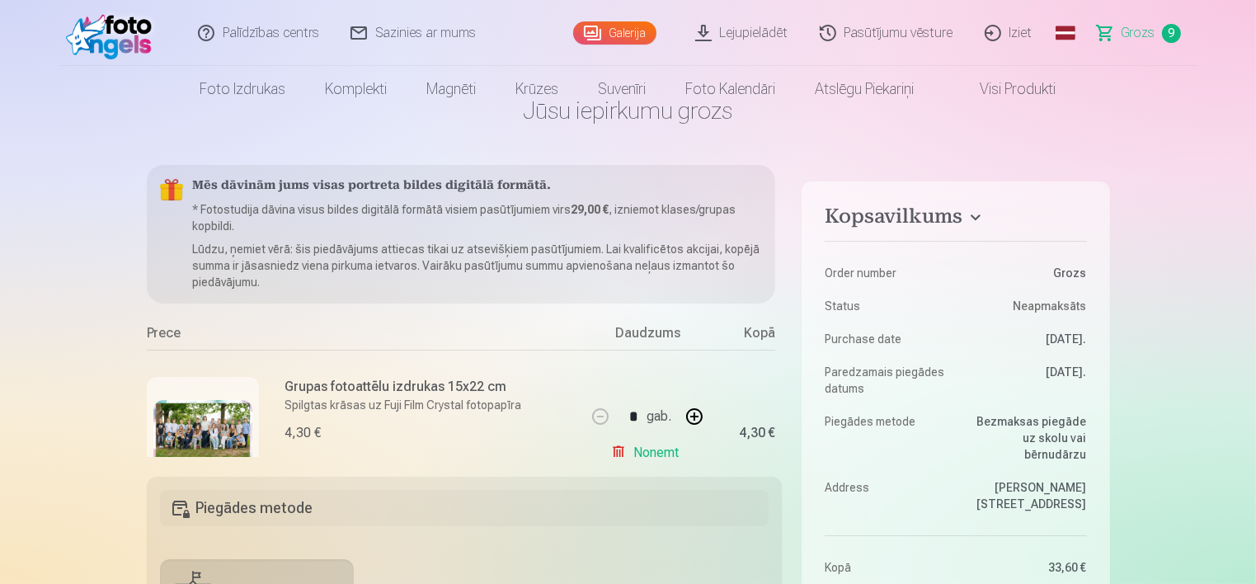
scroll to position [0, 0]
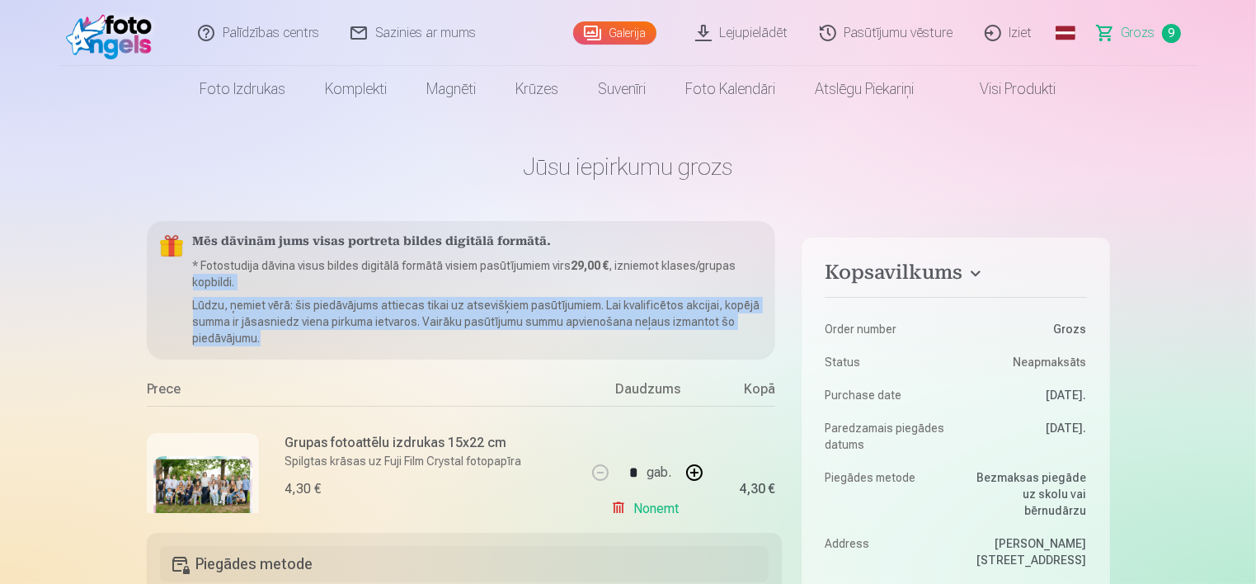
drag, startPoint x: 783, startPoint y: 272, endPoint x: 787, endPoint y: 328, distance: 55.4
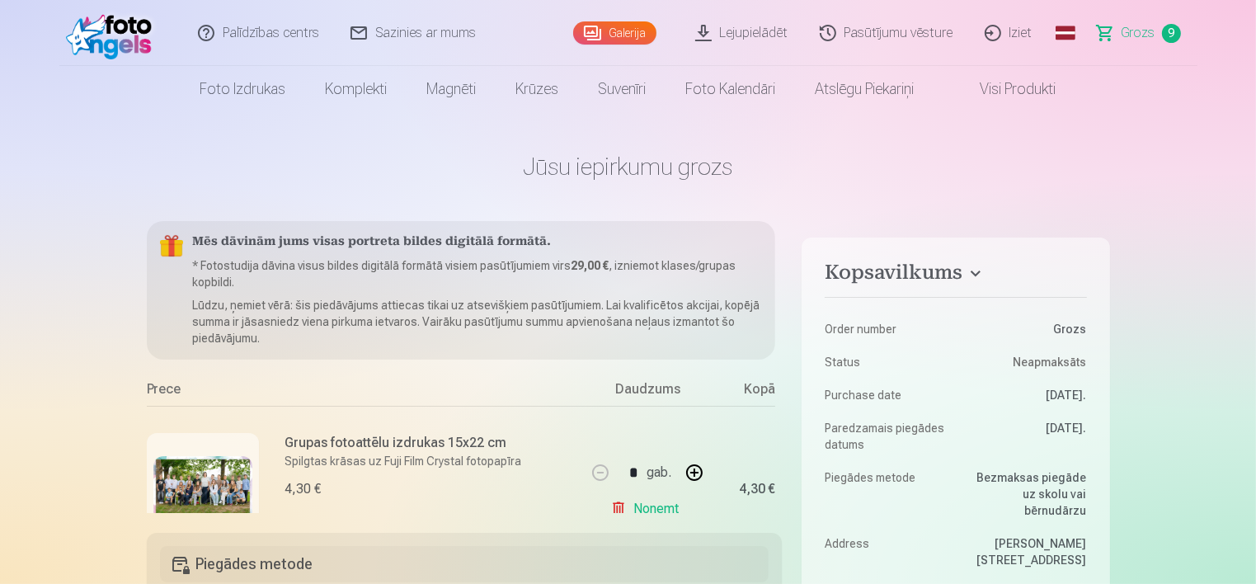
drag, startPoint x: 1153, startPoint y: 182, endPoint x: 991, endPoint y: 257, distance: 178.3
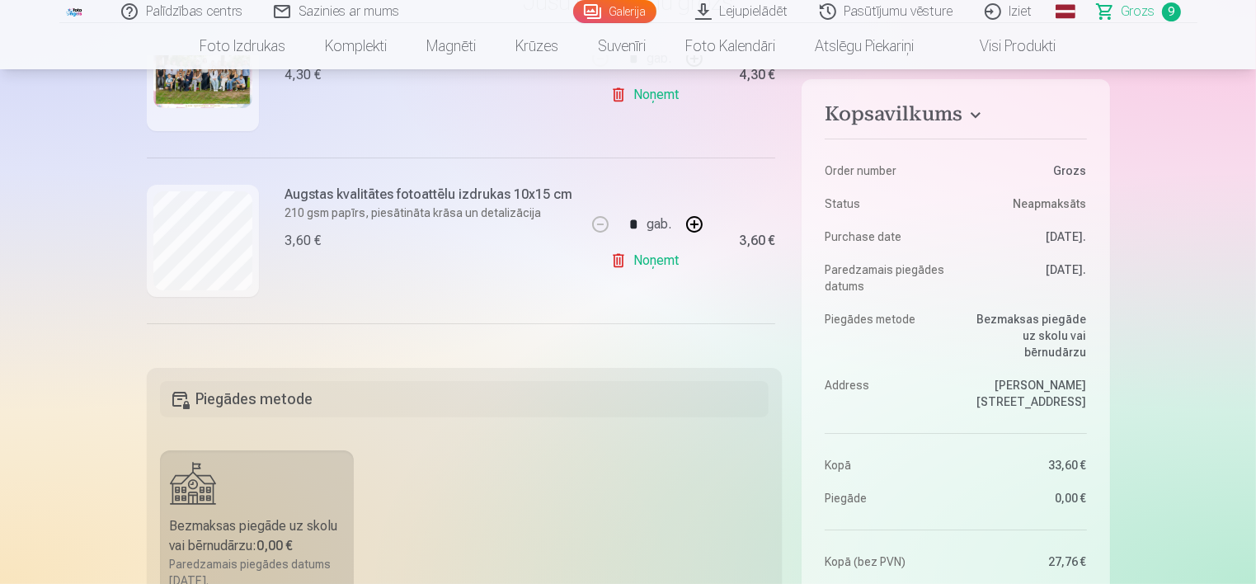
scroll to position [252, 0]
click at [782, 265] on div "Kopsavilkums Order number Grozs Status Neapmaksāts Purchase date [DATE]. Paredz…" at bounding box center [629, 558] width 964 height 1005
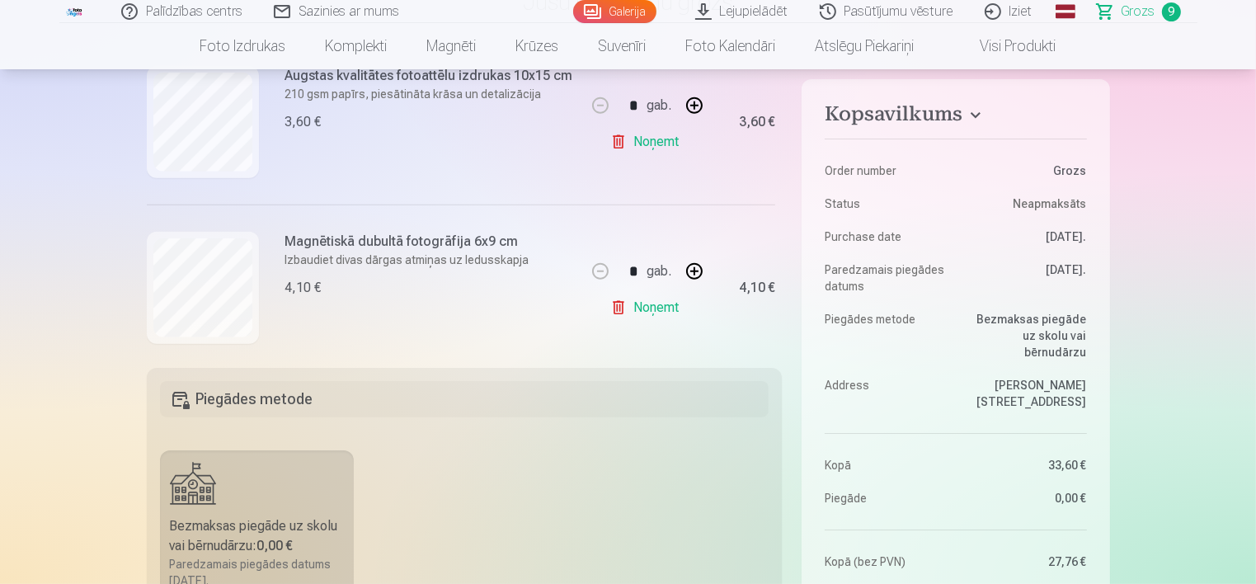
scroll to position [1387, 0]
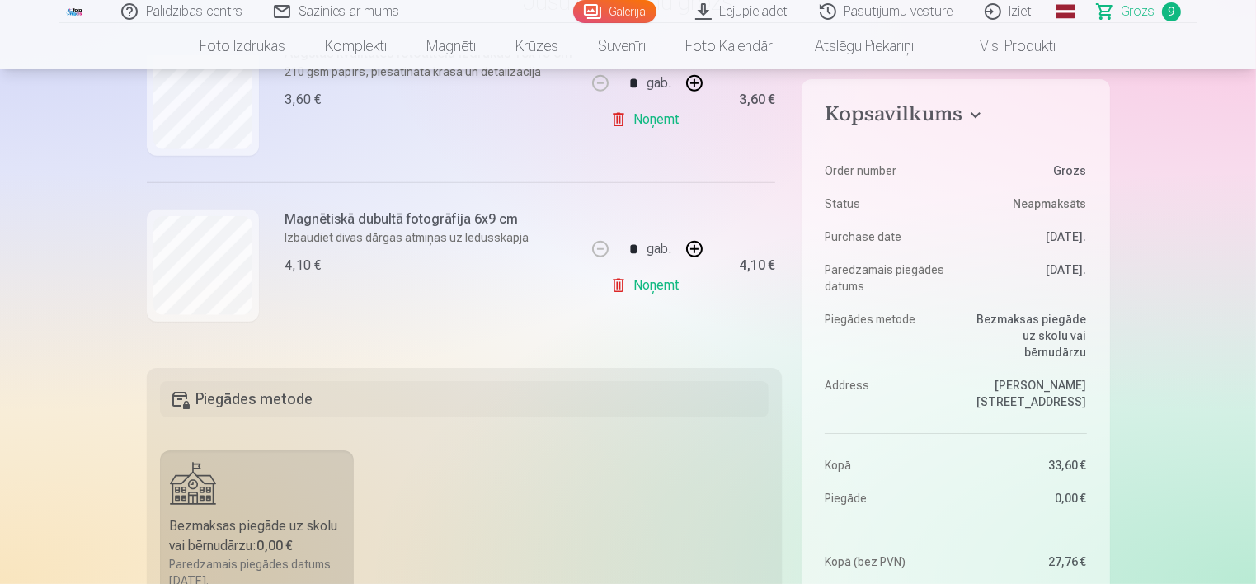
click at [690, 248] on button "button" at bounding box center [695, 249] width 40 height 40
type input "*"
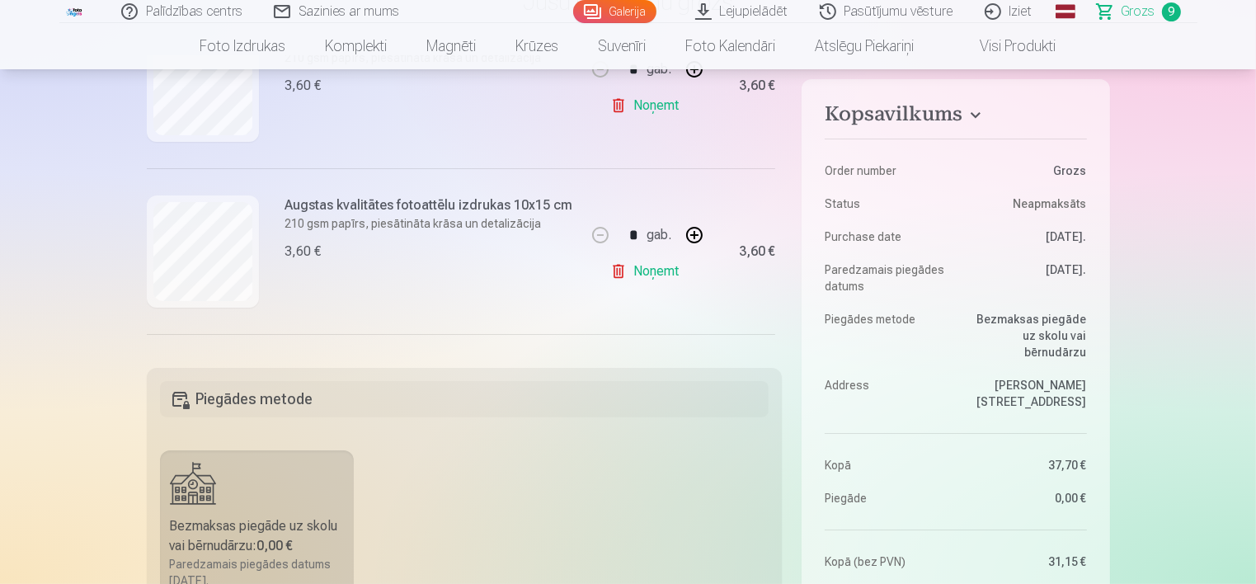
scroll to position [397, 0]
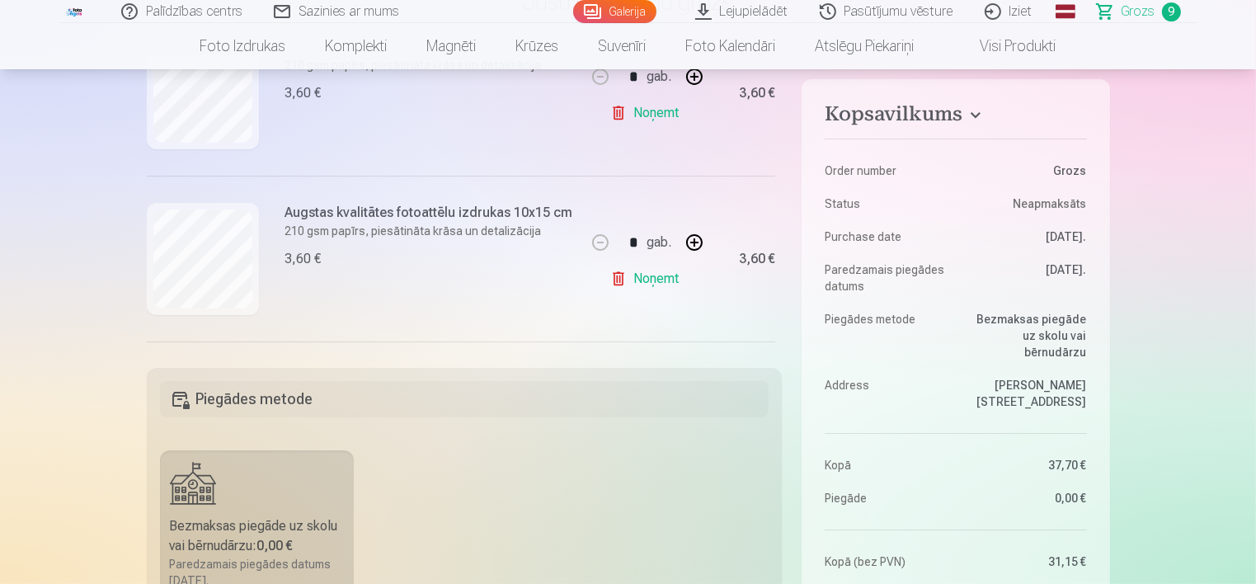
click at [640, 281] on link "Noņemt" at bounding box center [648, 278] width 75 height 33
type input "*"
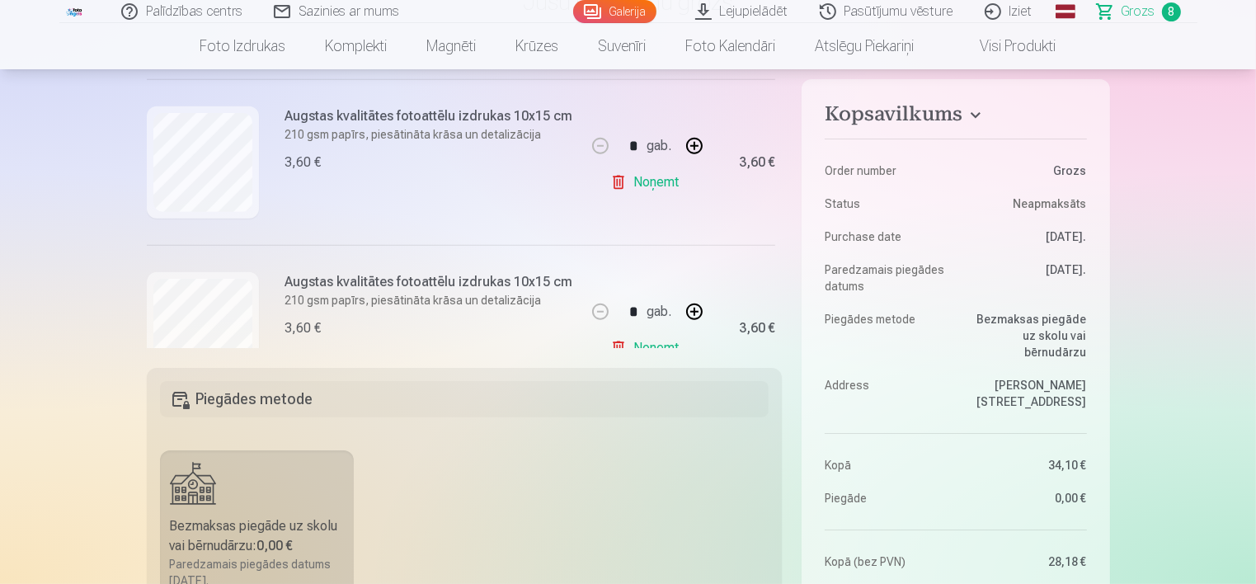
scroll to position [809, 0]
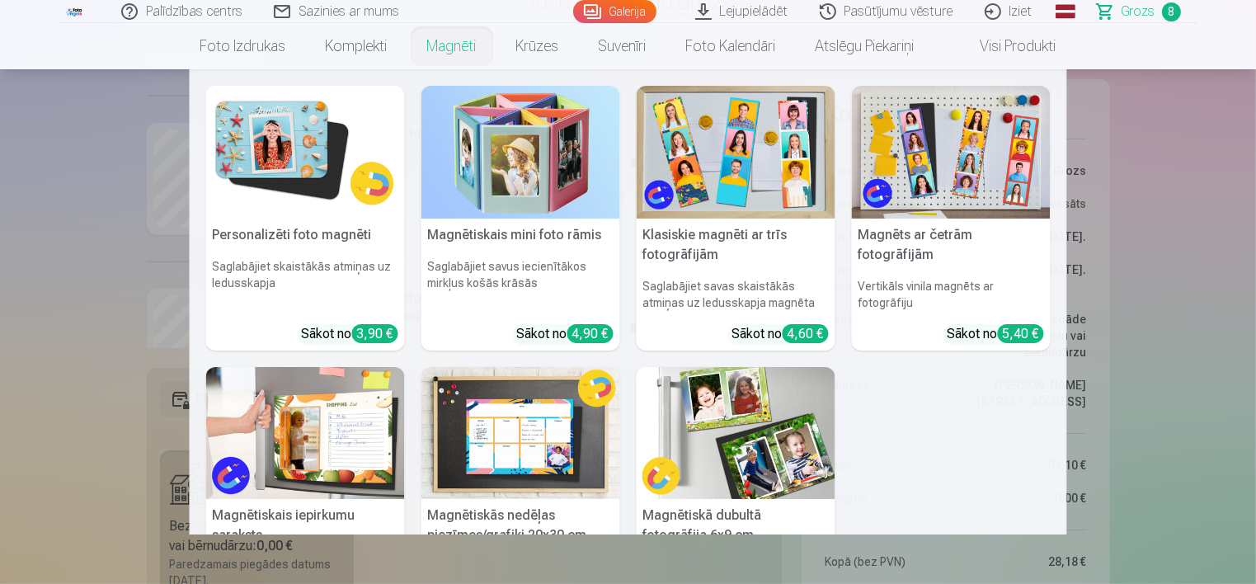
click at [446, 50] on link "Magnēti" at bounding box center [452, 46] width 89 height 46
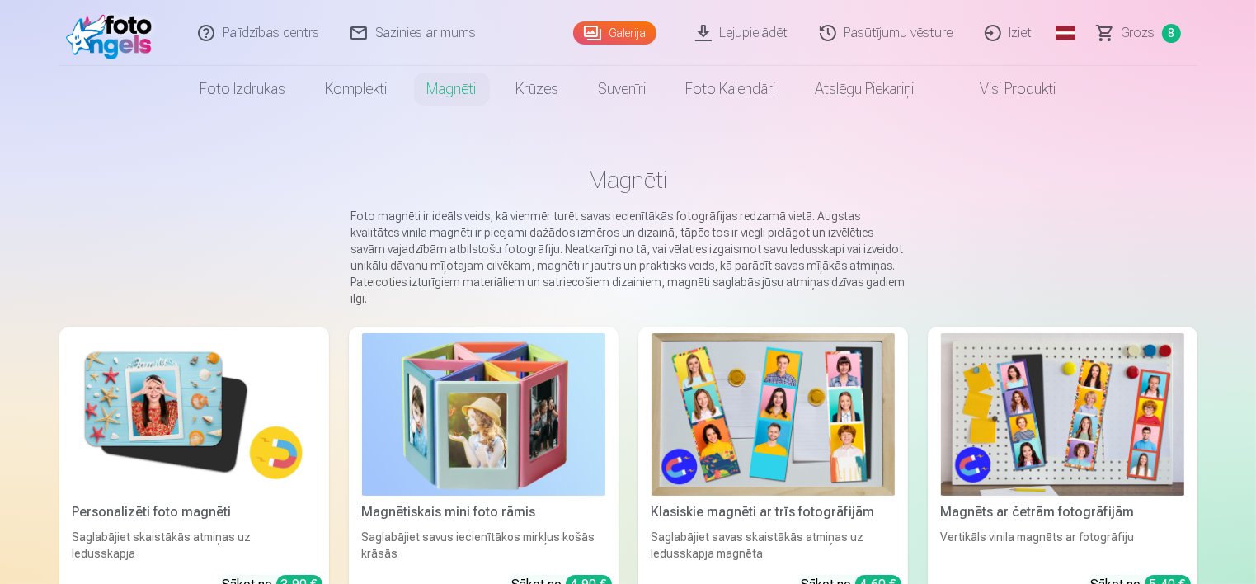
click at [162, 394] on img at bounding box center [194, 414] width 243 height 163
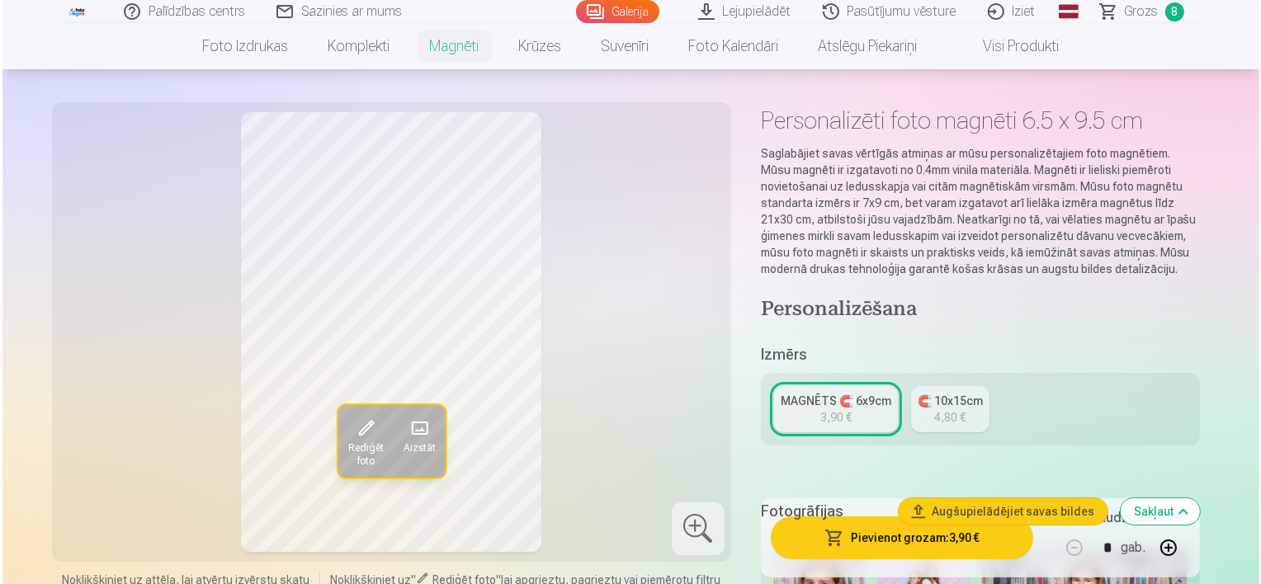
scroll to position [83, 0]
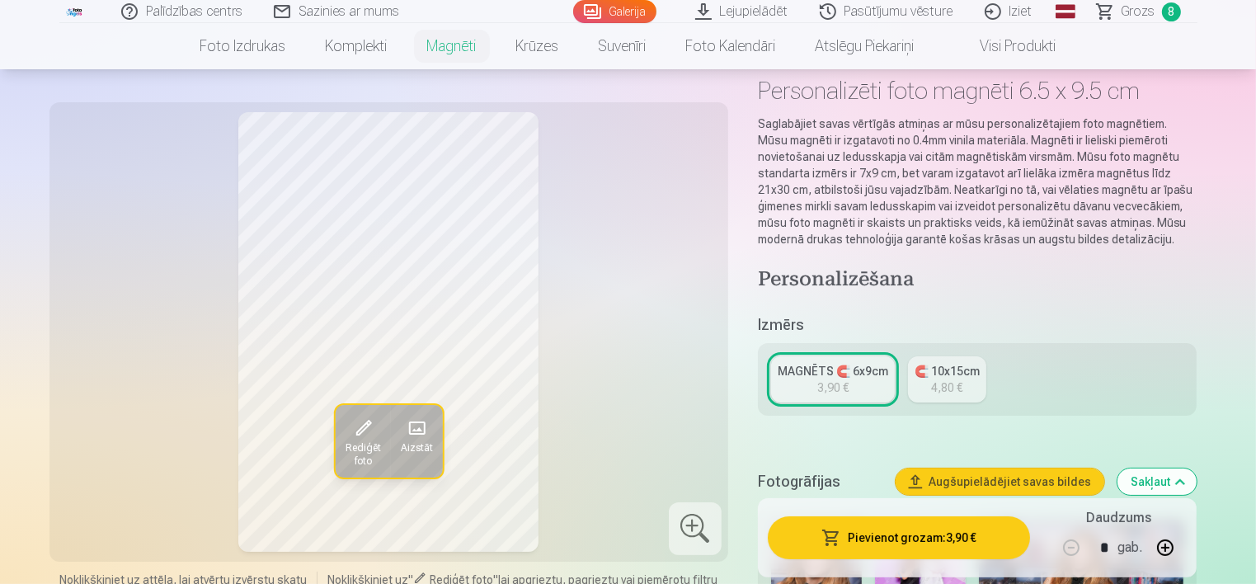
click at [911, 539] on button "Pievienot grozam : 3,90 €" at bounding box center [899, 537] width 263 height 43
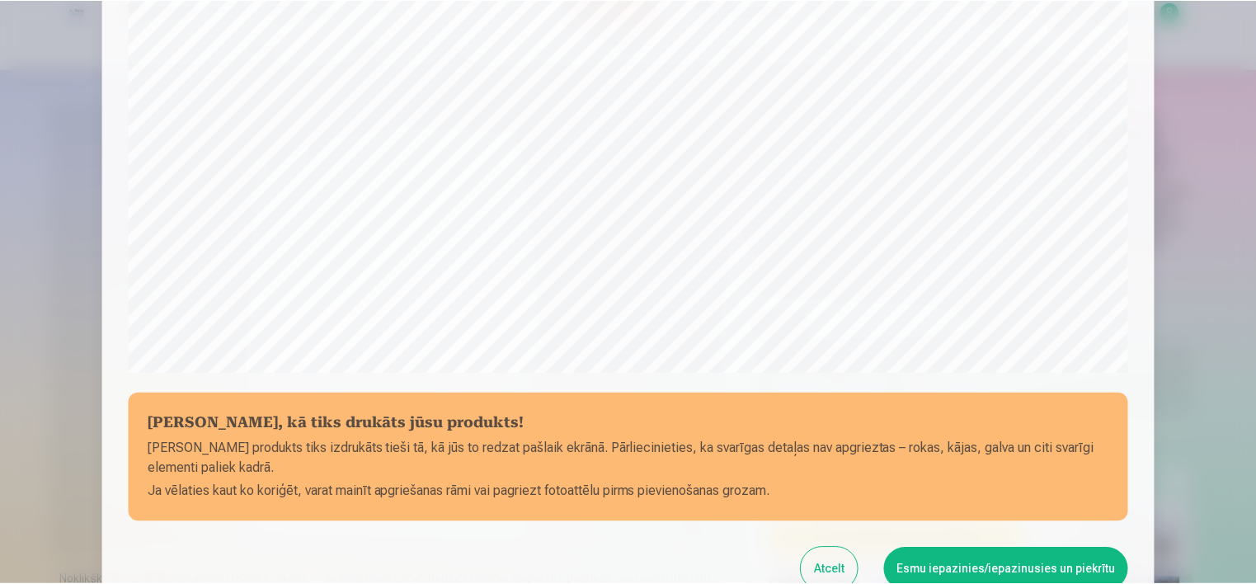
scroll to position [521, 0]
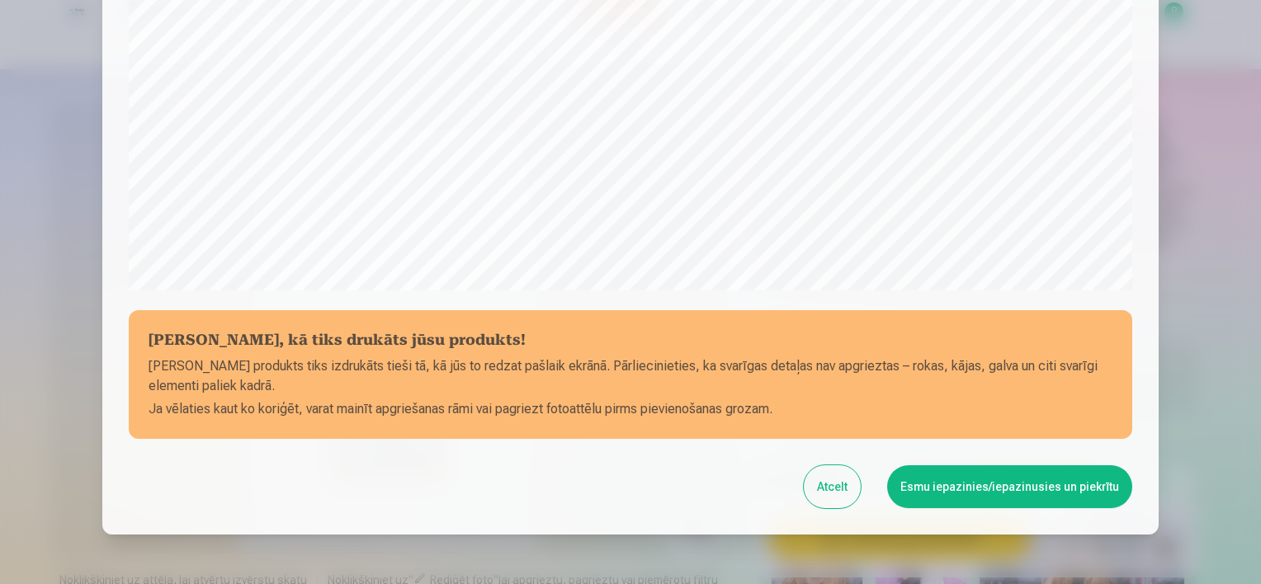
click at [1017, 492] on button "Esmu iepazinies/iepazinusies un piekrītu" at bounding box center [1009, 486] width 245 height 43
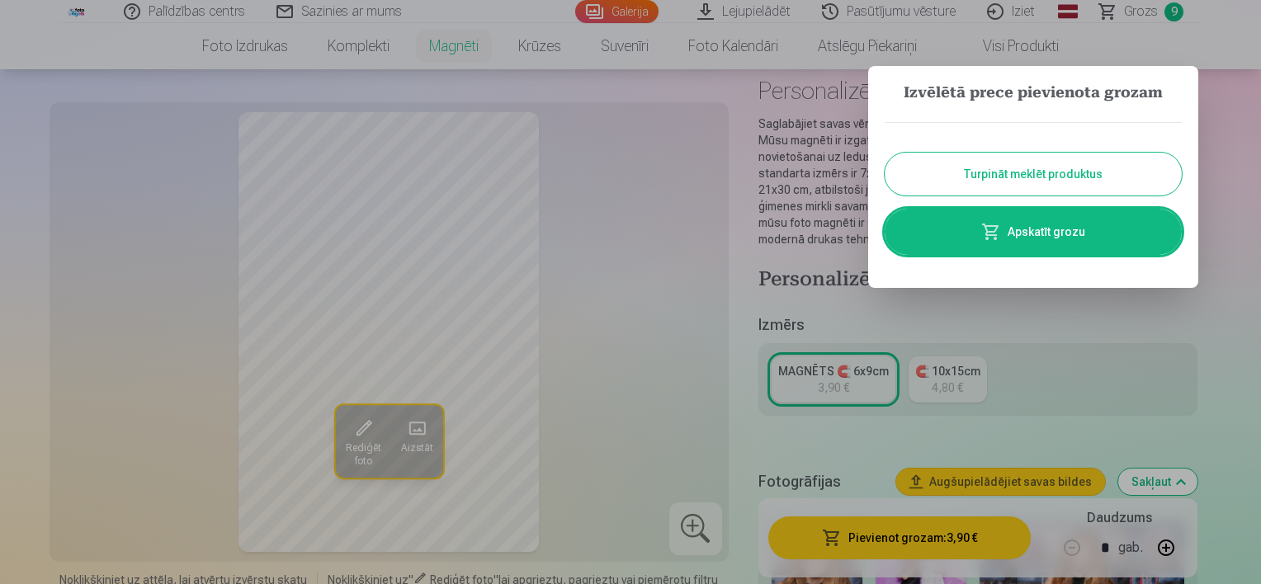
click at [1040, 253] on link "Apskatīt grozu" at bounding box center [1032, 232] width 297 height 46
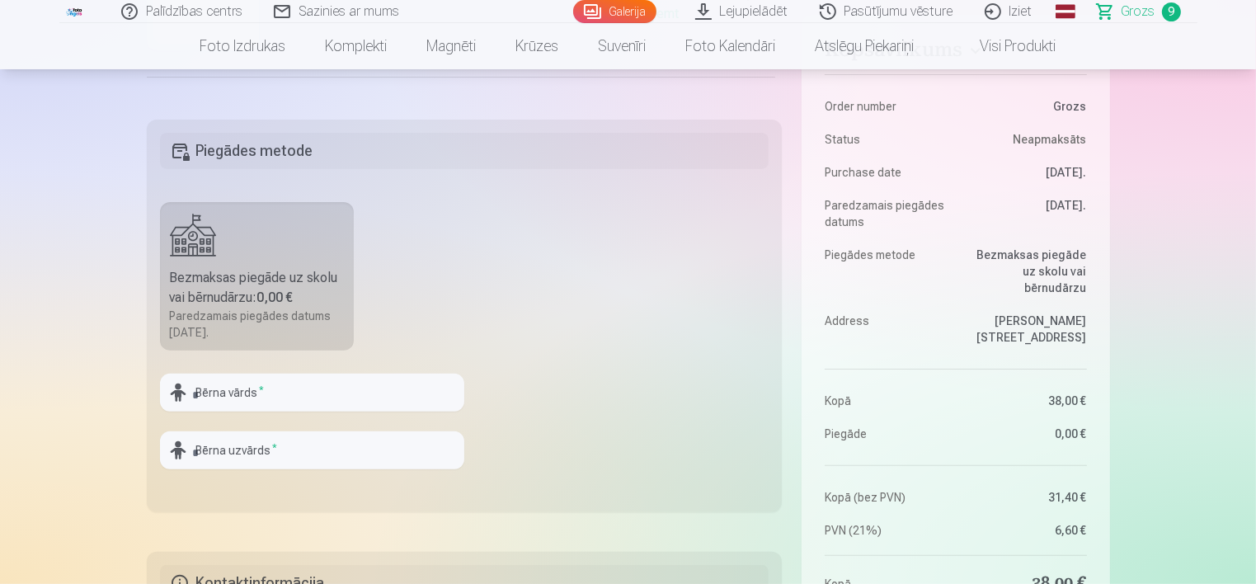
scroll to position [825, 0]
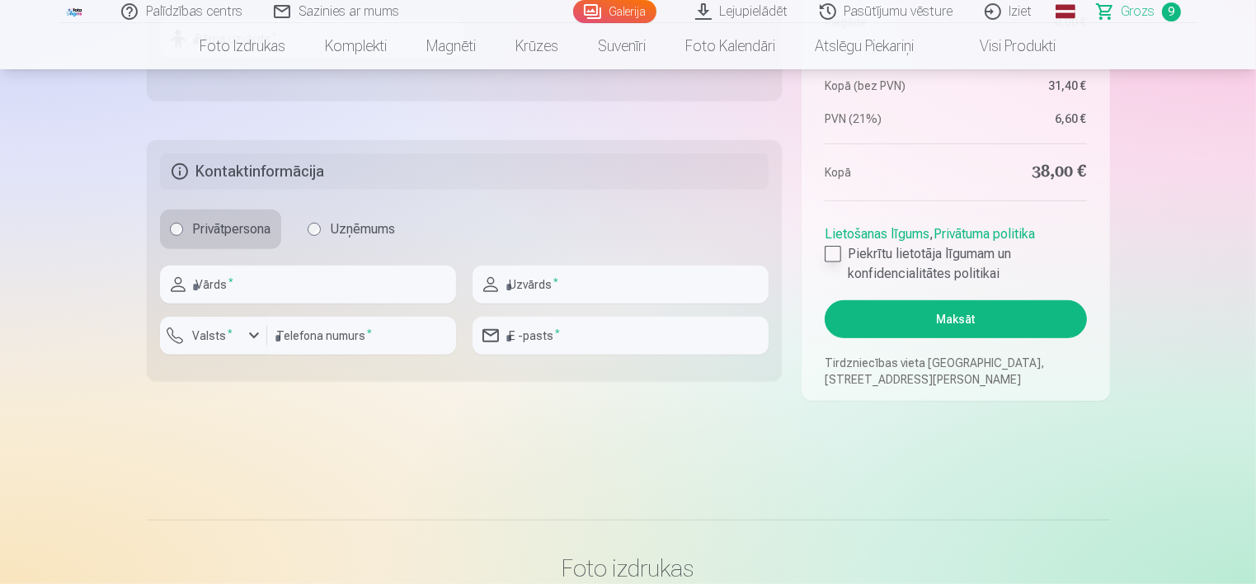
click at [836, 258] on div at bounding box center [833, 254] width 17 height 17
click at [281, 297] on input "text" at bounding box center [308, 285] width 296 height 38
type input "******"
click at [579, 300] on input "text" at bounding box center [621, 285] width 296 height 38
type input "******"
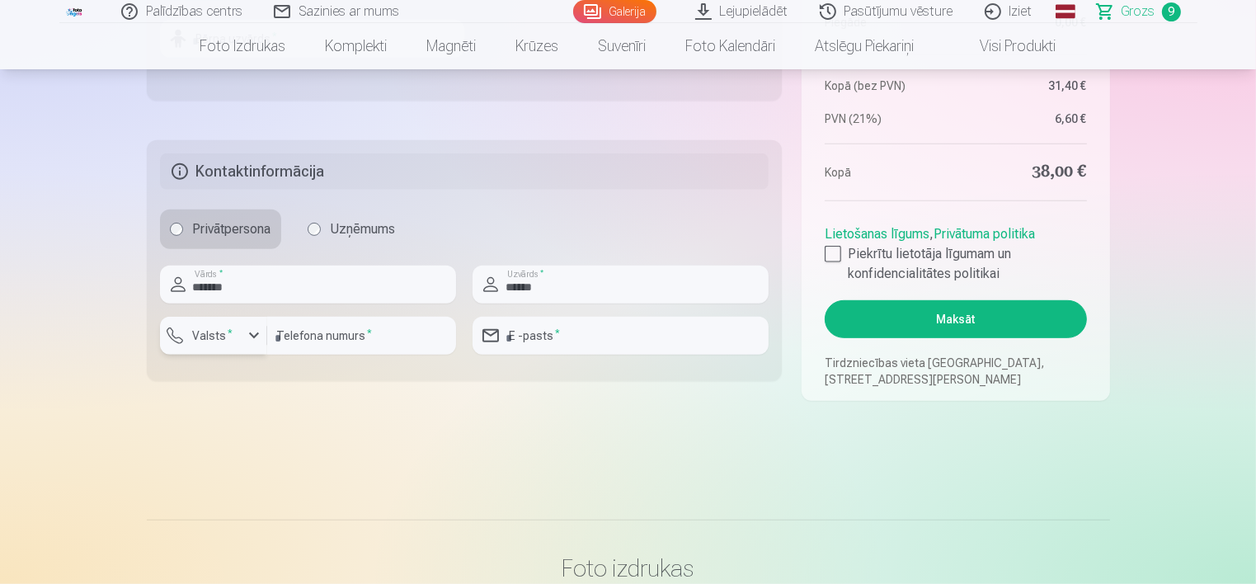
click at [252, 338] on div "button" at bounding box center [254, 336] width 20 height 20
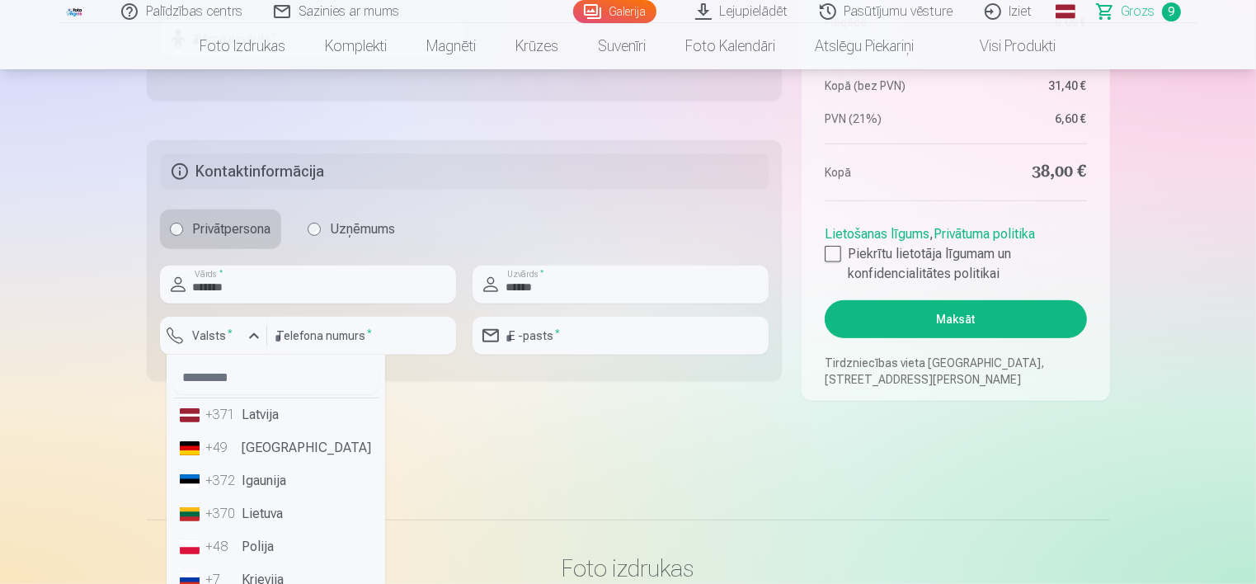
click at [240, 418] on li "+371 Latvija" at bounding box center [275, 414] width 205 height 33
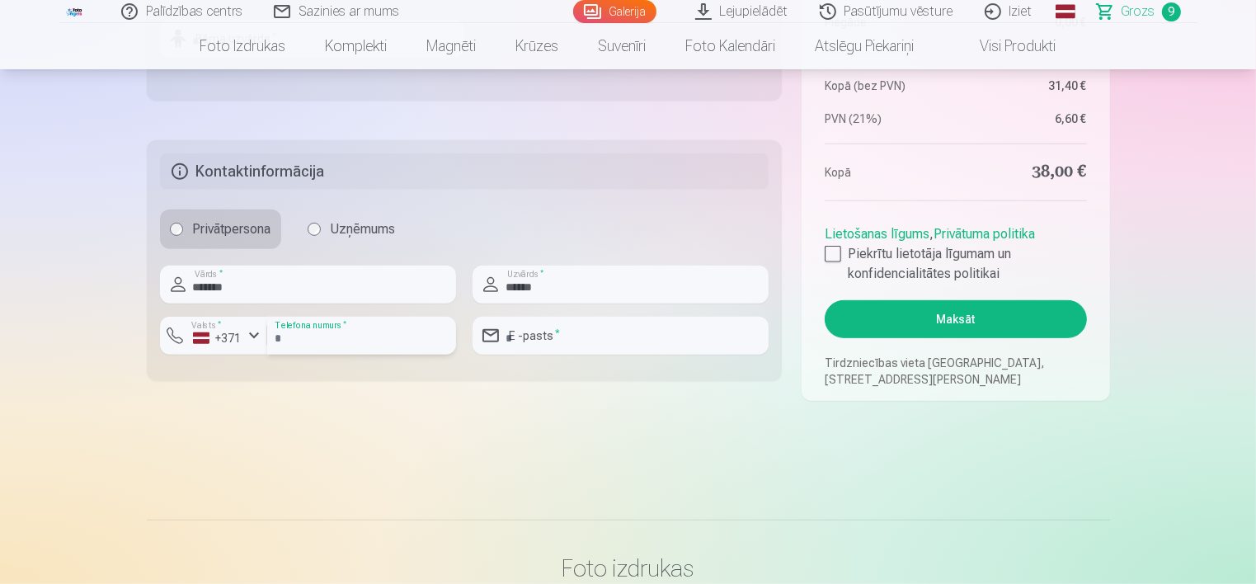
click at [288, 339] on input "number" at bounding box center [361, 336] width 189 height 38
type input "********"
click at [623, 350] on input "email" at bounding box center [621, 336] width 296 height 38
click at [616, 339] on input "**********" at bounding box center [621, 336] width 296 height 38
type input "**********"
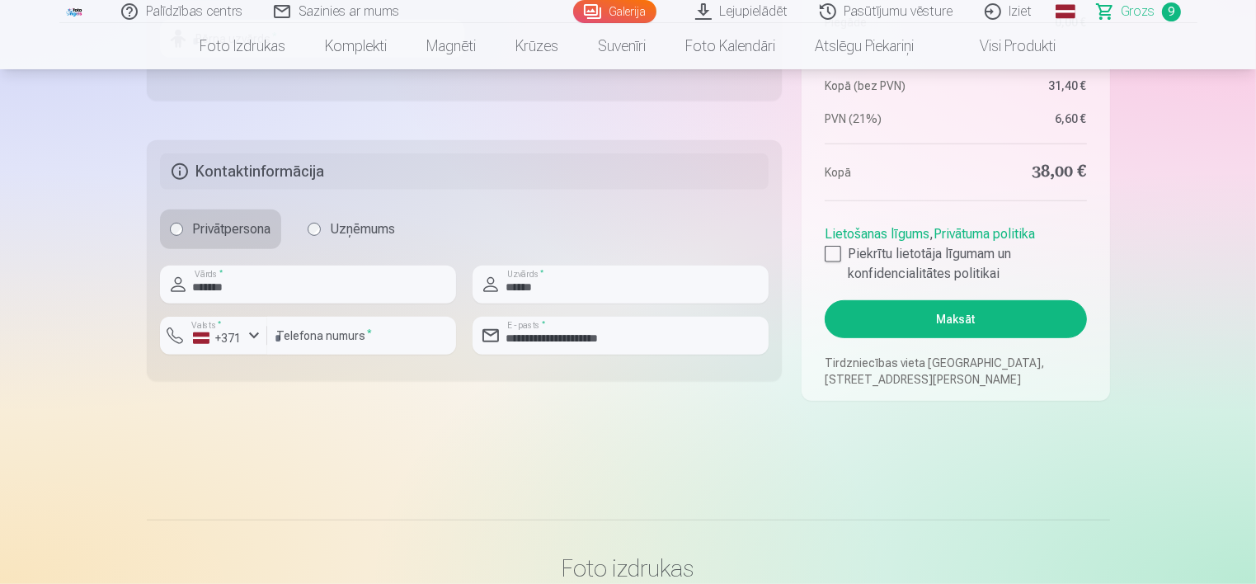
click at [929, 332] on button "Maksāt" at bounding box center [956, 319] width 262 height 38
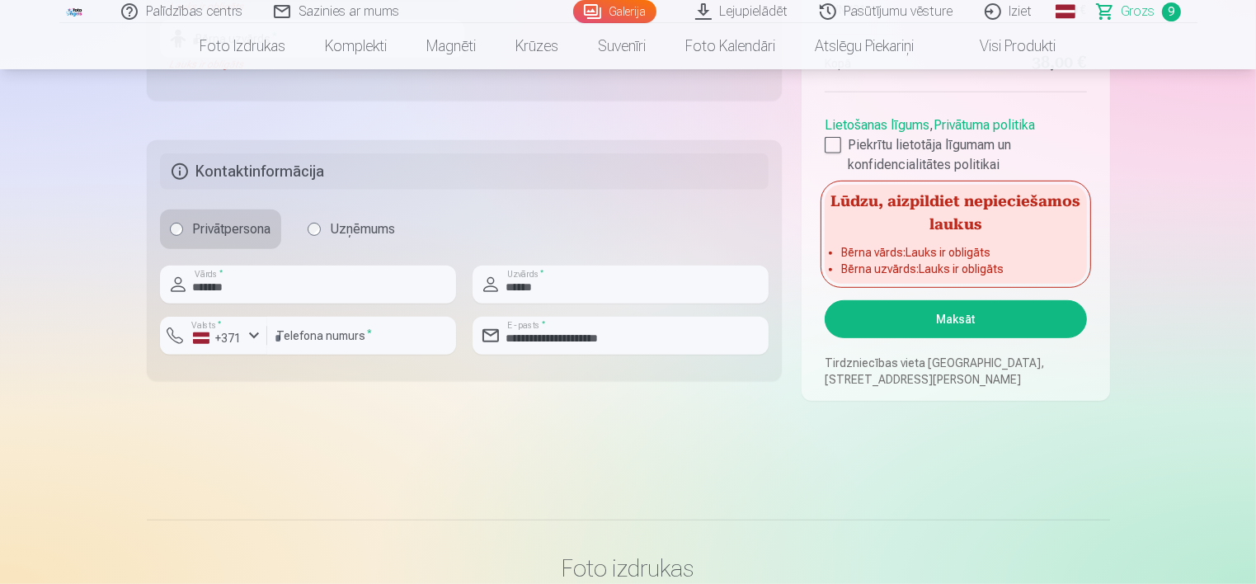
scroll to position [514, 0]
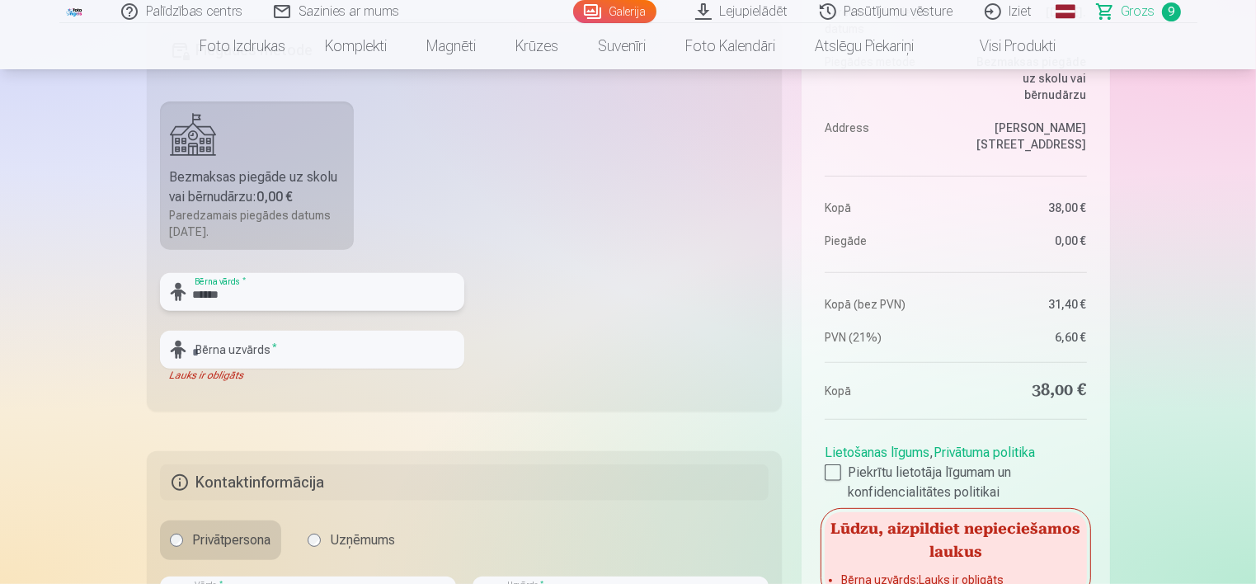
type input "******"
click at [396, 345] on input "text" at bounding box center [312, 350] width 304 height 38
type input "******"
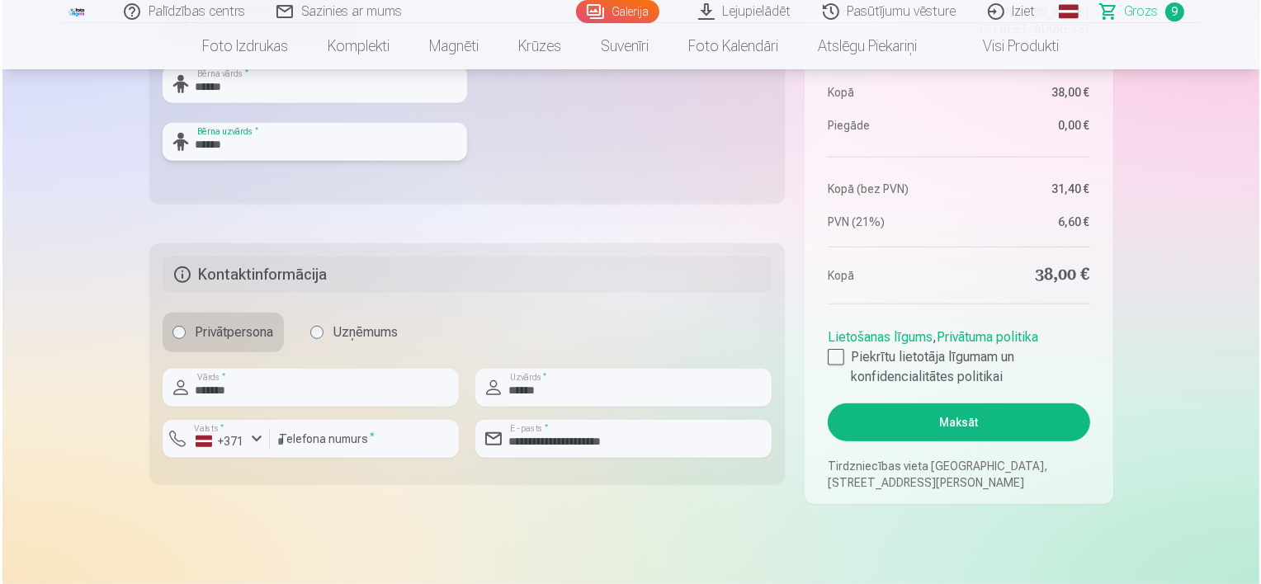
scroll to position [761, 0]
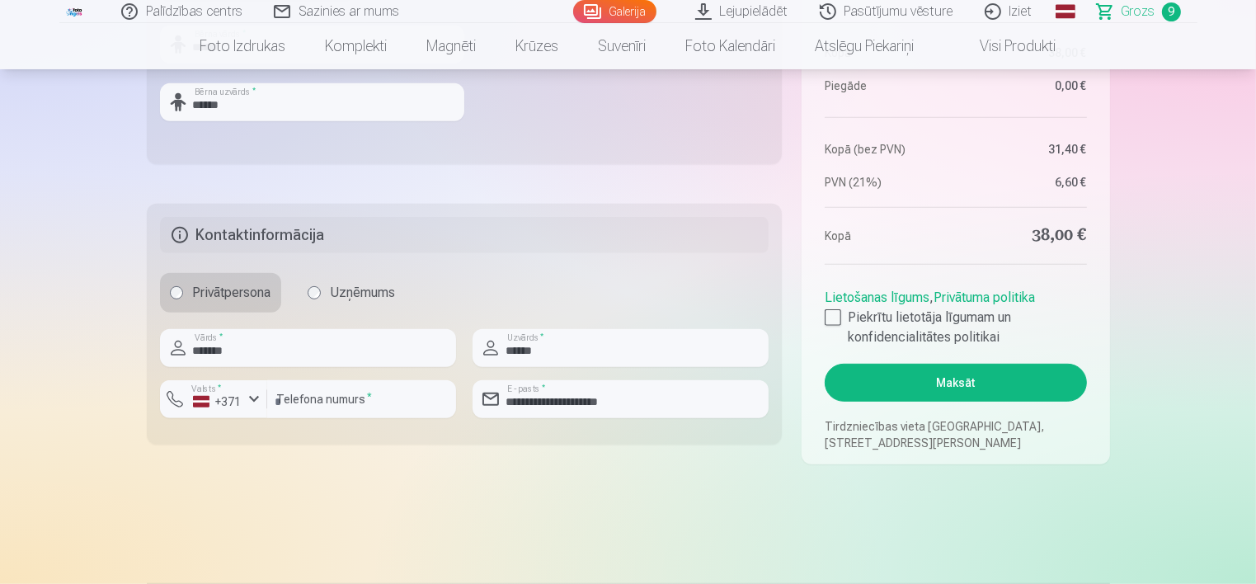
click at [950, 381] on button "Maksāt" at bounding box center [956, 383] width 262 height 38
